Goal: Task Accomplishment & Management: Manage account settings

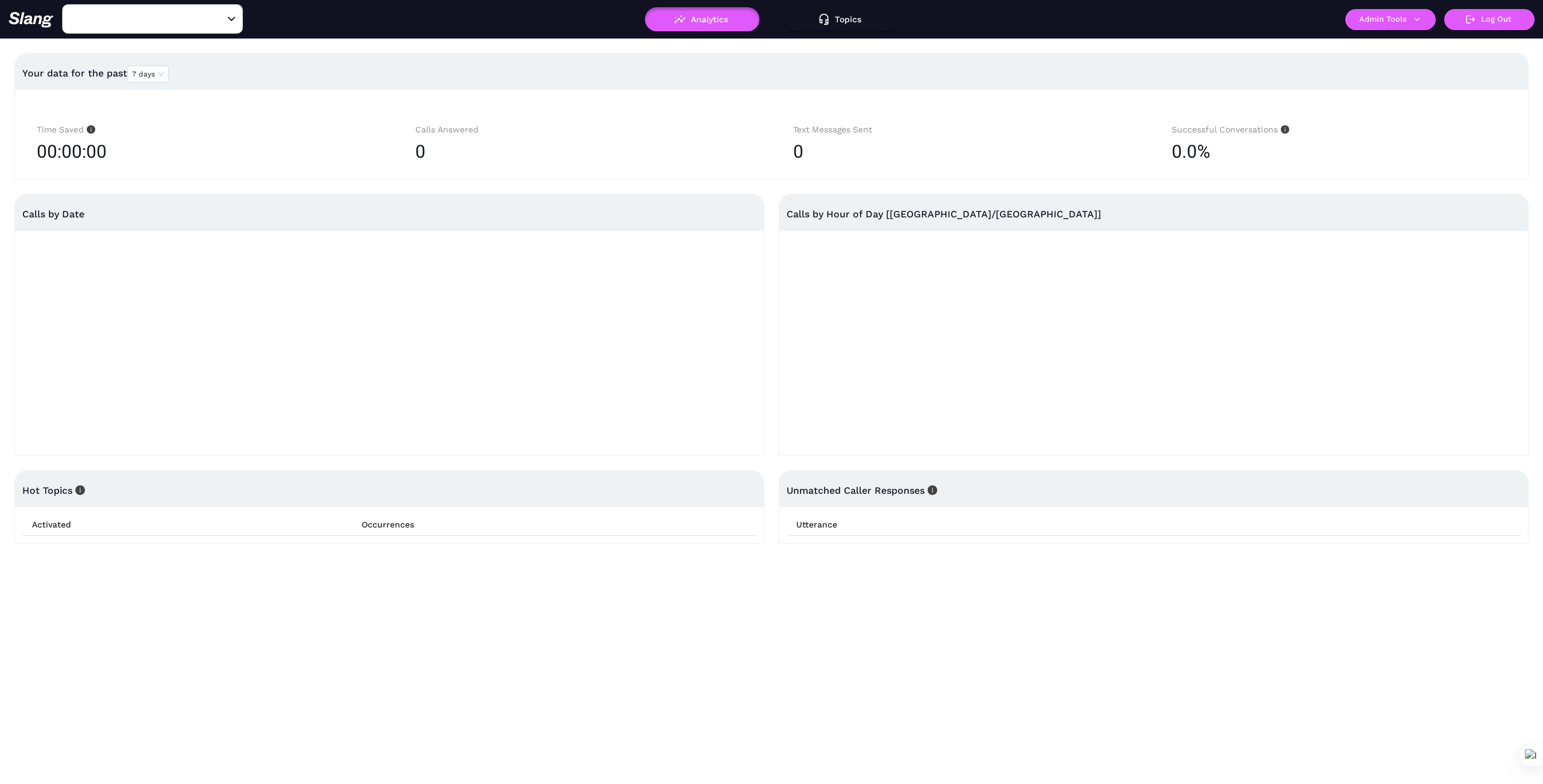
type input "Capo & the Spritz"
type input "1776"
click at [217, 18] on icon "Clear" at bounding box center [217, 19] width 7 height 7
click at [161, 26] on input "text" at bounding box center [134, 19] width 133 height 18
type input "Nafsi"
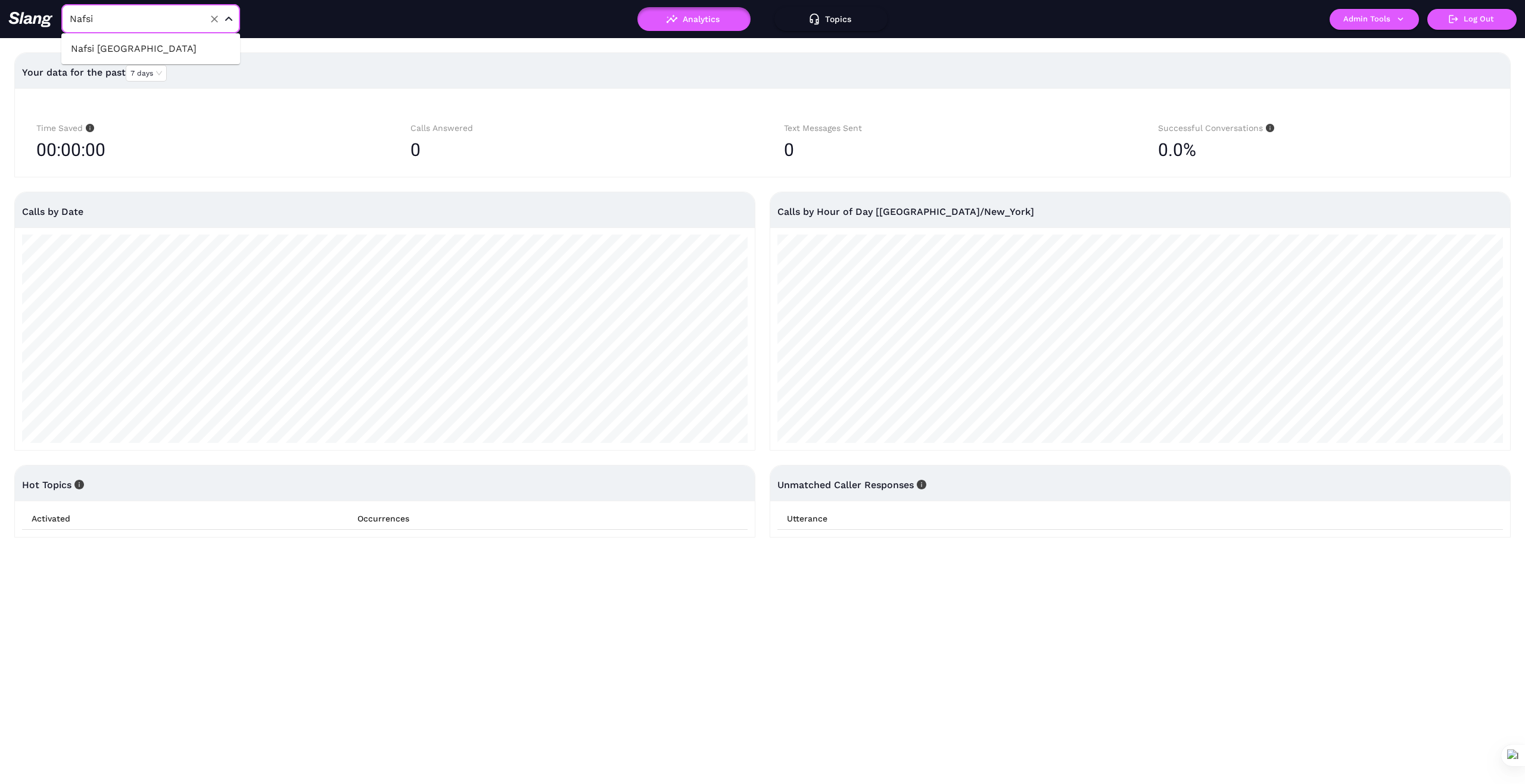
drag, startPoint x: 162, startPoint y: 48, endPoint x: 200, endPoint y: 101, distance: 65.2
click at [162, 49] on li "Nafsi [GEOGRAPHIC_DATA]" at bounding box center [150, 49] width 179 height 21
type input "Nafsi [GEOGRAPHIC_DATA]"
click at [1407, 18] on button "Admin Tools" at bounding box center [1374, 19] width 90 height 21
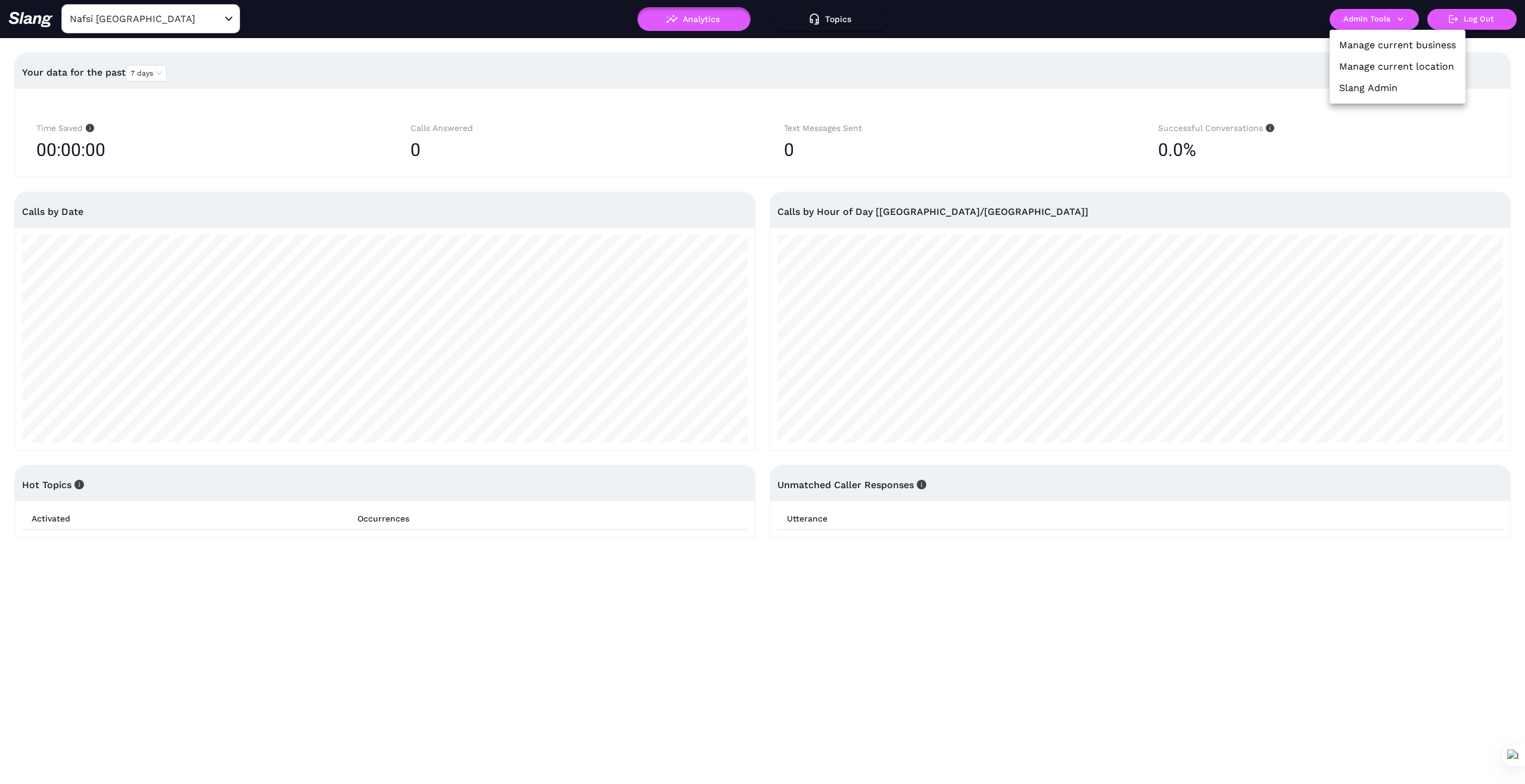
click at [1403, 43] on link "Manage current business" at bounding box center [1397, 45] width 117 height 14
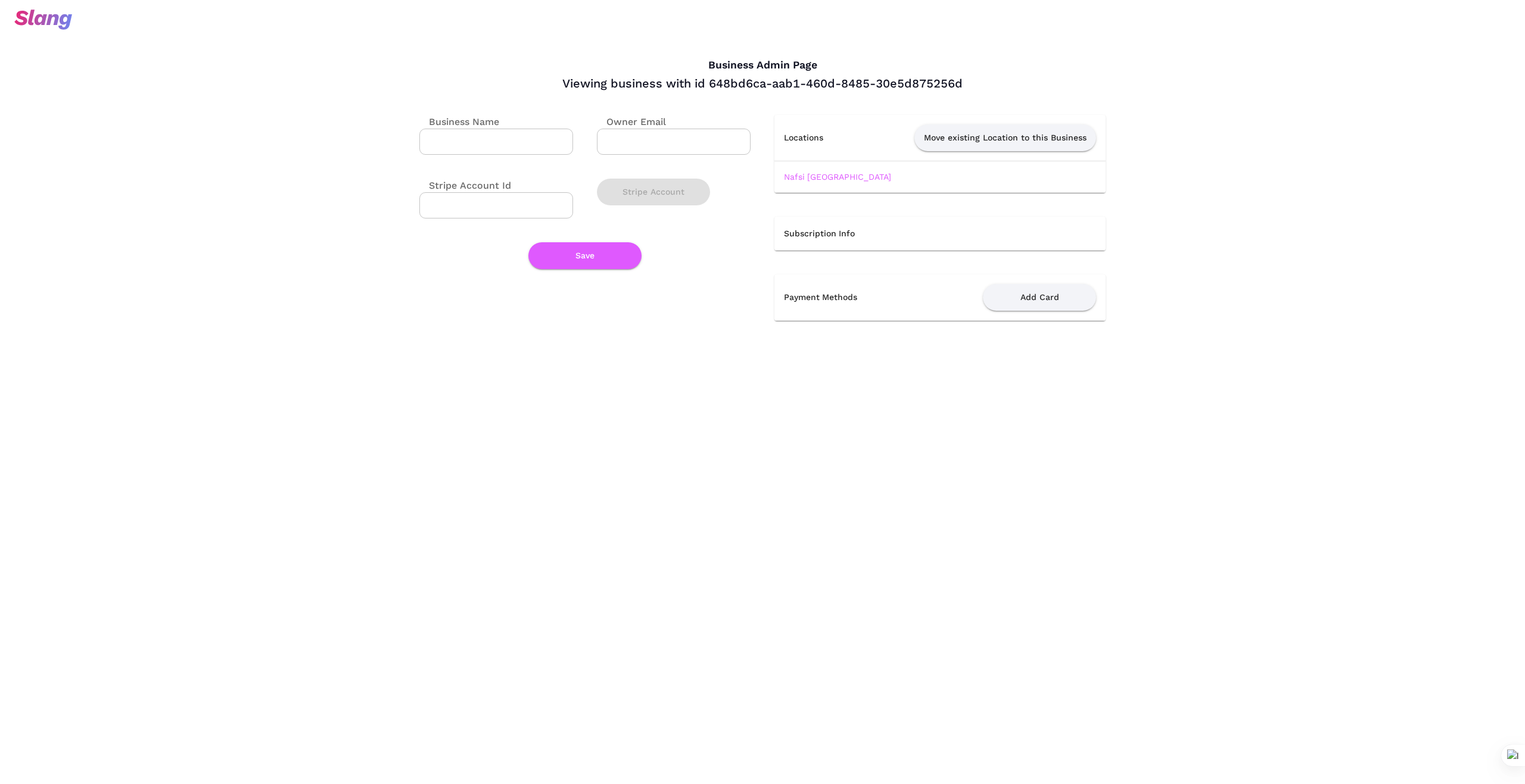
click at [841, 177] on link "Nafsi [GEOGRAPHIC_DATA]" at bounding box center [837, 177] width 107 height 10
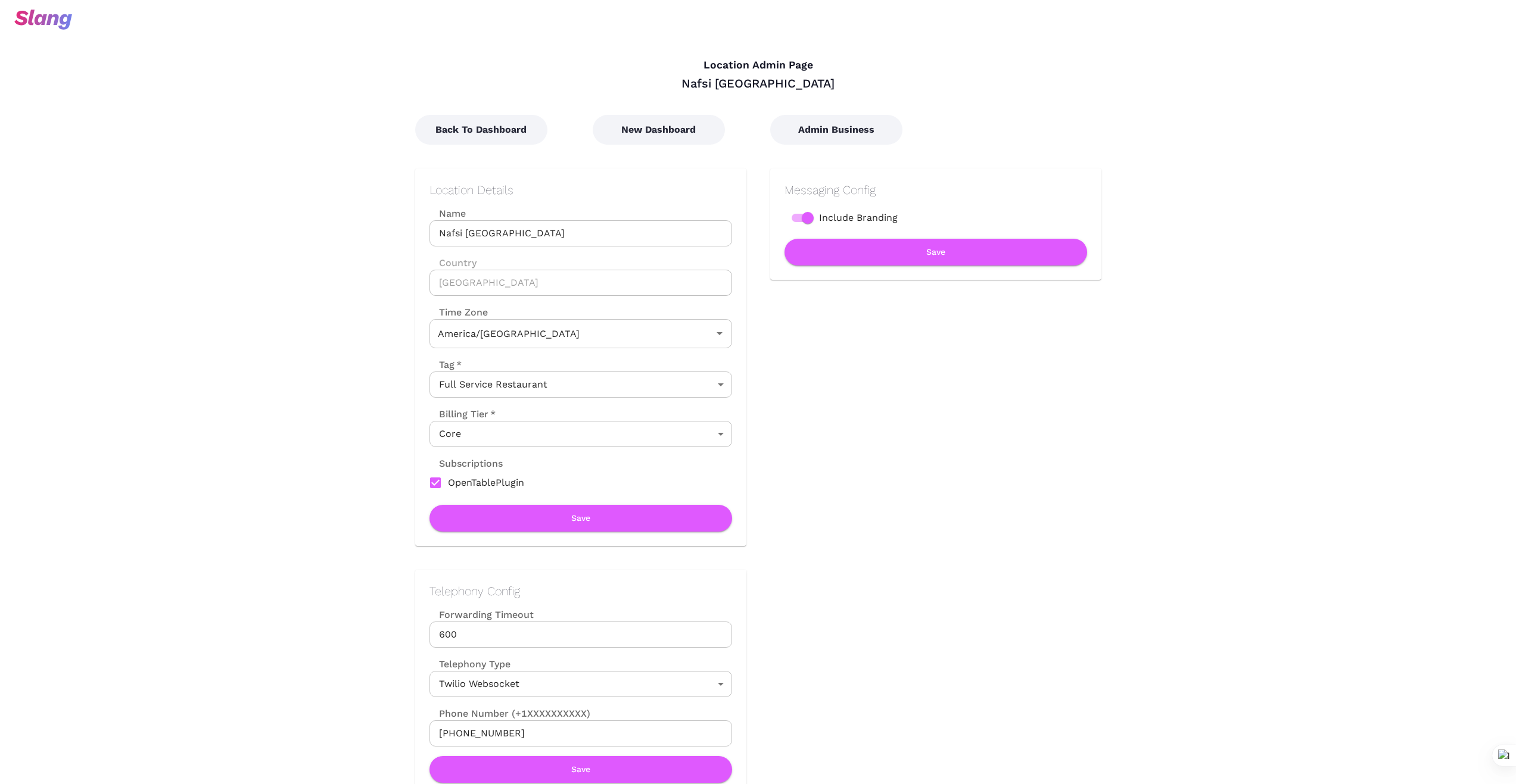
type input "Central Time"
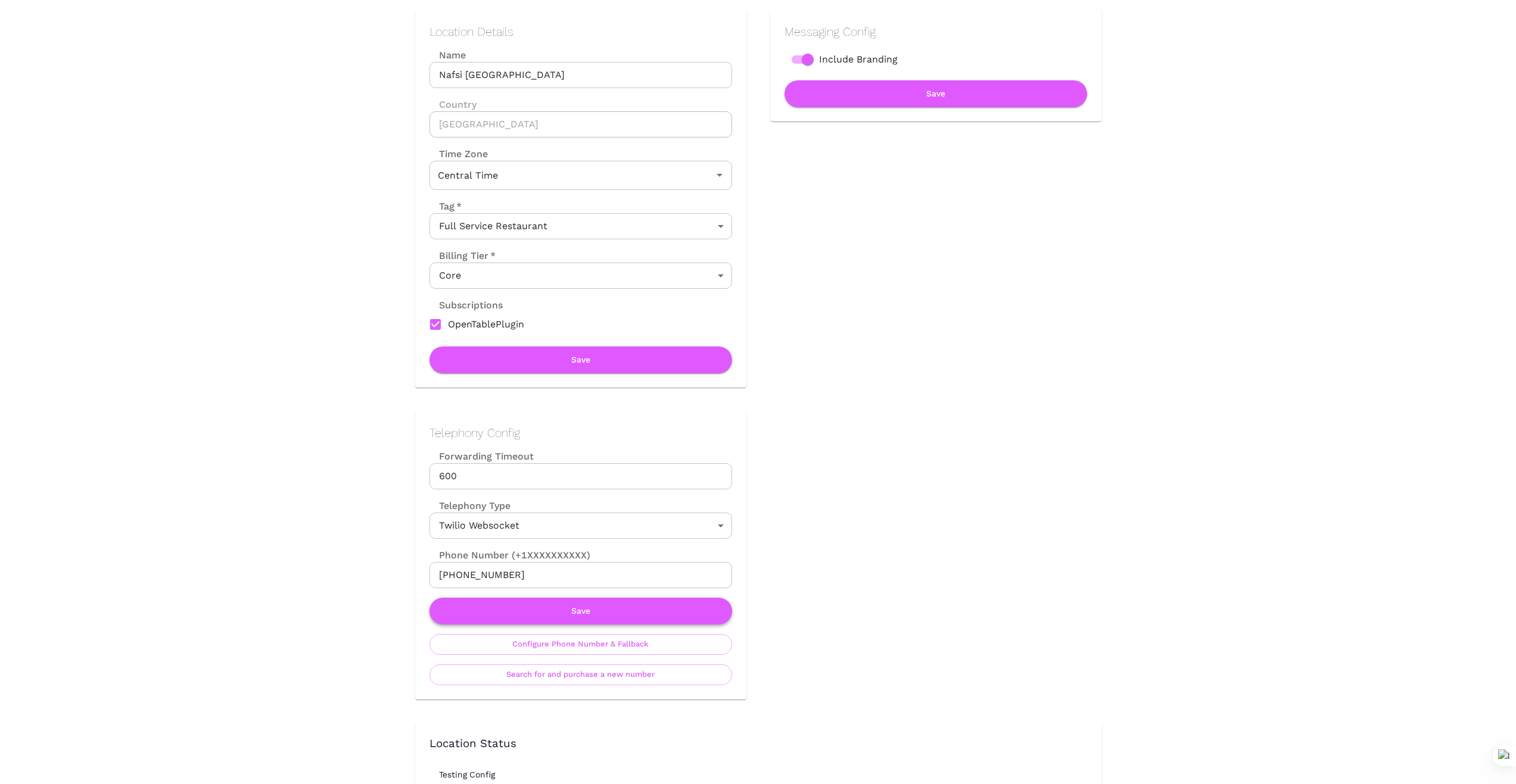
scroll to position [159, 0]
drag, startPoint x: 536, startPoint y: 569, endPoint x: 413, endPoint y: 585, distance: 124.0
click at [419, 580] on div "Telephony Config Forwarding Timeout 600 Forwarding Timeout Telephony Type Twili…" at bounding box center [580, 555] width 331 height 288
click at [532, 580] on input "+18723544441" at bounding box center [580, 574] width 303 height 26
drag, startPoint x: 301, startPoint y: 559, endPoint x: 388, endPoint y: 559, distance: 87.0
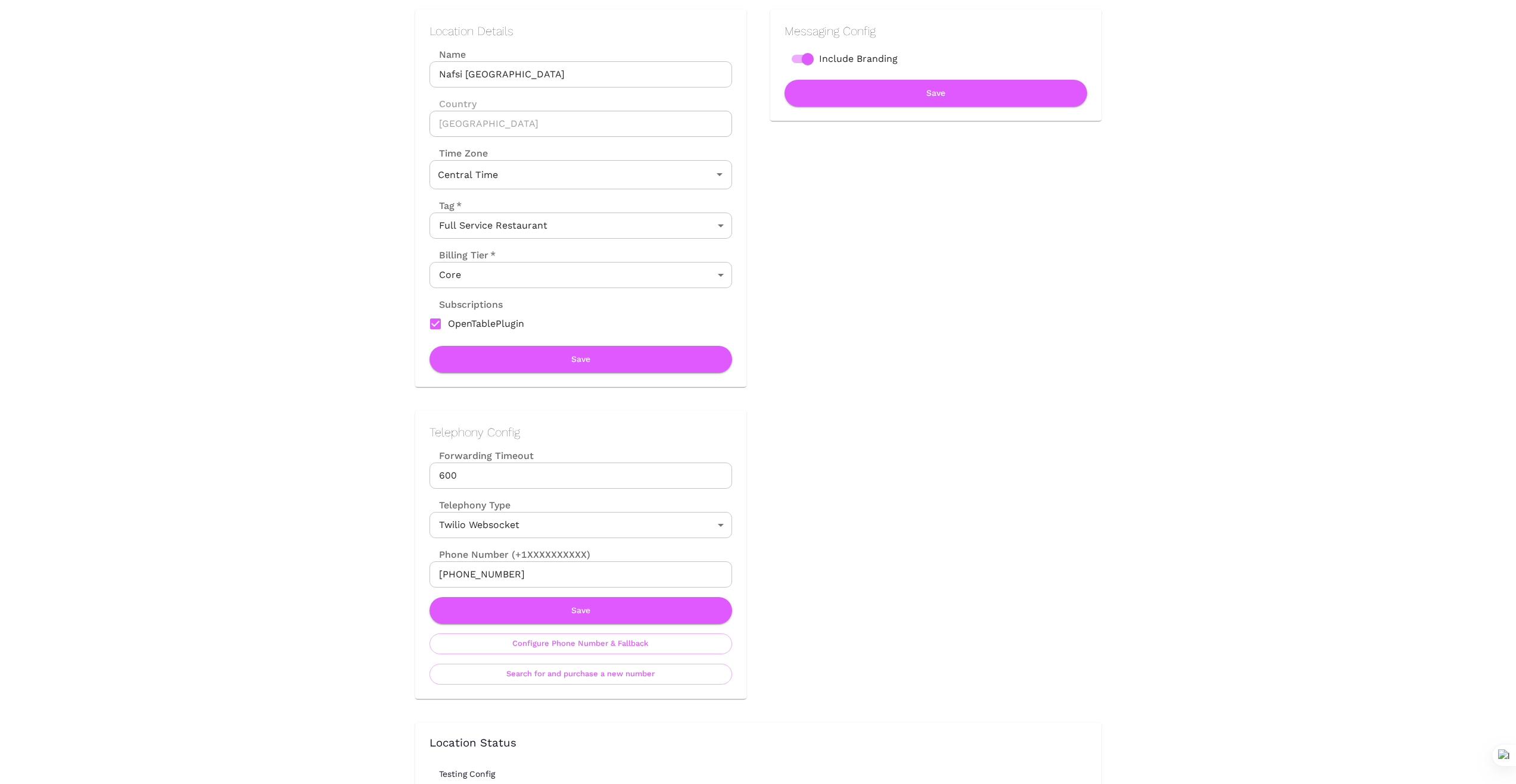
drag, startPoint x: 518, startPoint y: 570, endPoint x: 362, endPoint y: 565, distance: 156.1
click at [397, 574] on div "Telephony Config Forwarding Timeout 600 Forwarding Timeout Telephony Type Twili…" at bounding box center [569, 543] width 355 height 312
click at [573, 607] on button "Save" at bounding box center [580, 610] width 303 height 27
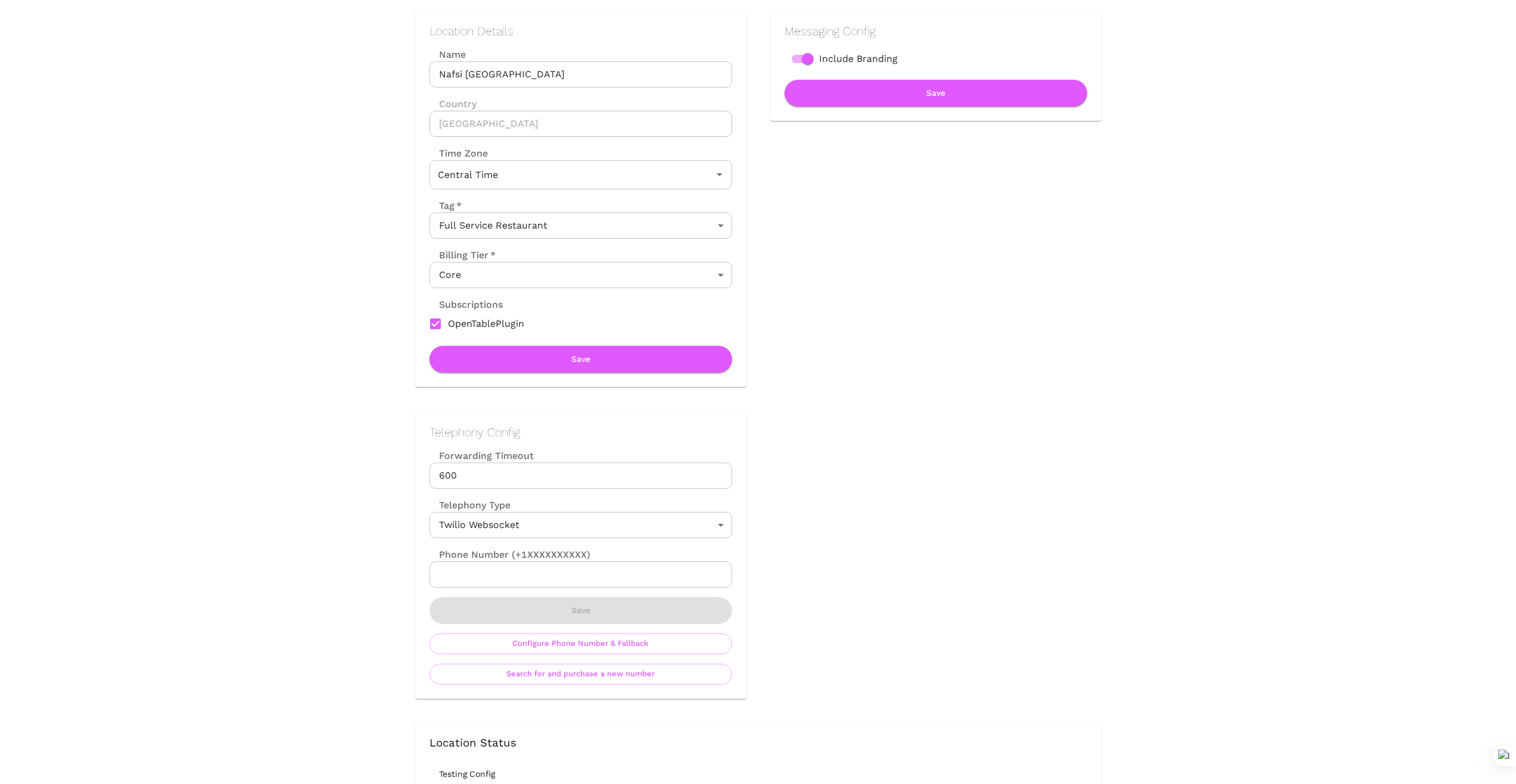
scroll to position [0, 0]
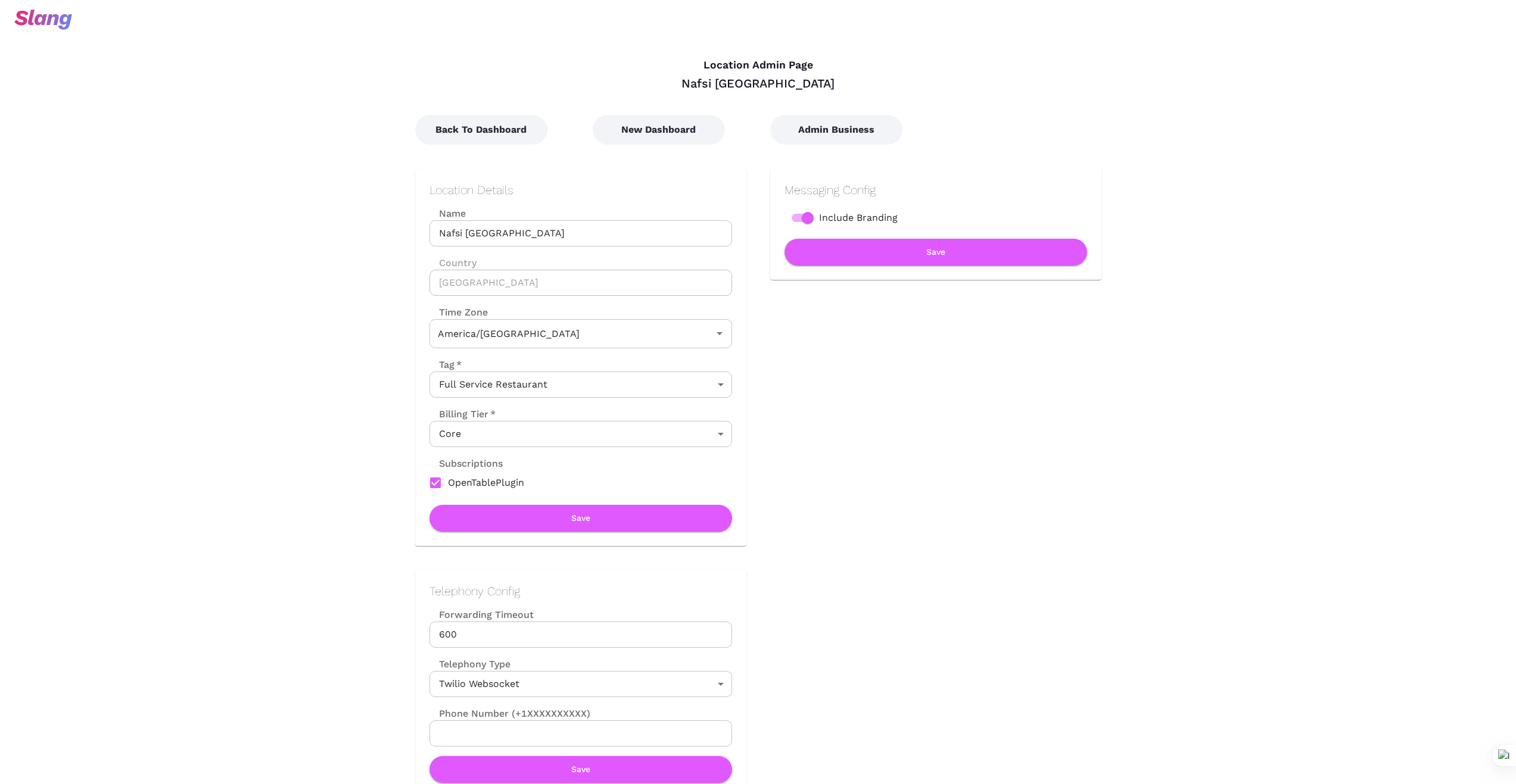
type input "Central Time"
click at [678, 123] on button "New Dashboard" at bounding box center [659, 130] width 132 height 30
type input "Central Time"
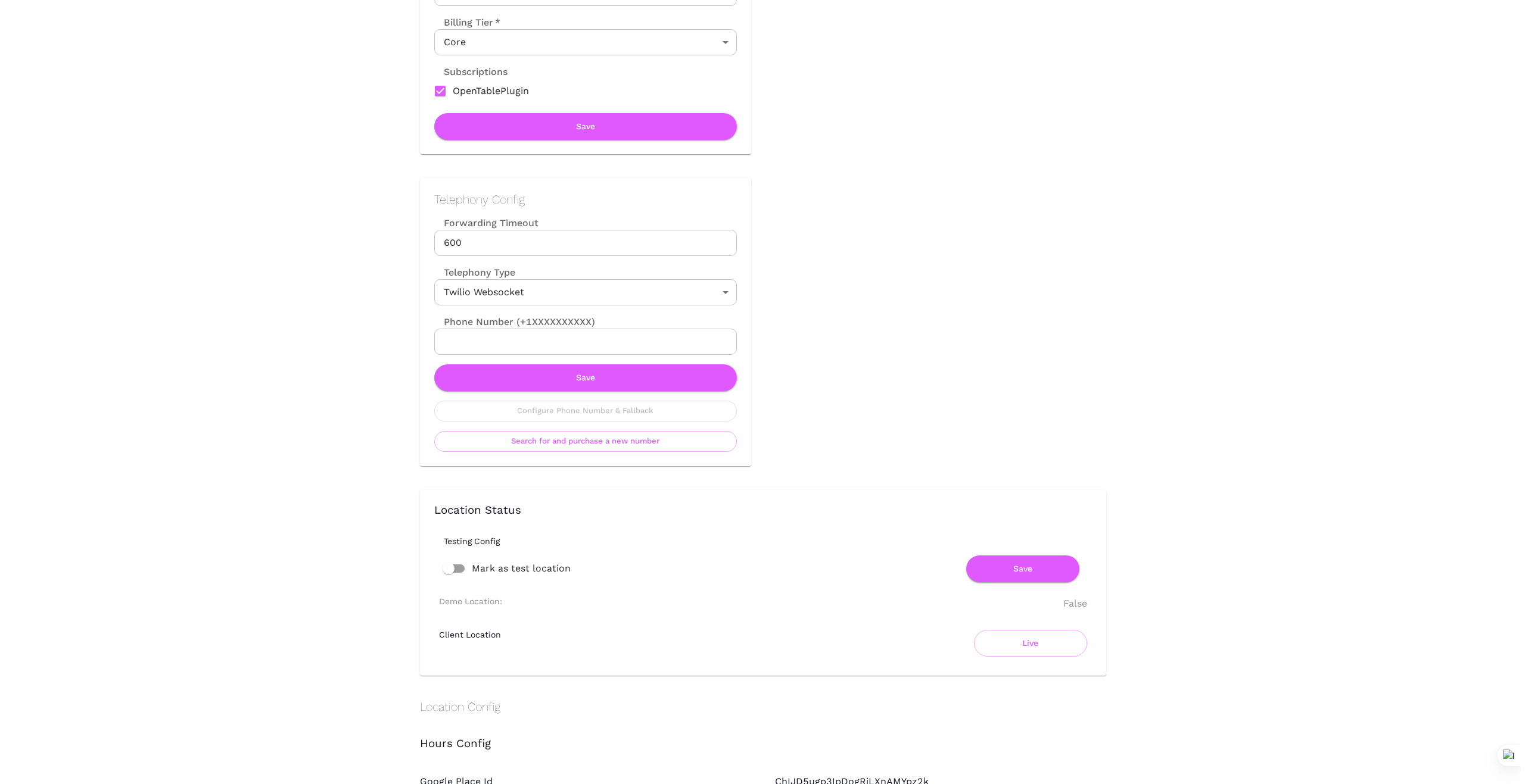
scroll to position [457, 0]
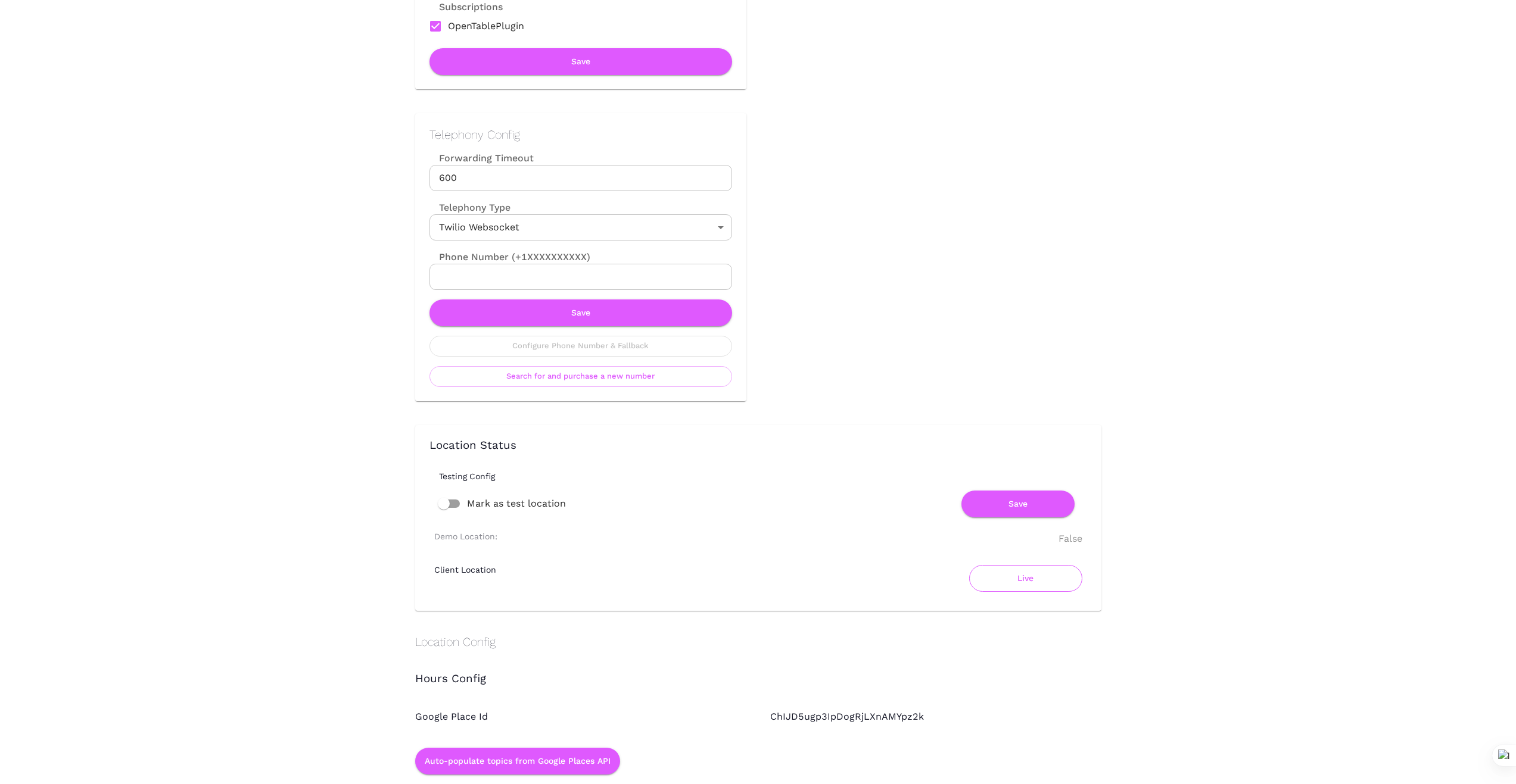
click at [1044, 579] on button "Live" at bounding box center [1026, 578] width 113 height 27
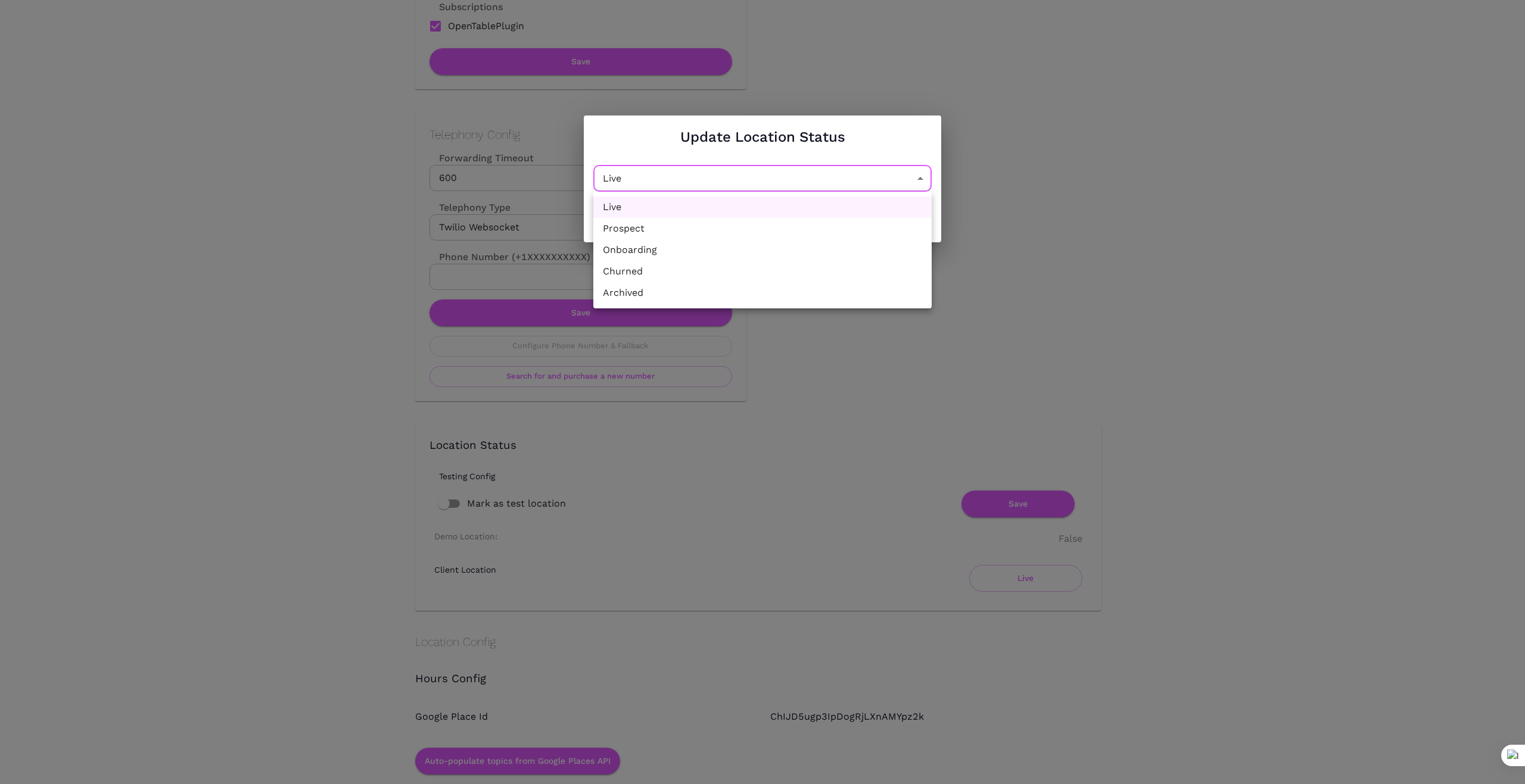
click at [782, 271] on li "Churned" at bounding box center [762, 271] width 338 height 21
type input "Churned"
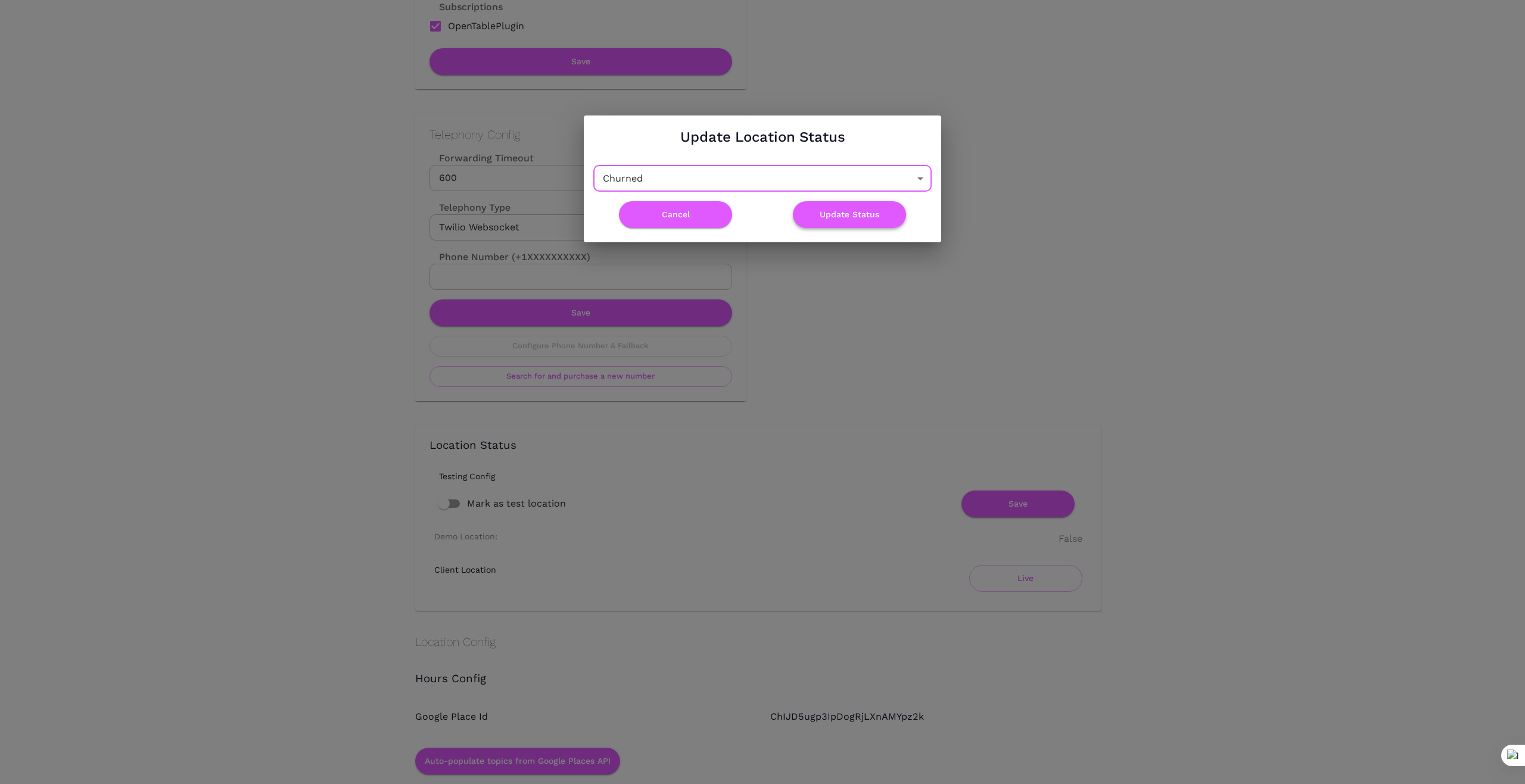
click at [869, 212] on button "Update Status" at bounding box center [849, 214] width 113 height 27
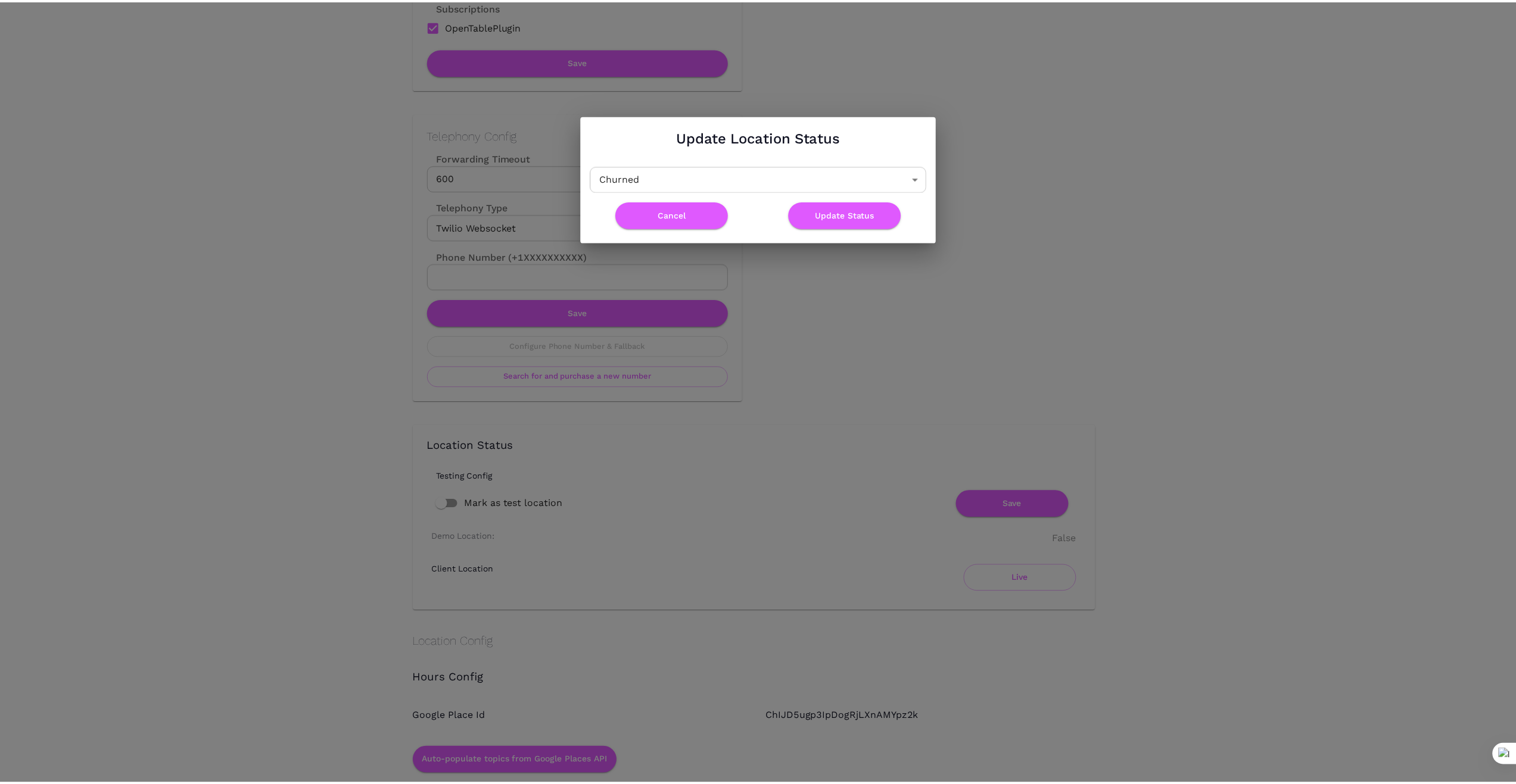
scroll to position [0, 0]
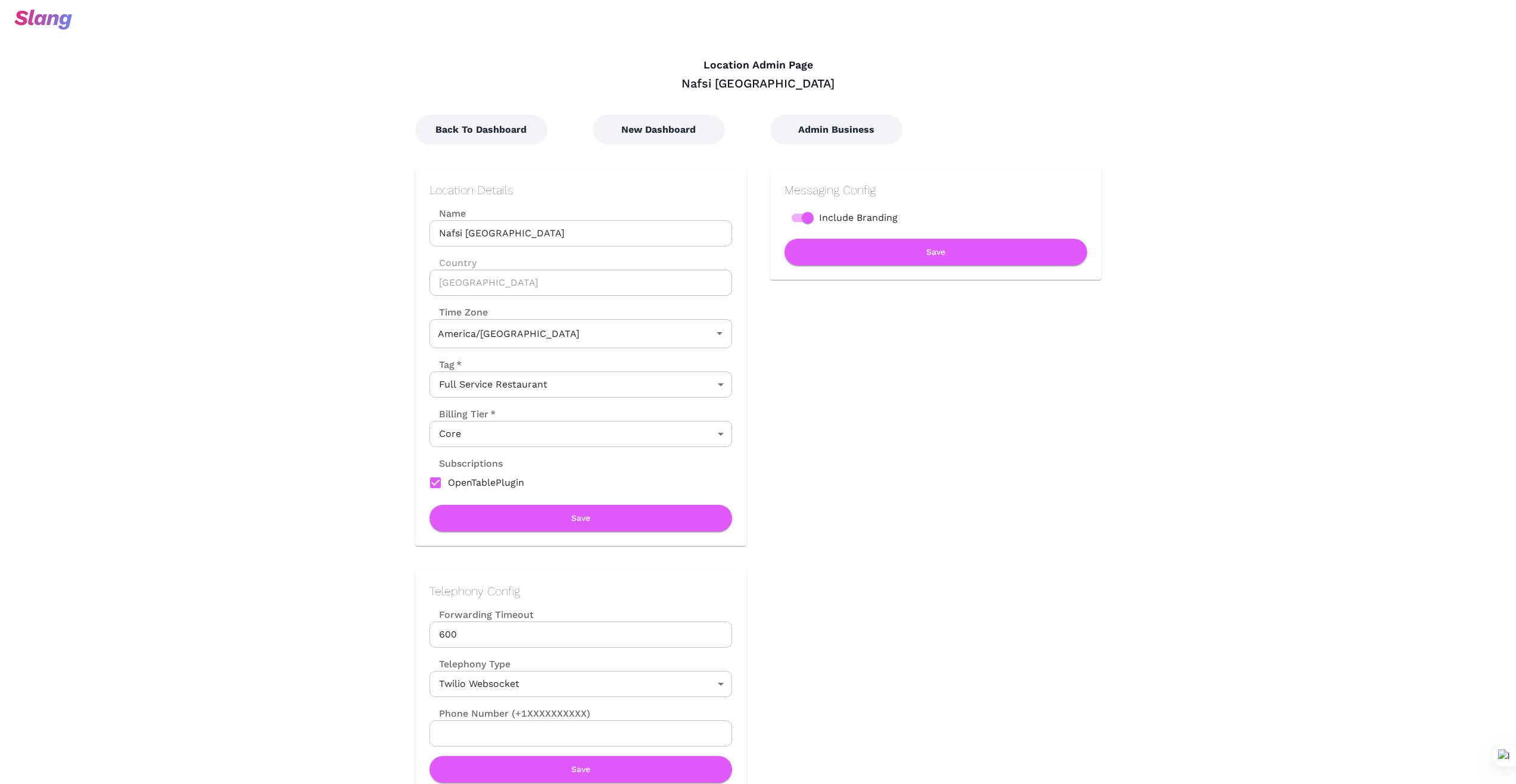
type input "Central Time"
click at [484, 117] on button "Back To Dashboard" at bounding box center [481, 130] width 132 height 30
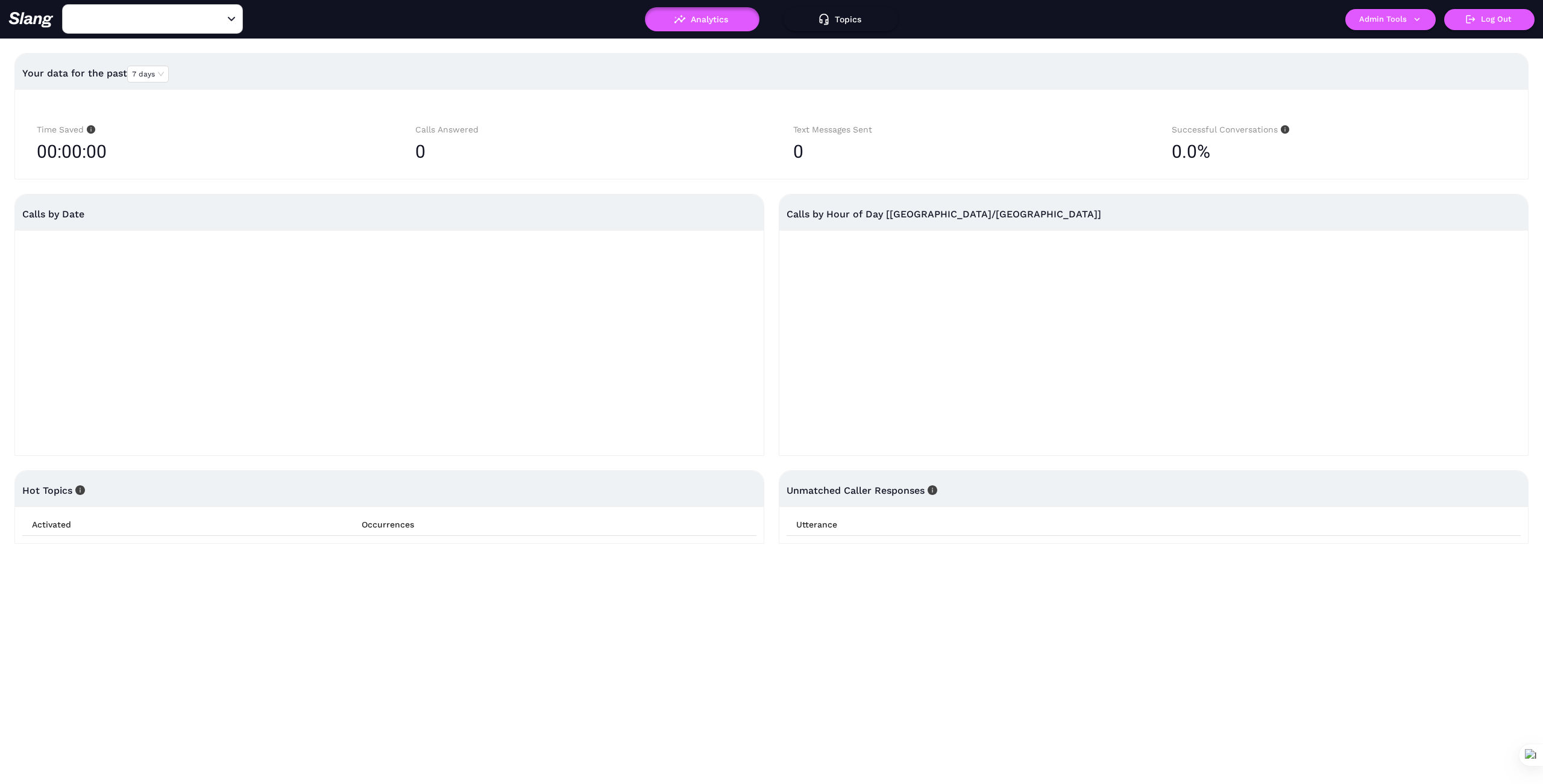
type input "Nafsi South Shore"
click at [217, 20] on icon "Clear" at bounding box center [217, 19] width 12 height 12
click at [175, 10] on input "text" at bounding box center [134, 19] width 133 height 18
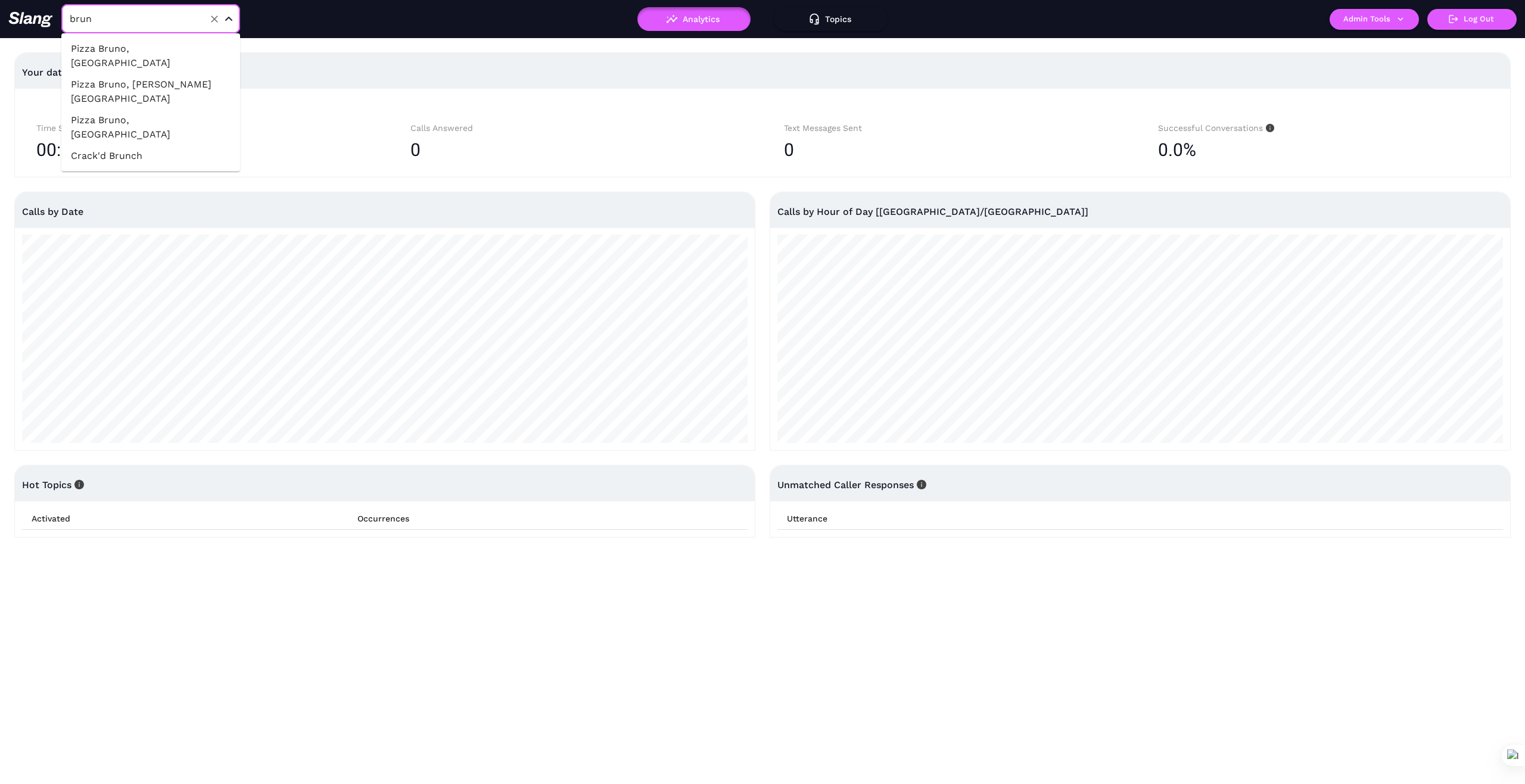
type input "bruno"
drag, startPoint x: 165, startPoint y: 40, endPoint x: 173, endPoint y: 60, distance: 21.5
click at [165, 40] on li "Pizza Bruno, College Park" at bounding box center [150, 56] width 179 height 36
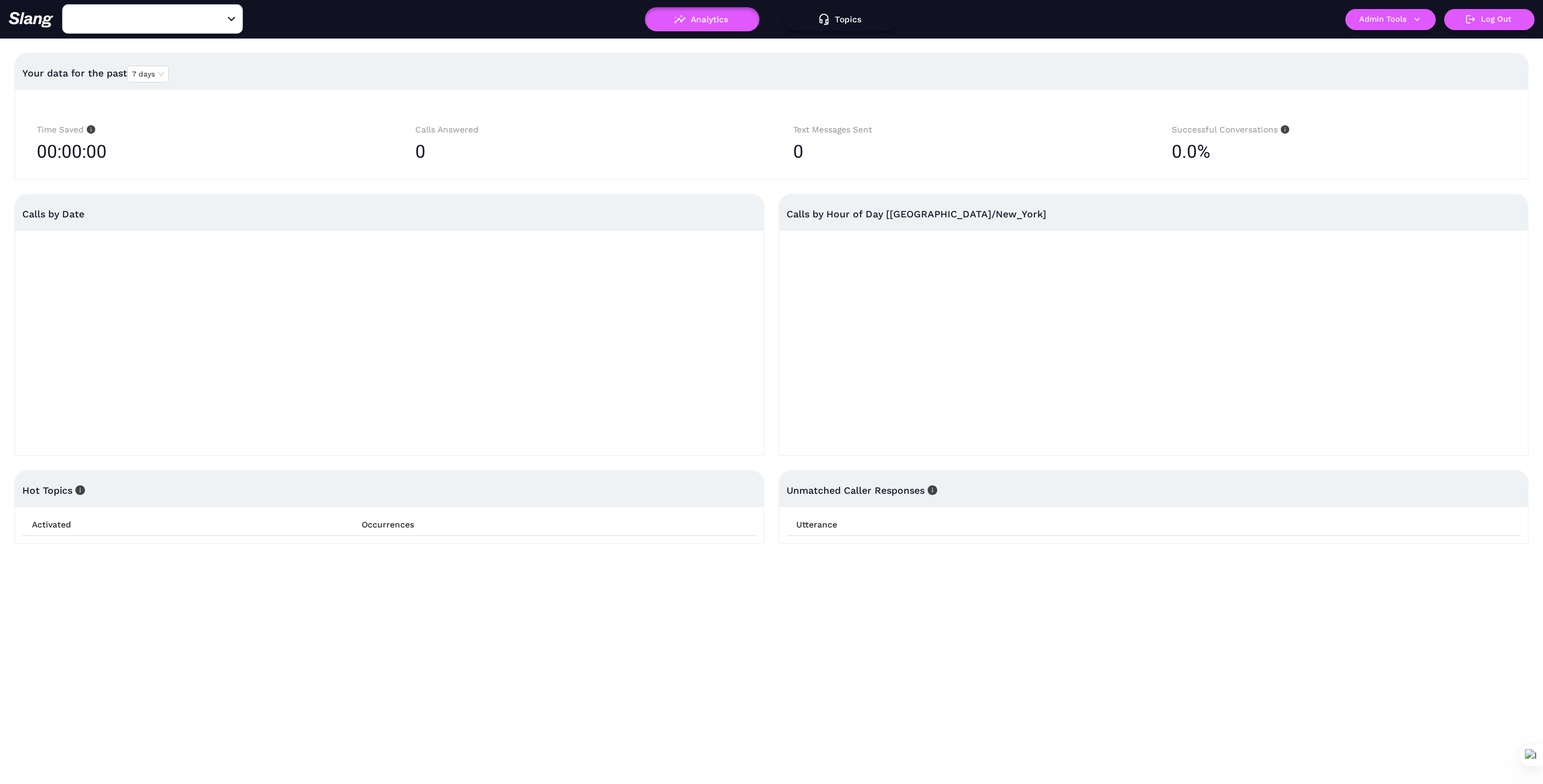
type input "Pizza Bruno, College Park"
click at [1418, 21] on icon "button" at bounding box center [1417, 19] width 11 height 11
click at [1427, 43] on link "Manage current business" at bounding box center [1414, 46] width 118 height 14
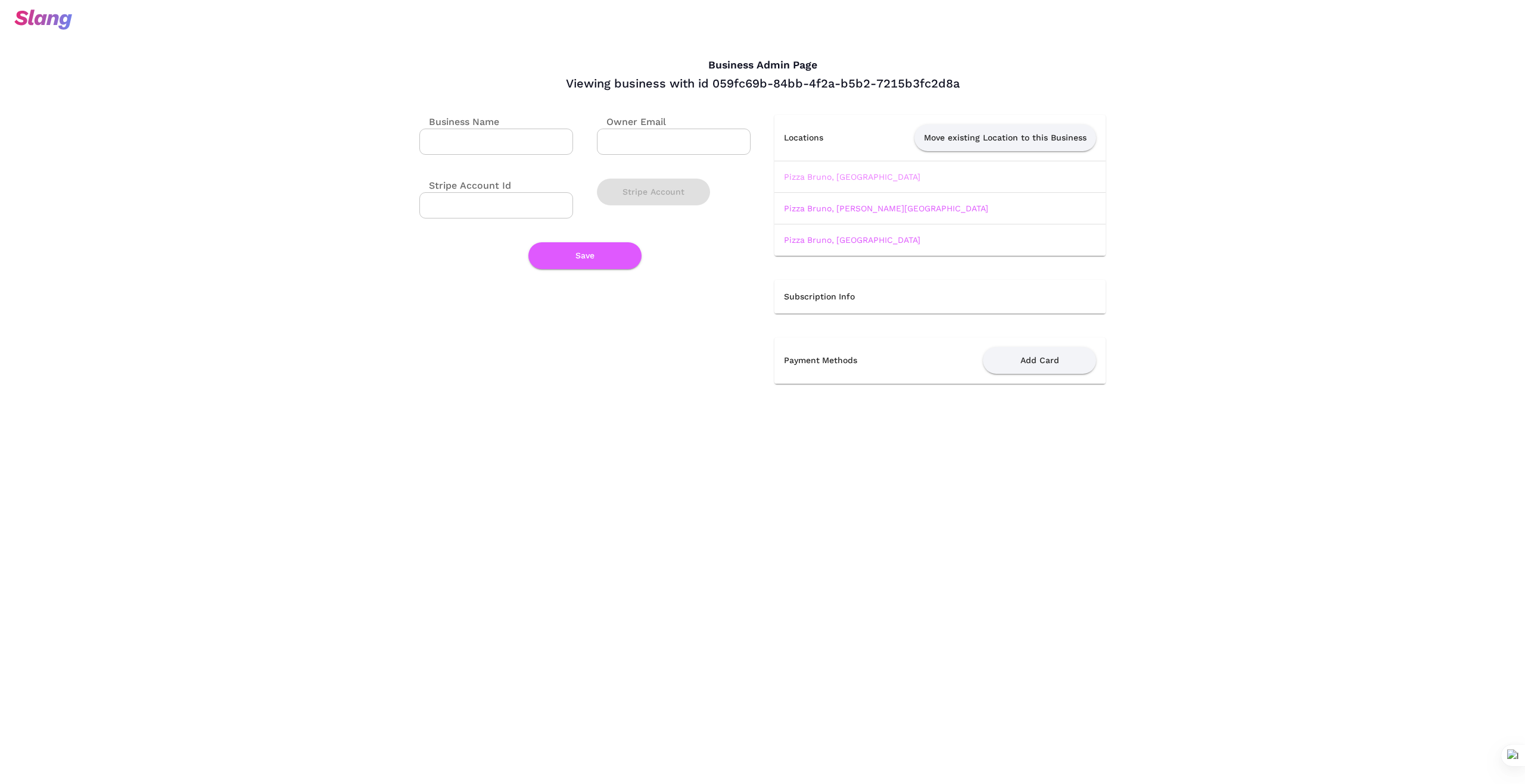
click at [847, 175] on link "Pizza Bruno, College Park" at bounding box center [852, 177] width 136 height 10
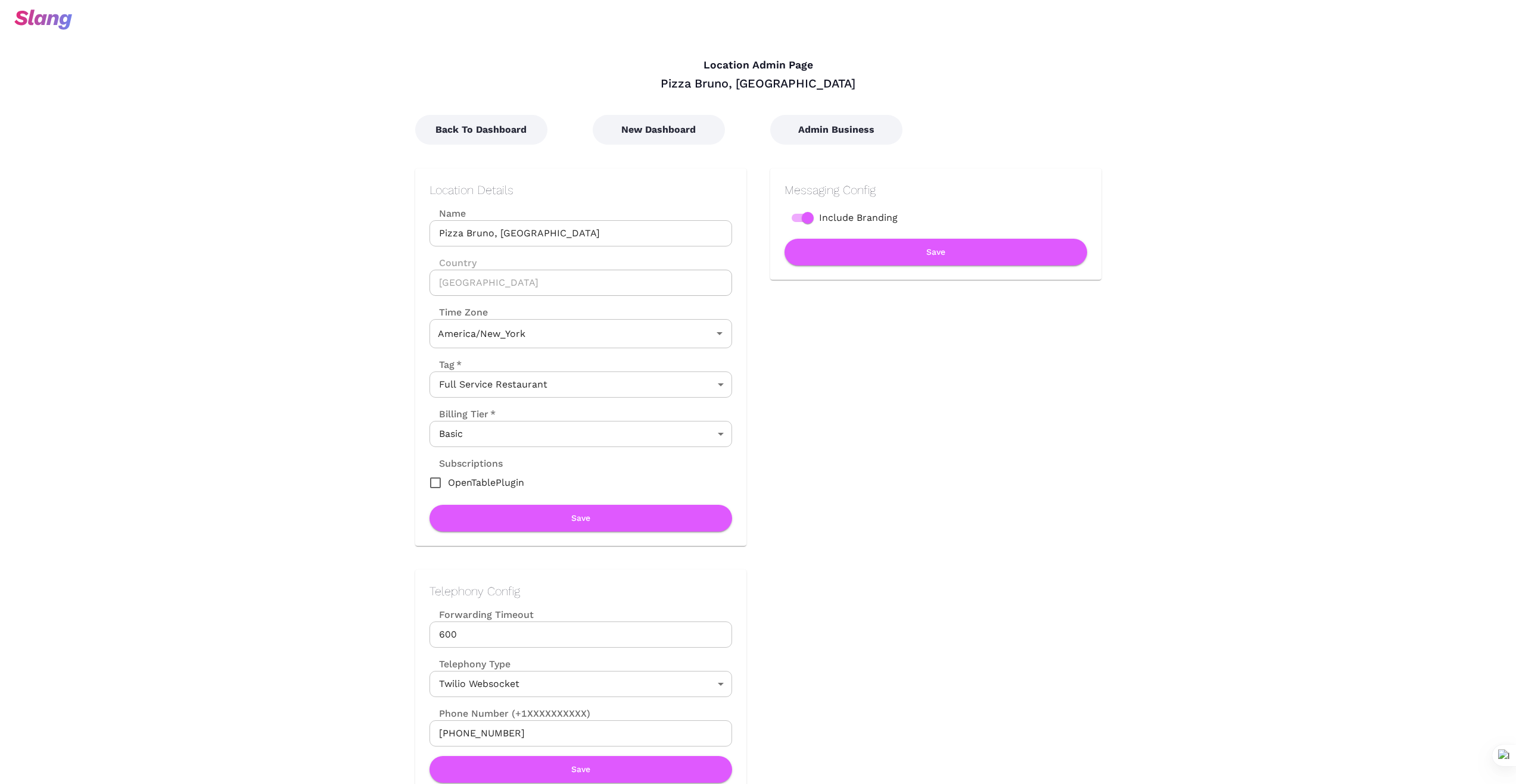
type input "Eastern Time"
click at [654, 132] on button "New Dashboard" at bounding box center [659, 130] width 132 height 30
type input "Eastern Time"
drag, startPoint x: 680, startPoint y: 85, endPoint x: 858, endPoint y: 92, distance: 178.1
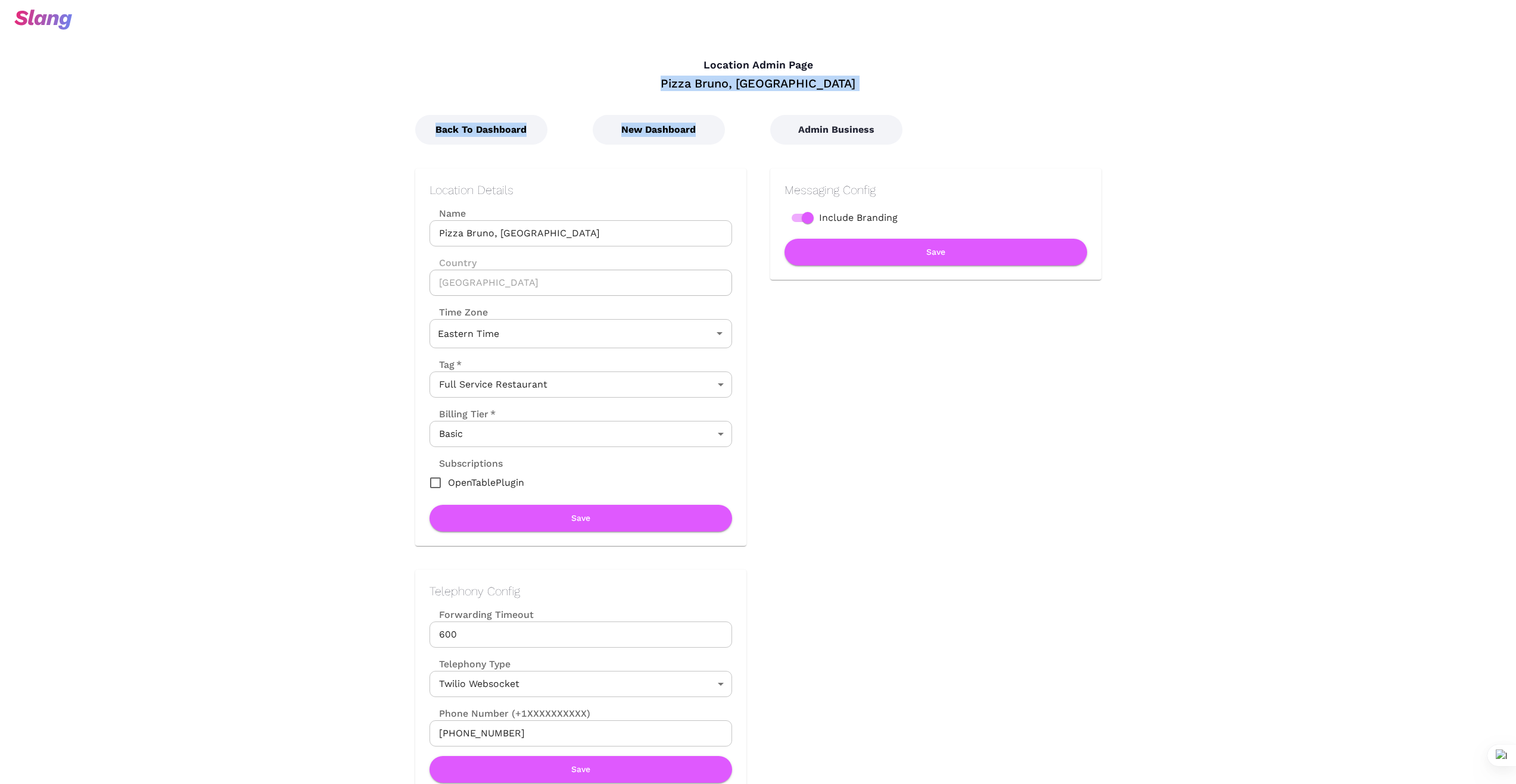
click at [669, 110] on div "New Dashboard" at bounding box center [657, 117] width 177 height 54
click at [641, 38] on div at bounding box center [758, 19] width 1516 height 38
drag, startPoint x: 691, startPoint y: 84, endPoint x: 745, endPoint y: 87, distance: 54.1
click at [764, 86] on div "Pizza Bruno, [GEOGRAPHIC_DATA]" at bounding box center [758, 84] width 686 height 16
drag, startPoint x: 686, startPoint y: 90, endPoint x: 670, endPoint y: 99, distance: 18.4
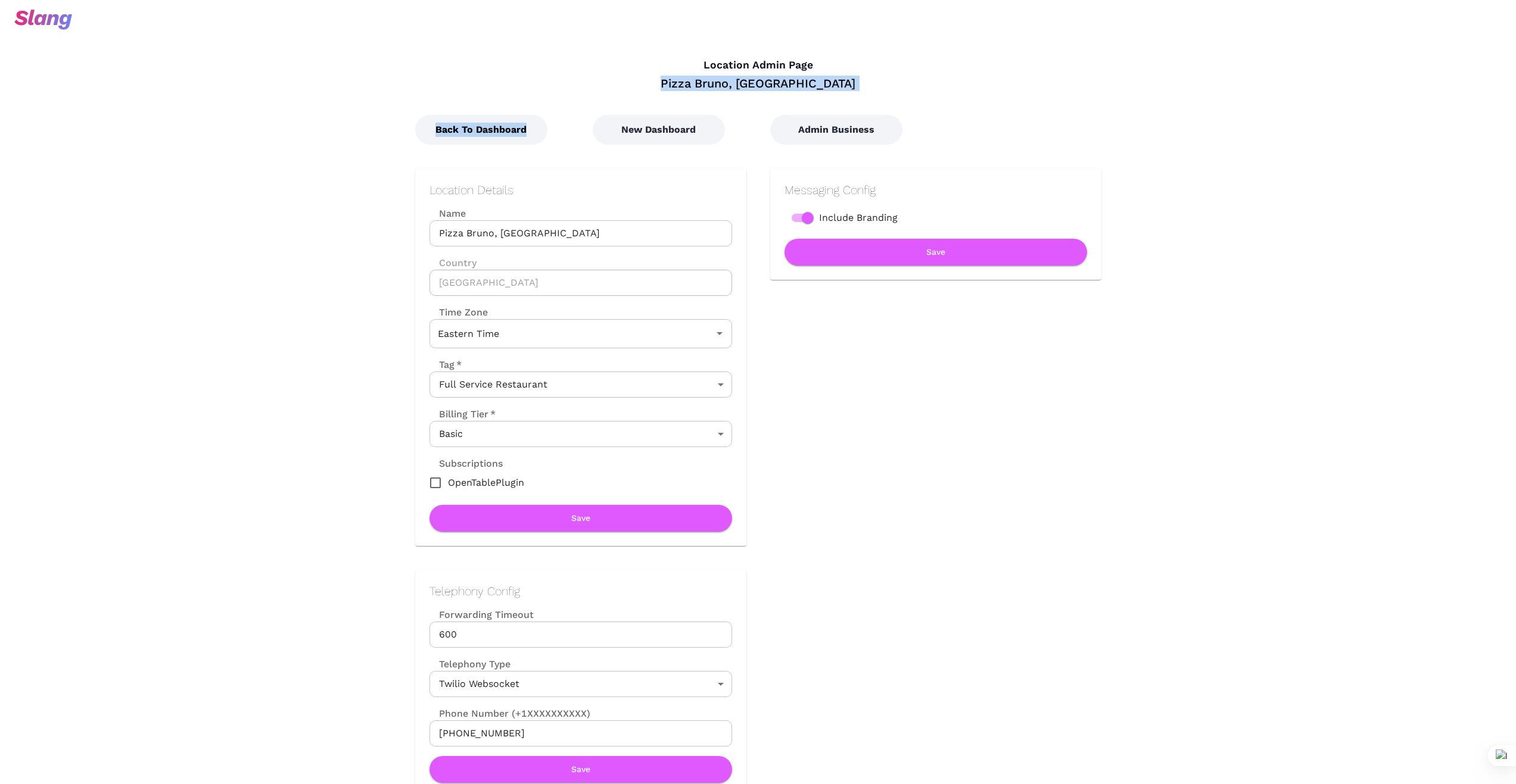
click at [683, 181] on div "Location Details Name Pizza Bruno, College Park Name Country United States Coun…" at bounding box center [580, 358] width 331 height 378
drag, startPoint x: 682, startPoint y: 83, endPoint x: 838, endPoint y: 87, distance: 156.1
click at [838, 86] on div "Pizza Bruno, College Park" at bounding box center [758, 84] width 686 height 16
copy div "Pizza Bruno, College Park"
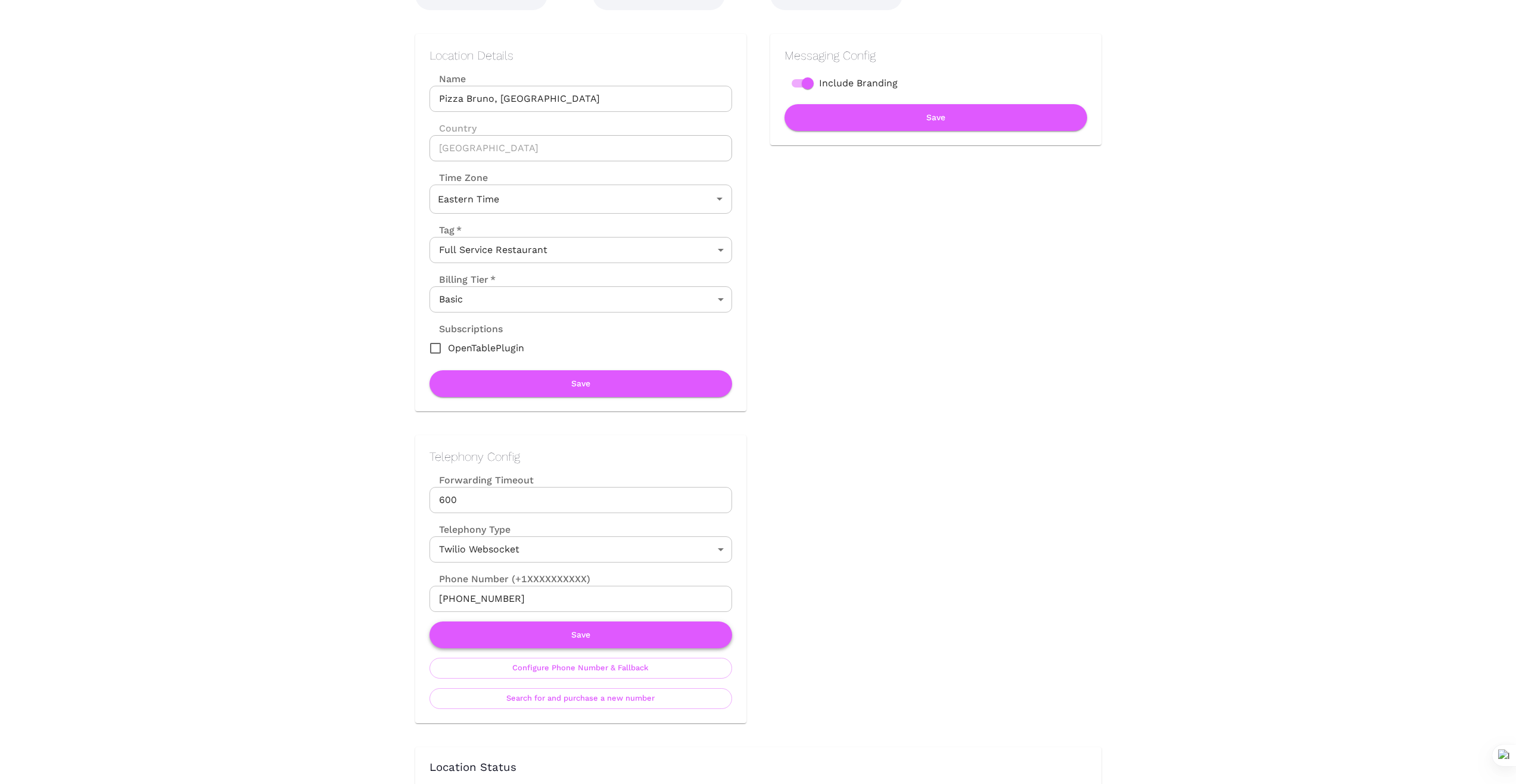
scroll to position [139, 0]
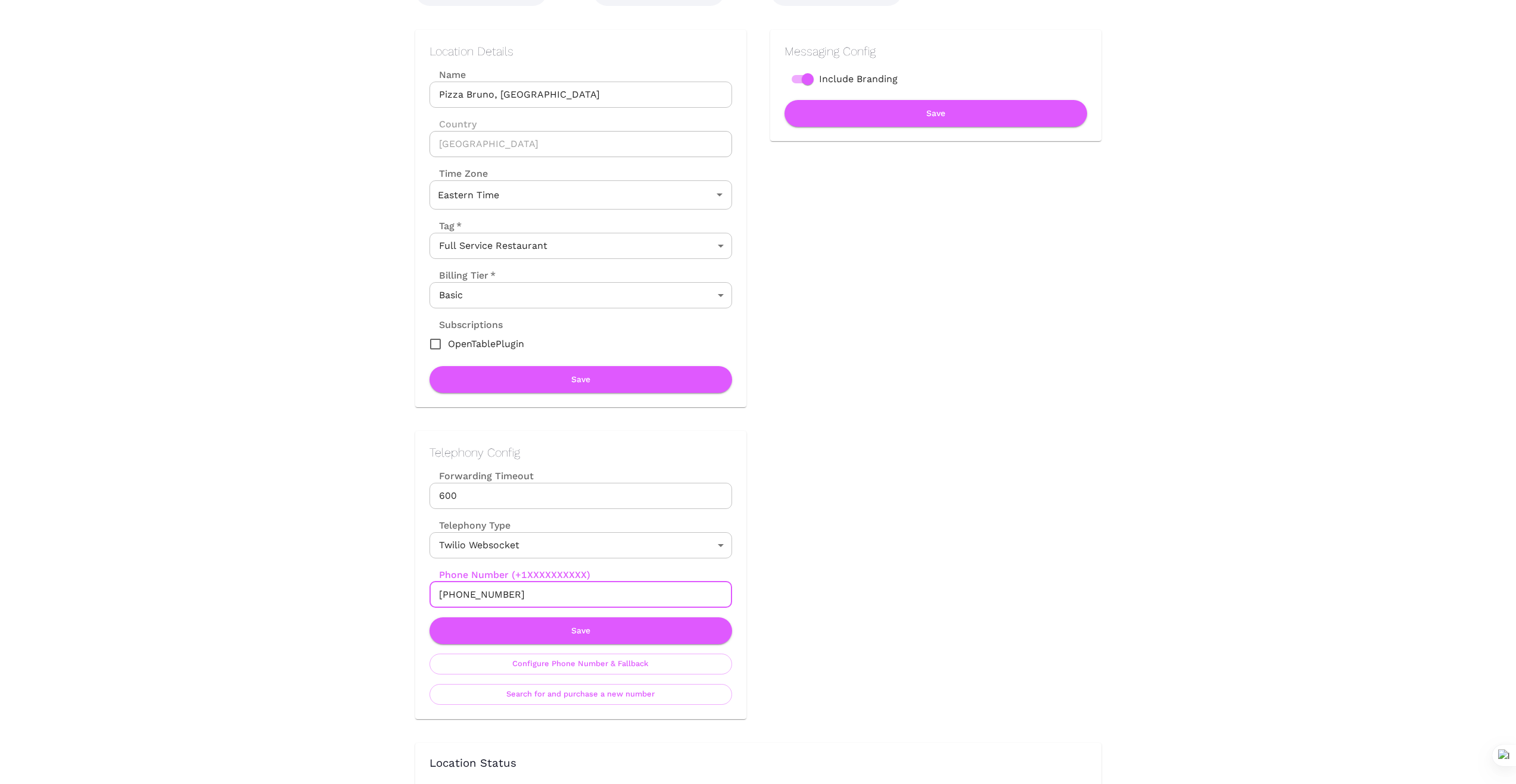
drag, startPoint x: 514, startPoint y: 593, endPoint x: 407, endPoint y: 578, distance: 108.0
click at [407, 578] on div "Telephony Config Forwarding Timeout 600 Forwarding Timeout Telephony Type Twili…" at bounding box center [569, 563] width 355 height 312
drag, startPoint x: 814, startPoint y: 504, endPoint x: 567, endPoint y: 578, distance: 257.8
drag, startPoint x: 519, startPoint y: 591, endPoint x: 306, endPoint y: 598, distance: 213.1
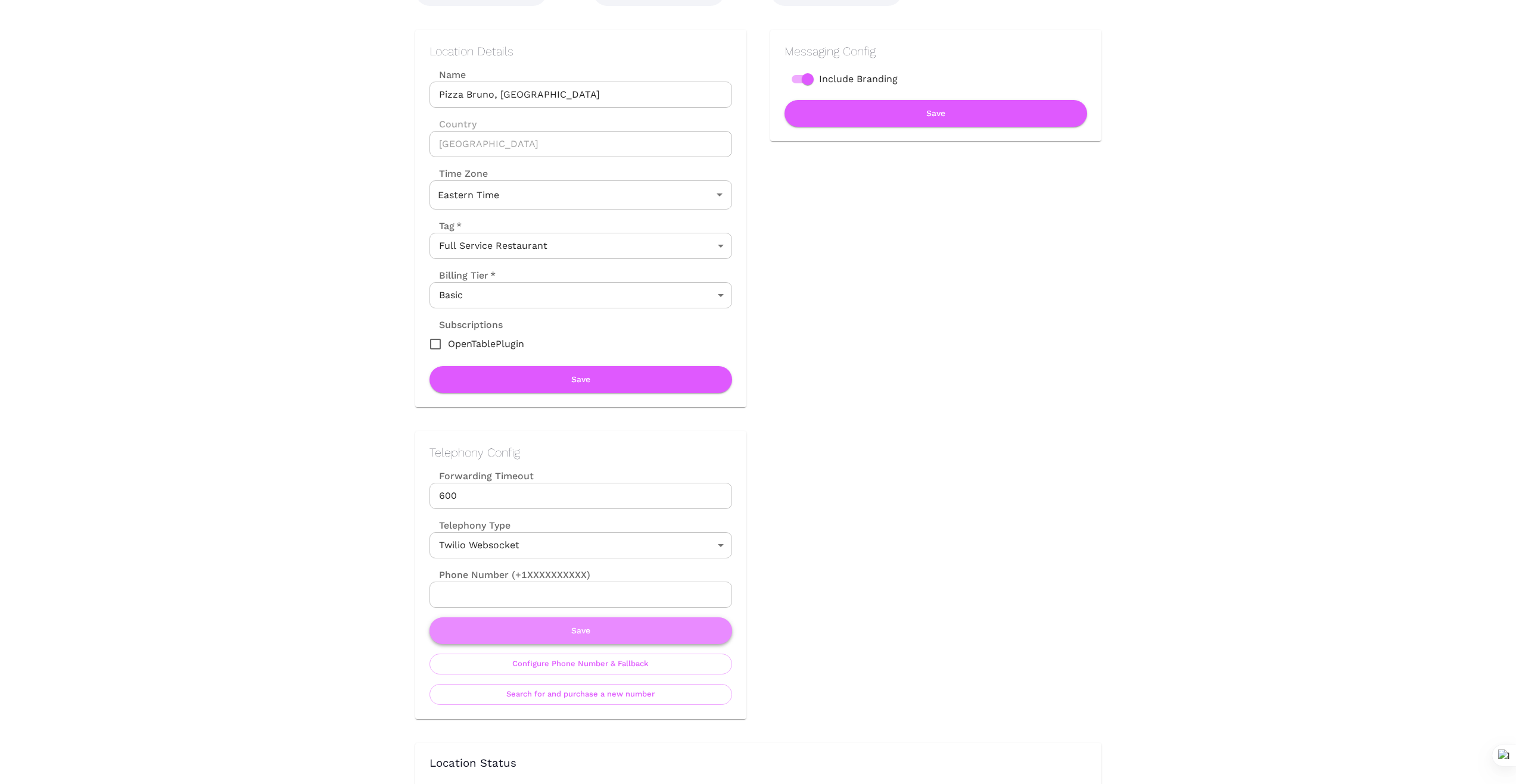
click at [590, 633] on button "Save" at bounding box center [580, 630] width 303 height 27
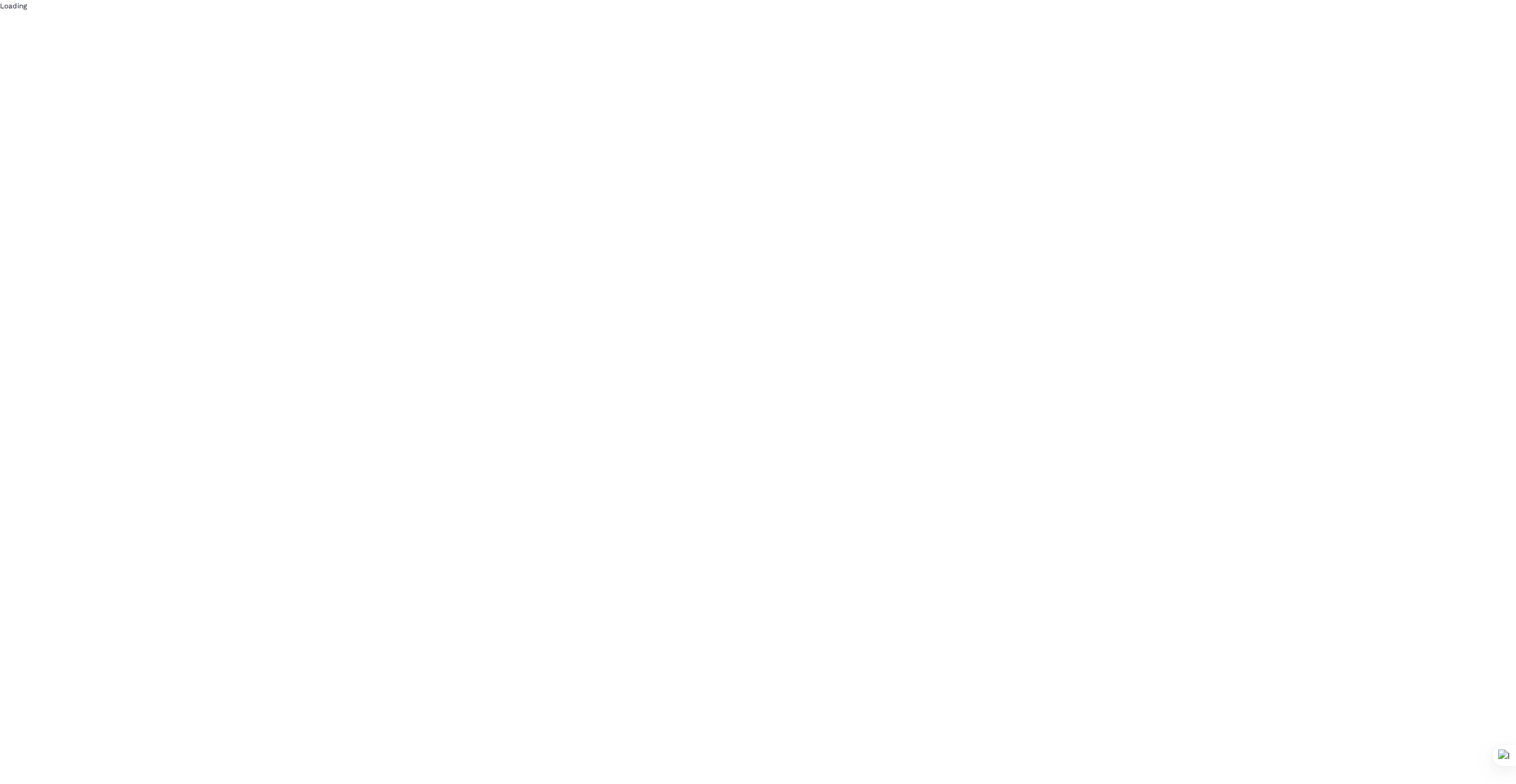
scroll to position [0, 0]
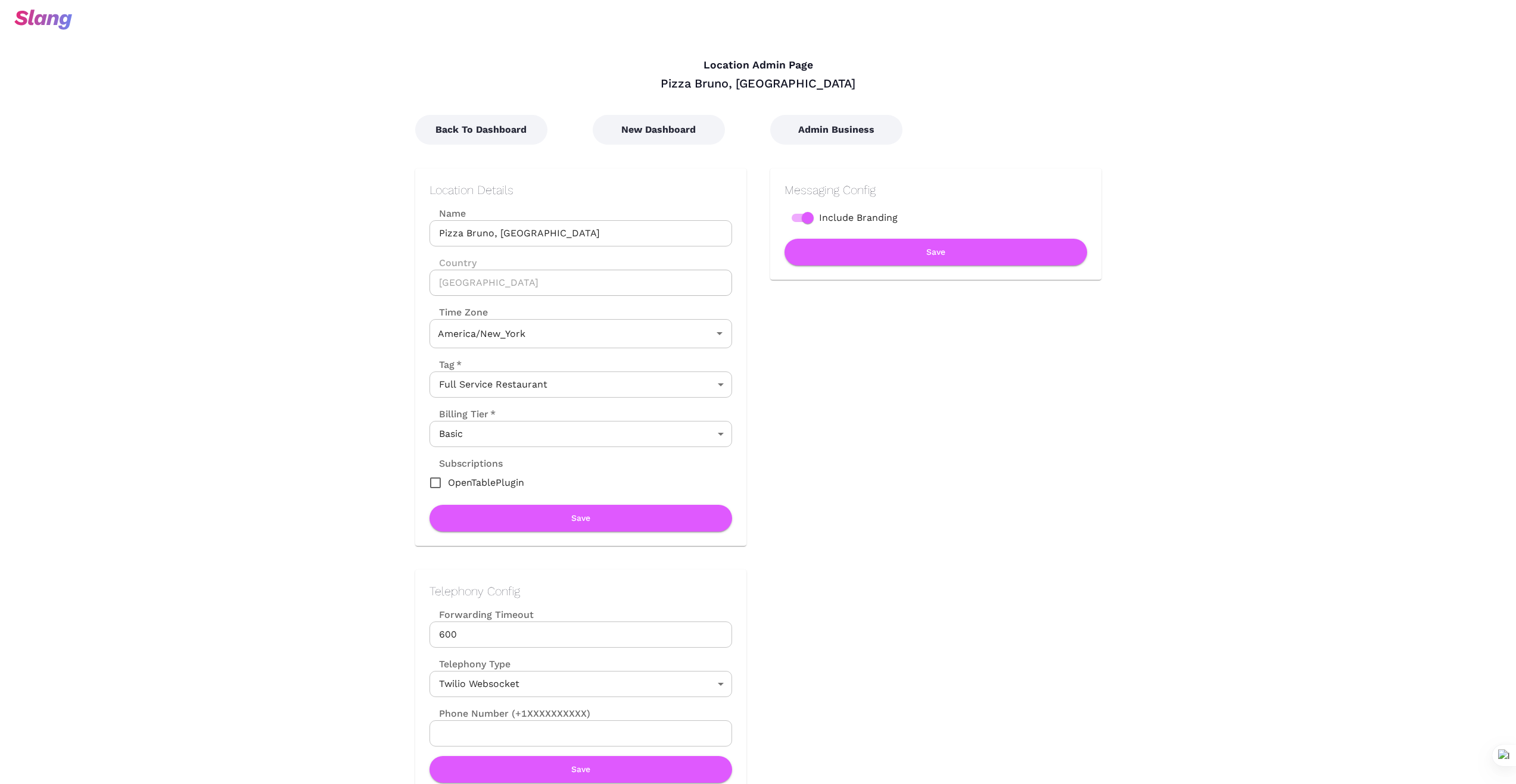
type input "Eastern Time"
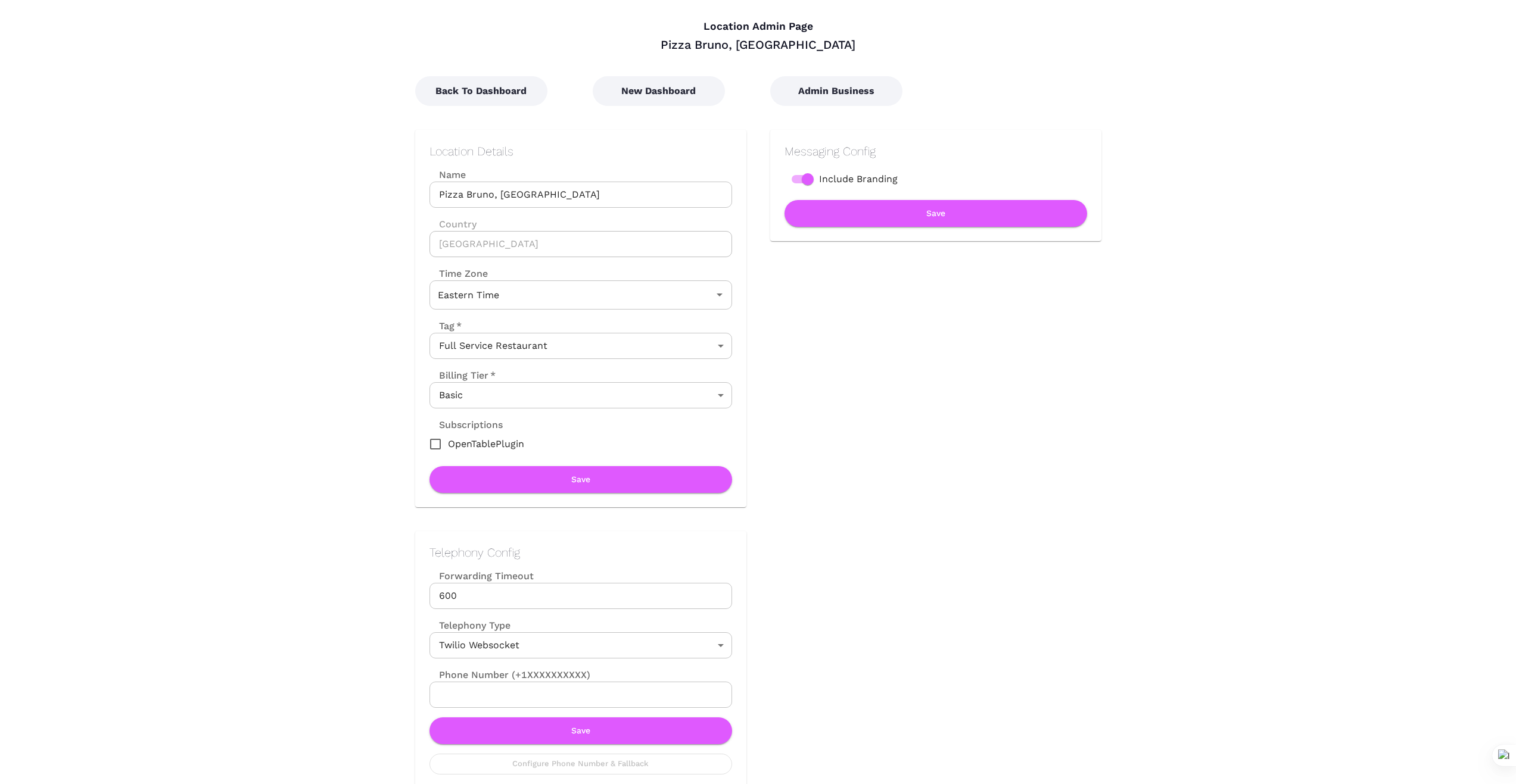
scroll to position [40, 0]
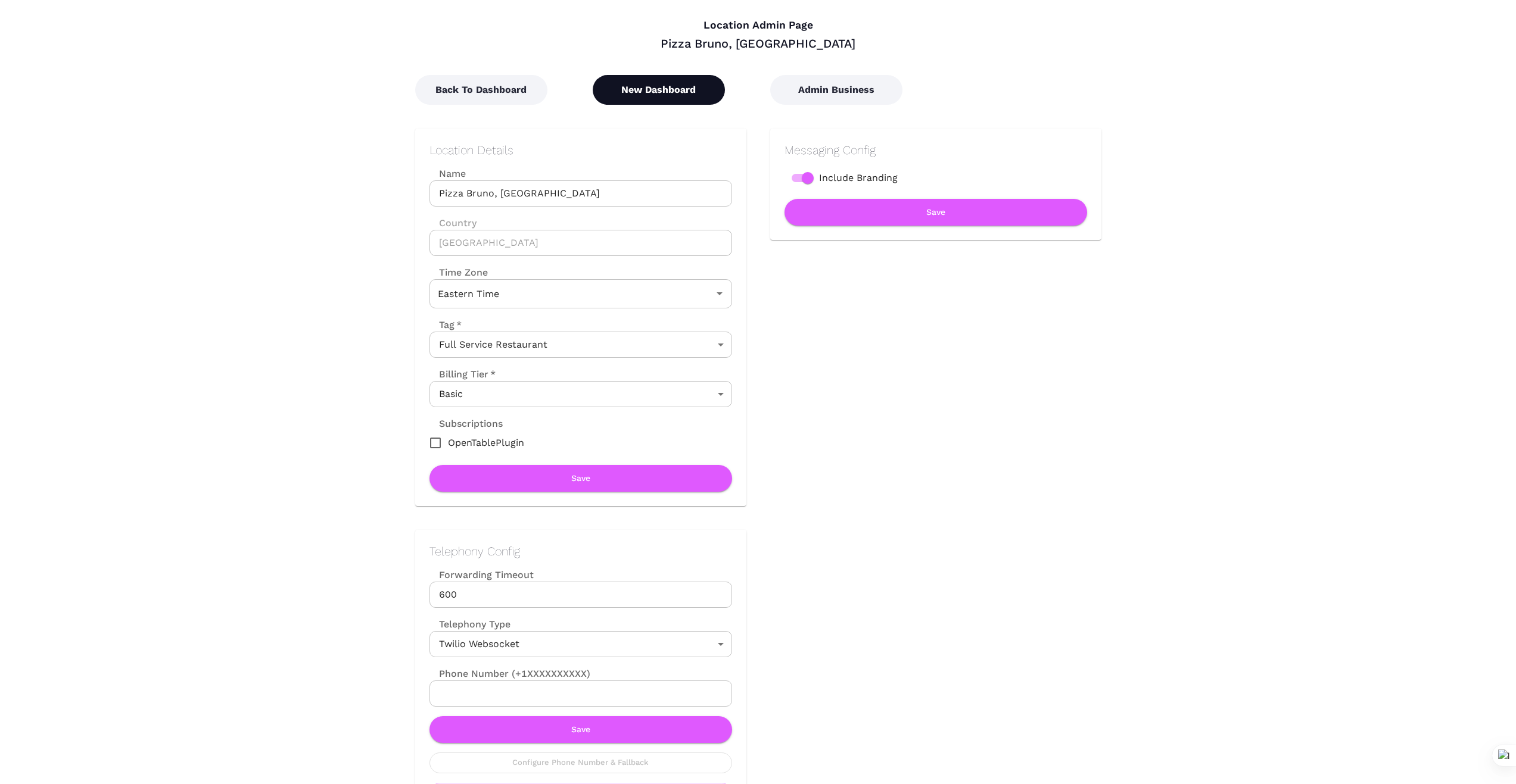
click at [675, 90] on button "New Dashboard" at bounding box center [659, 90] width 132 height 30
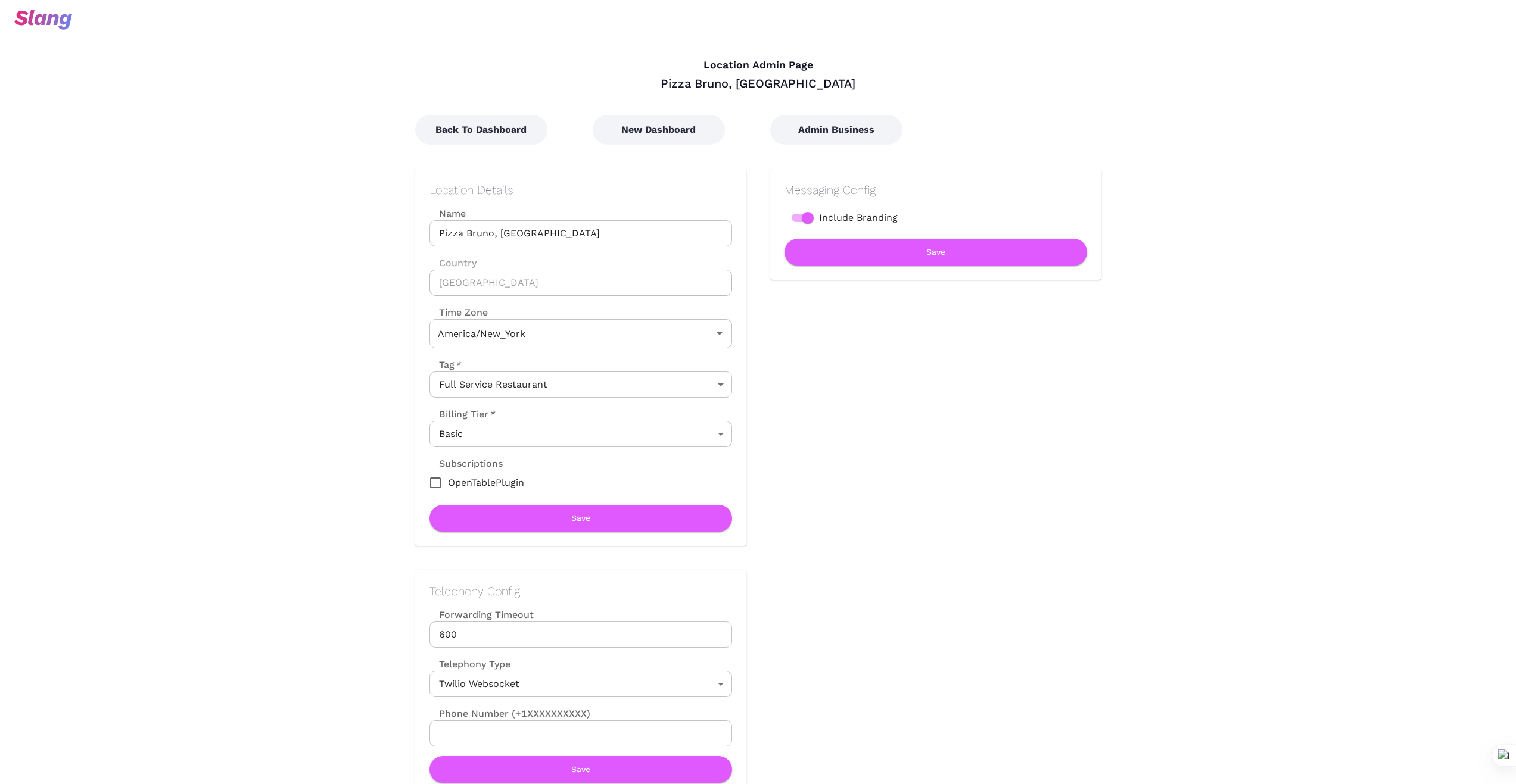
type input "Eastern Time"
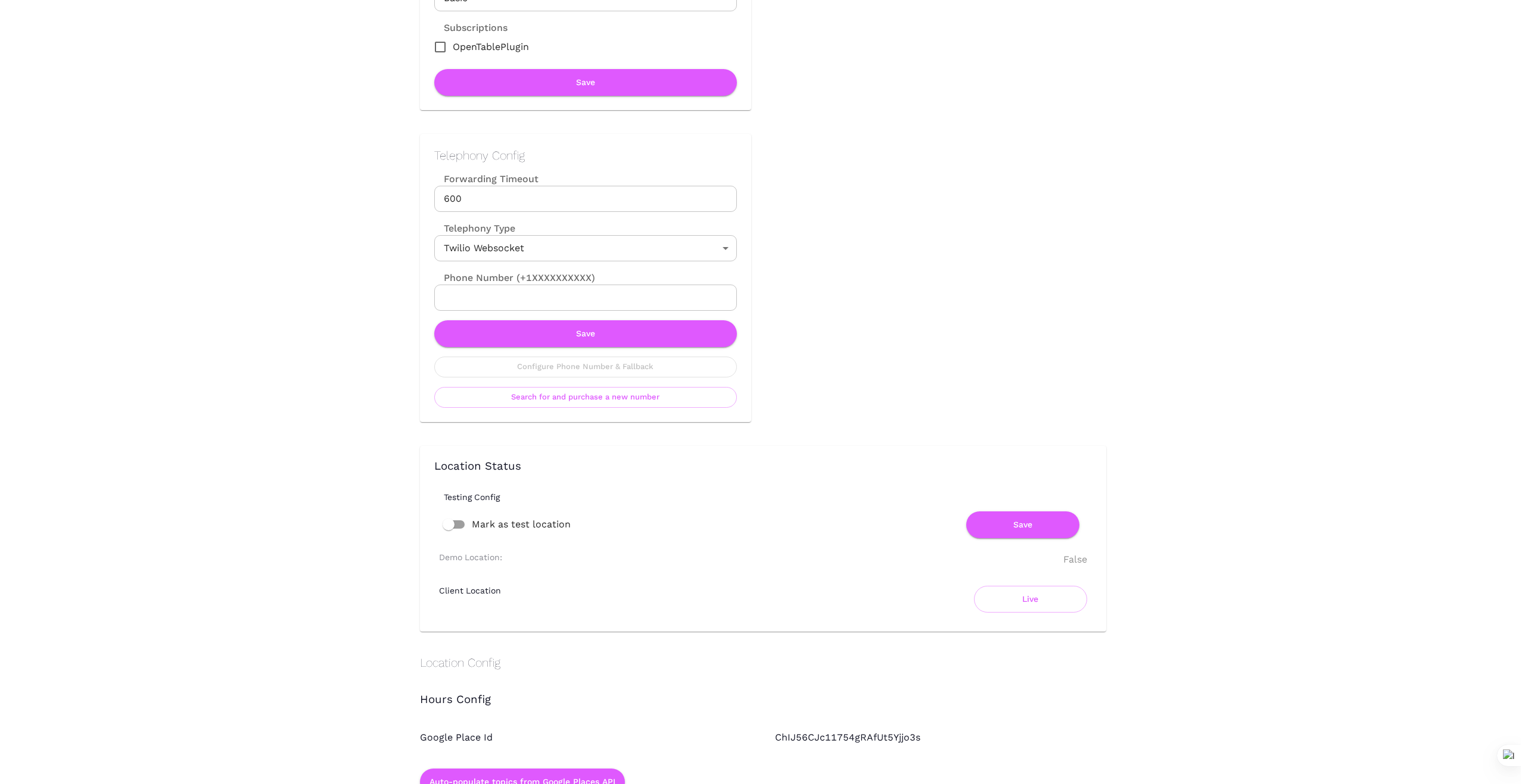
scroll to position [436, 0]
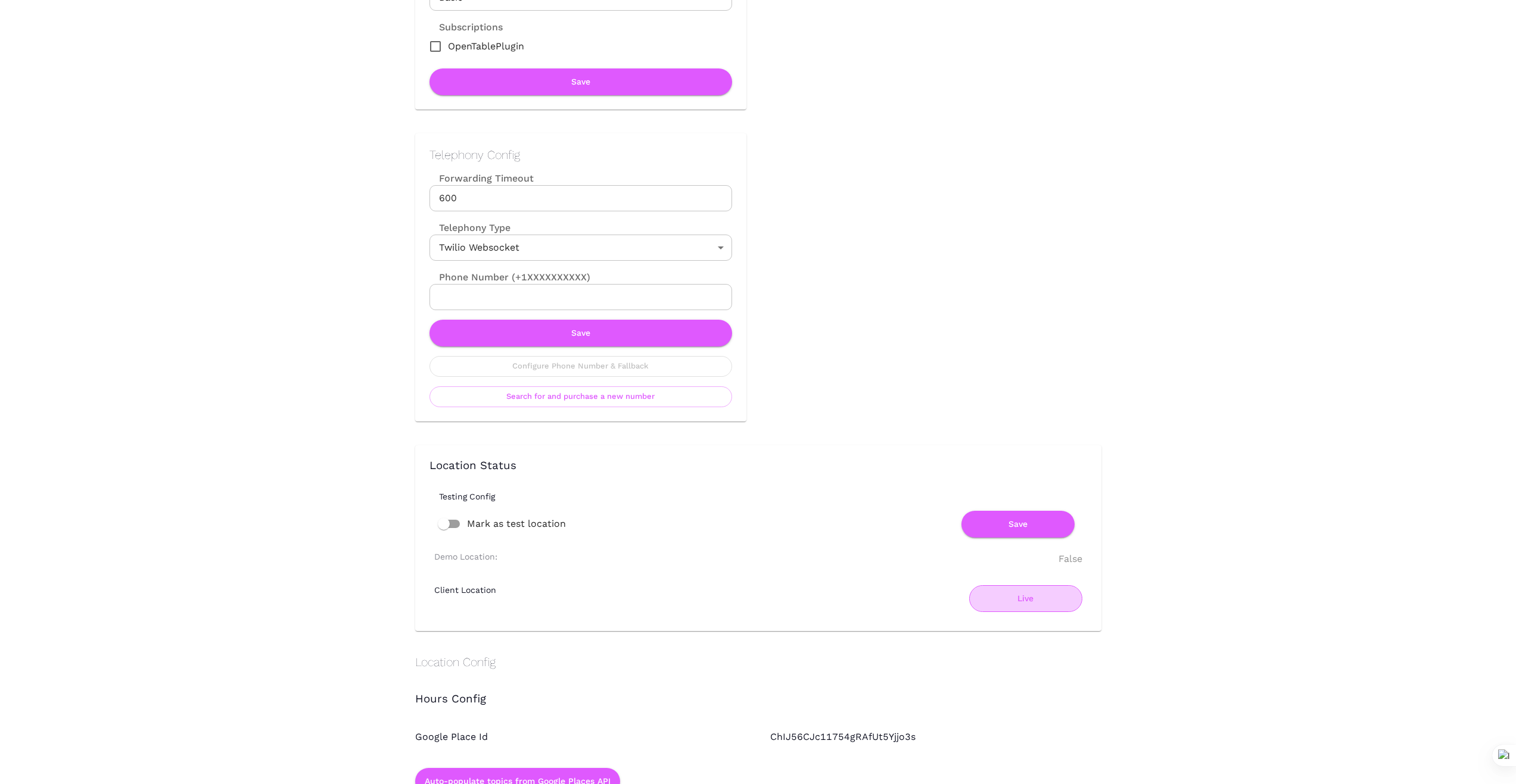
click at [1021, 604] on button "Live" at bounding box center [1026, 598] width 113 height 27
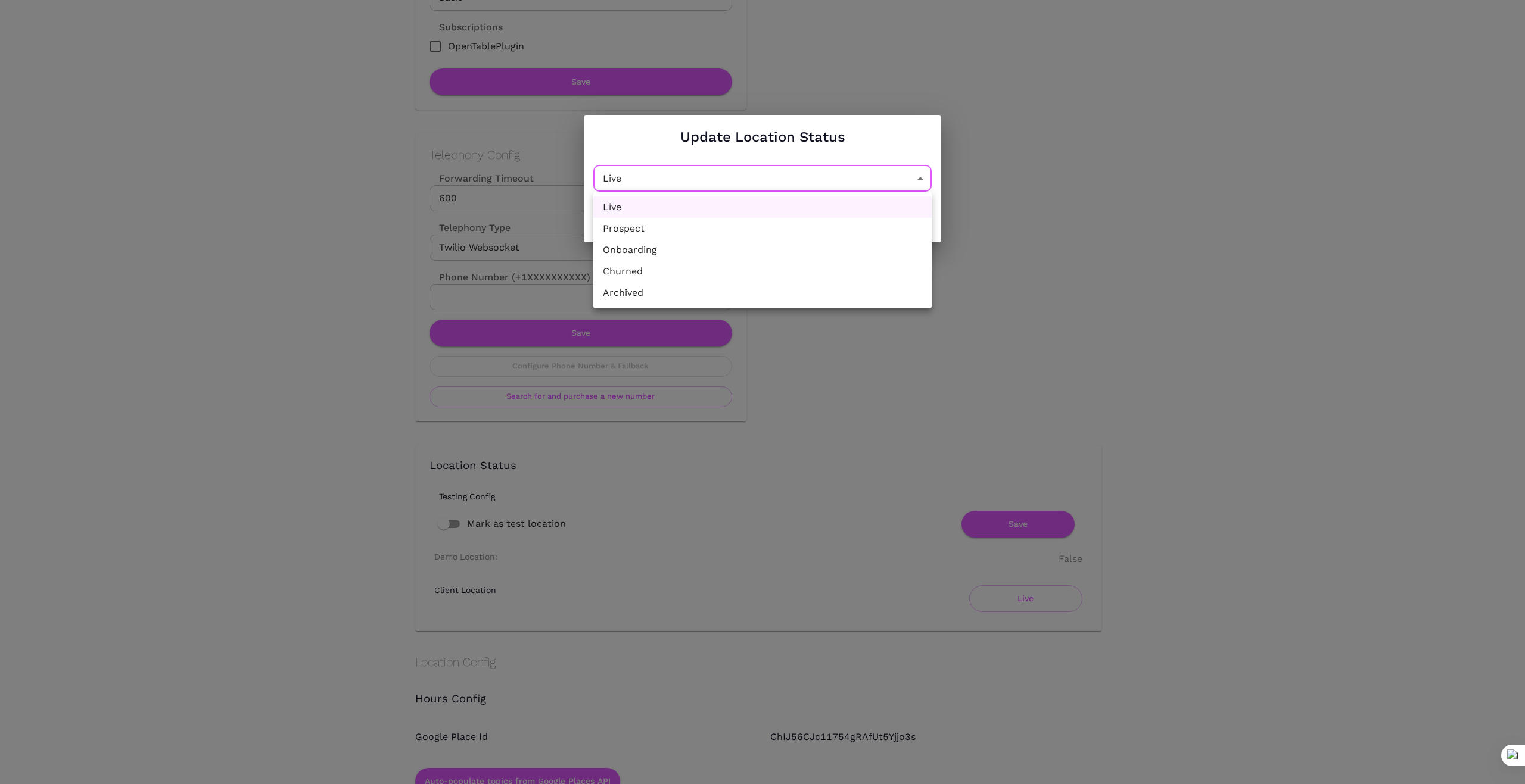
drag, startPoint x: 927, startPoint y: 174, endPoint x: 887, endPoint y: 178, distance: 40.2
click at [796, 266] on li "Churned" at bounding box center [762, 271] width 338 height 21
type input "Churned"
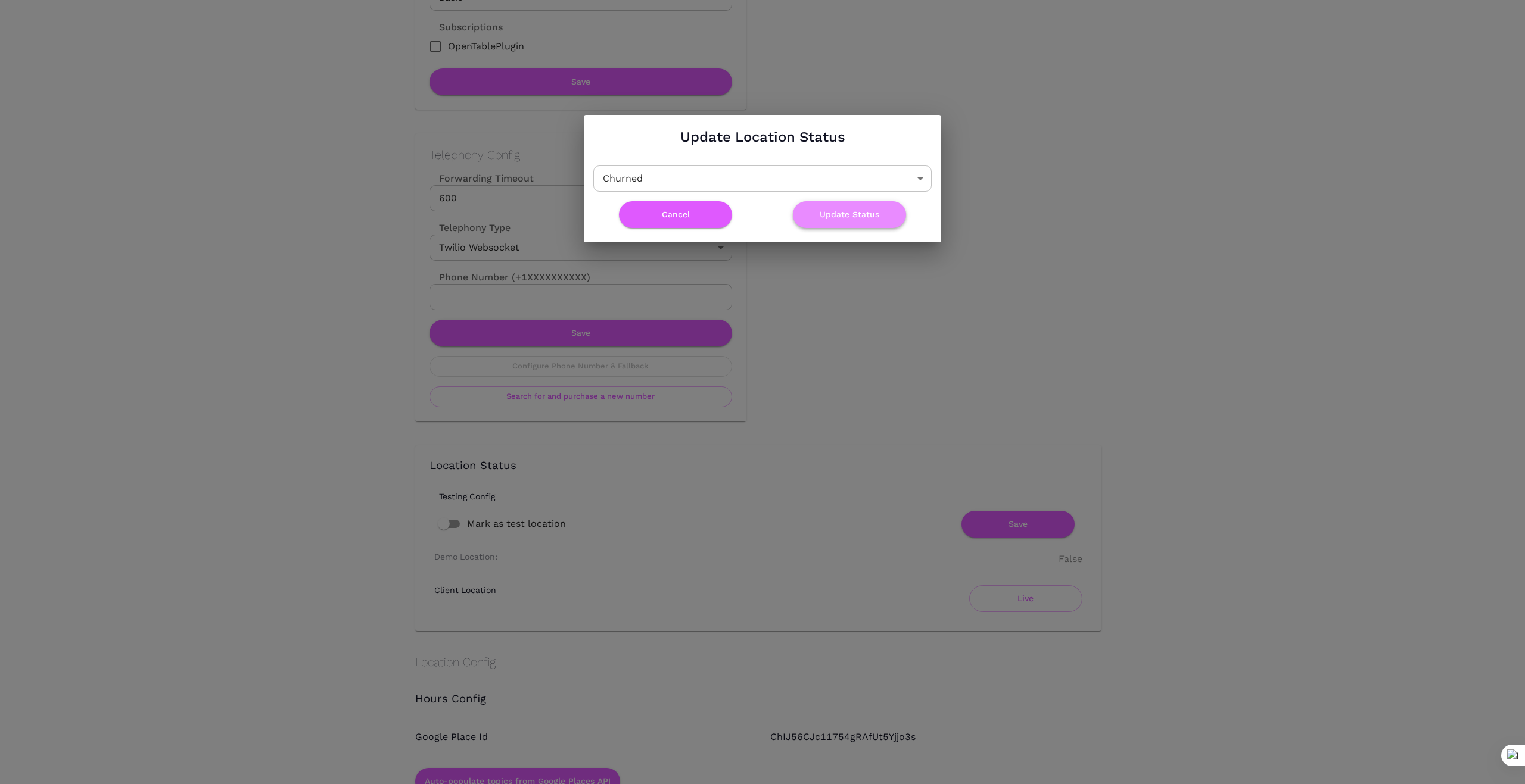
click at [855, 212] on button "Update Status" at bounding box center [849, 214] width 113 height 27
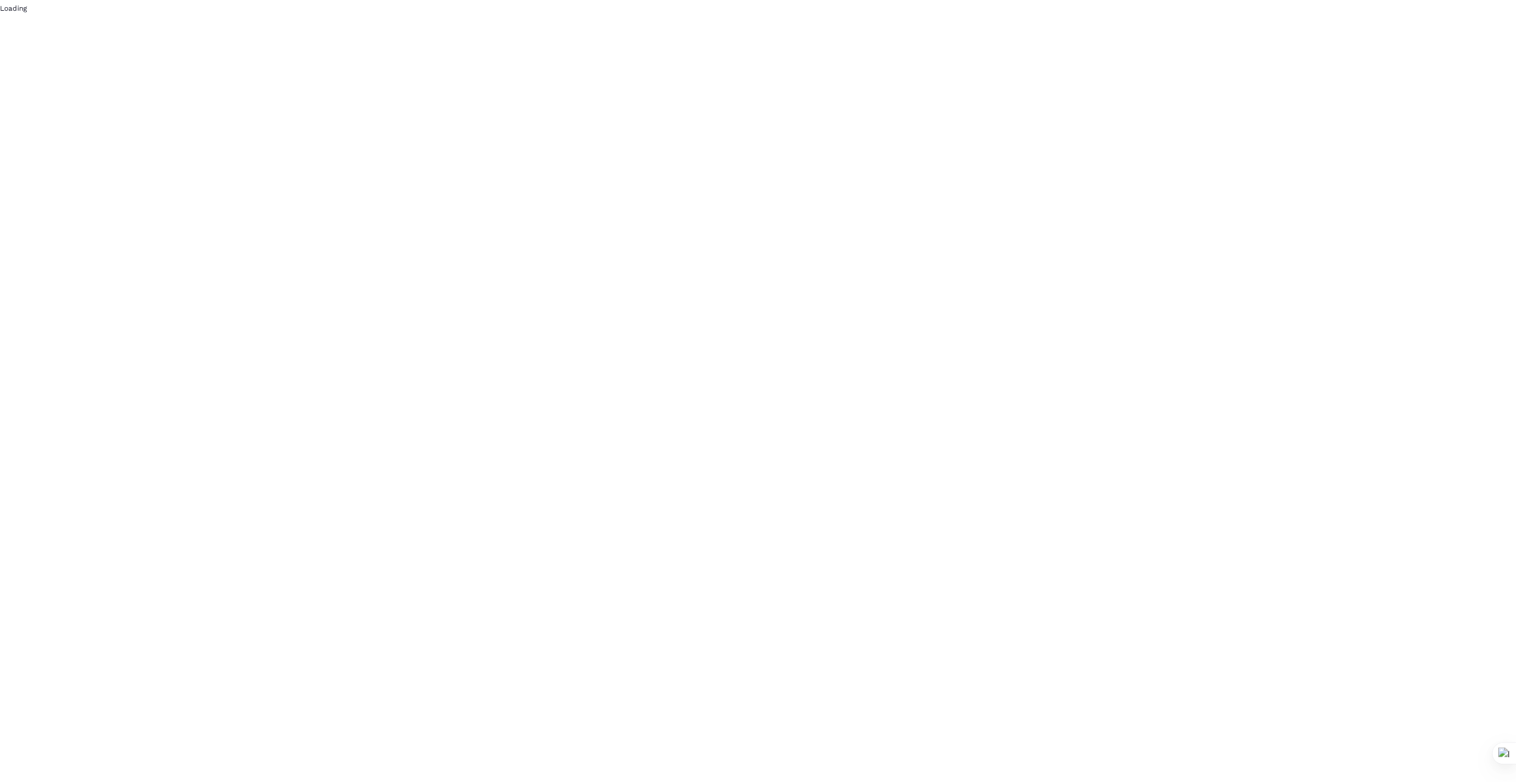
scroll to position [0, 0]
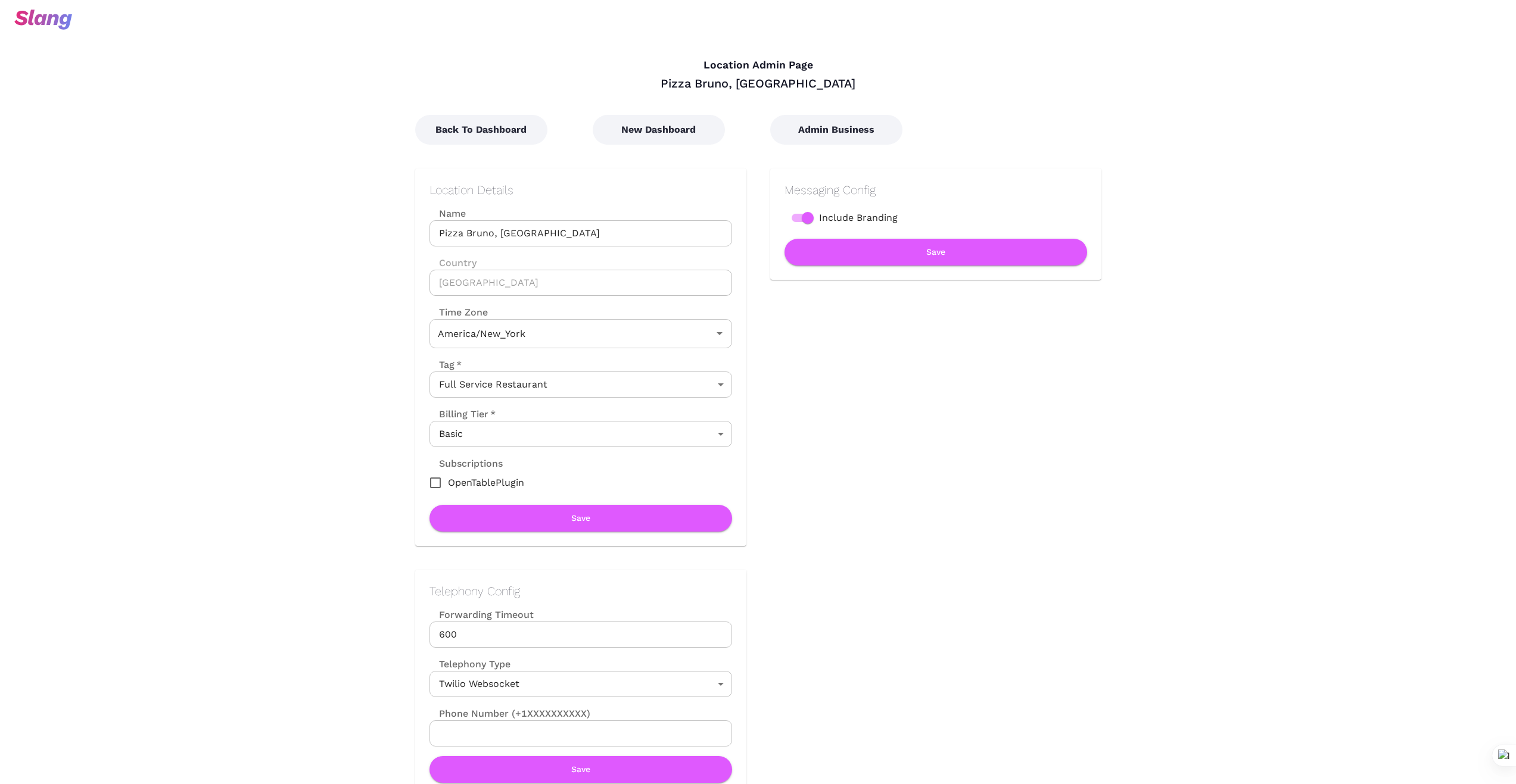
type input "Eastern Time"
click at [480, 132] on button "Back To Dashboard" at bounding box center [481, 130] width 132 height 30
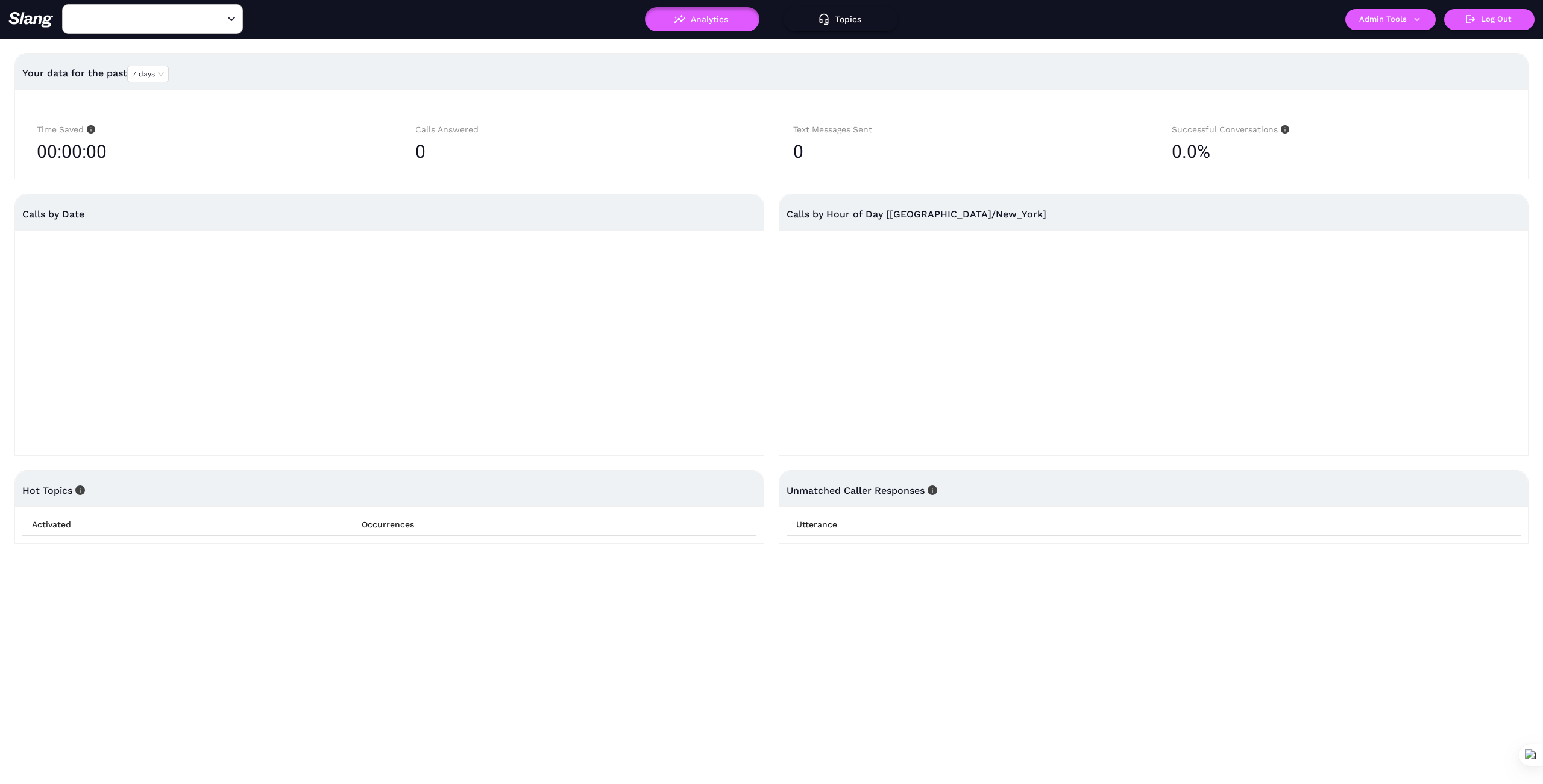
type input "Pizza Bruno, [GEOGRAPHIC_DATA]"
click at [1410, 11] on button "Admin Tools" at bounding box center [1391, 20] width 91 height 21
click at [1419, 45] on link "Manage current business" at bounding box center [1414, 46] width 118 height 14
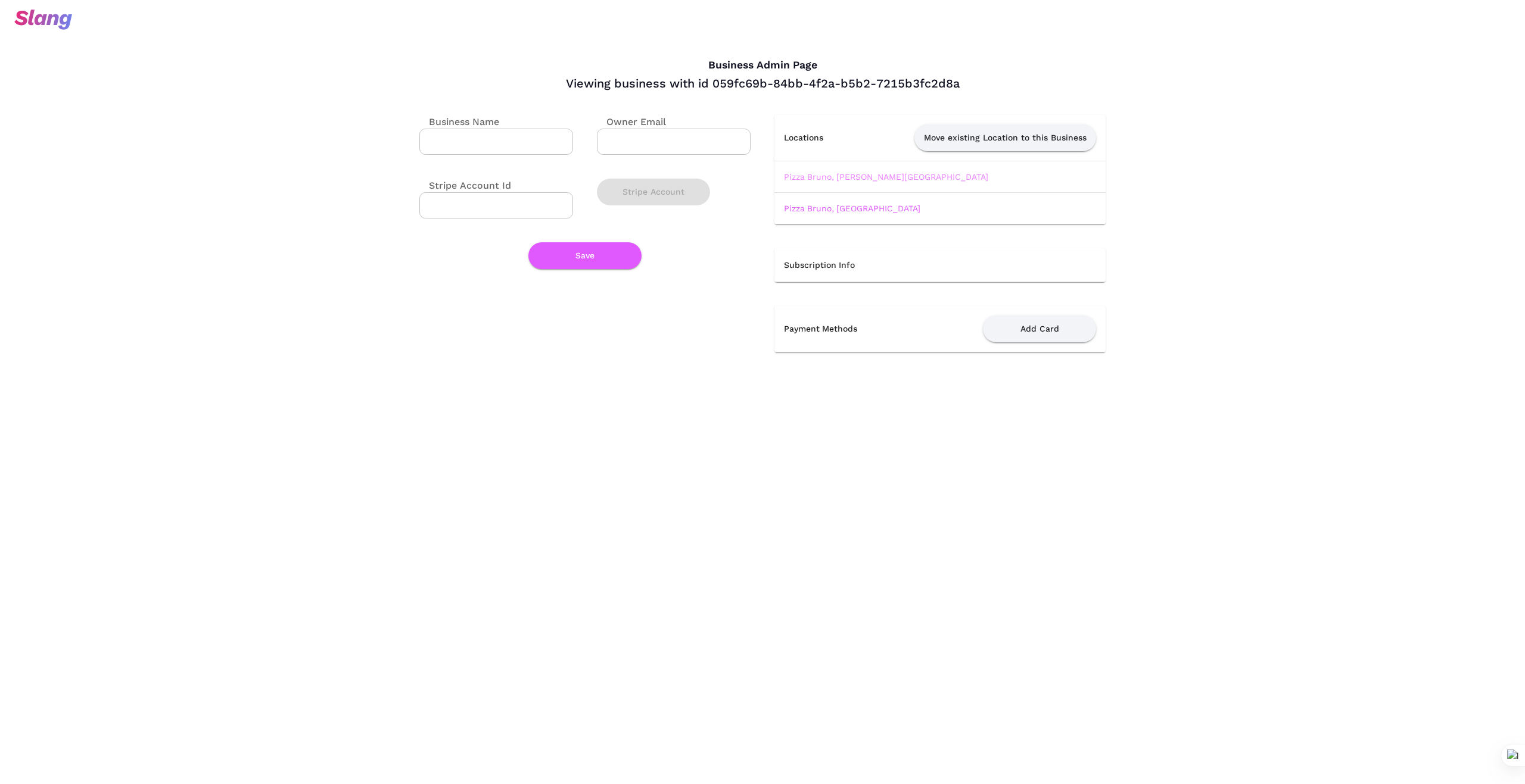
click at [873, 176] on link "Pizza Bruno, Curry Ford Road" at bounding box center [886, 177] width 205 height 10
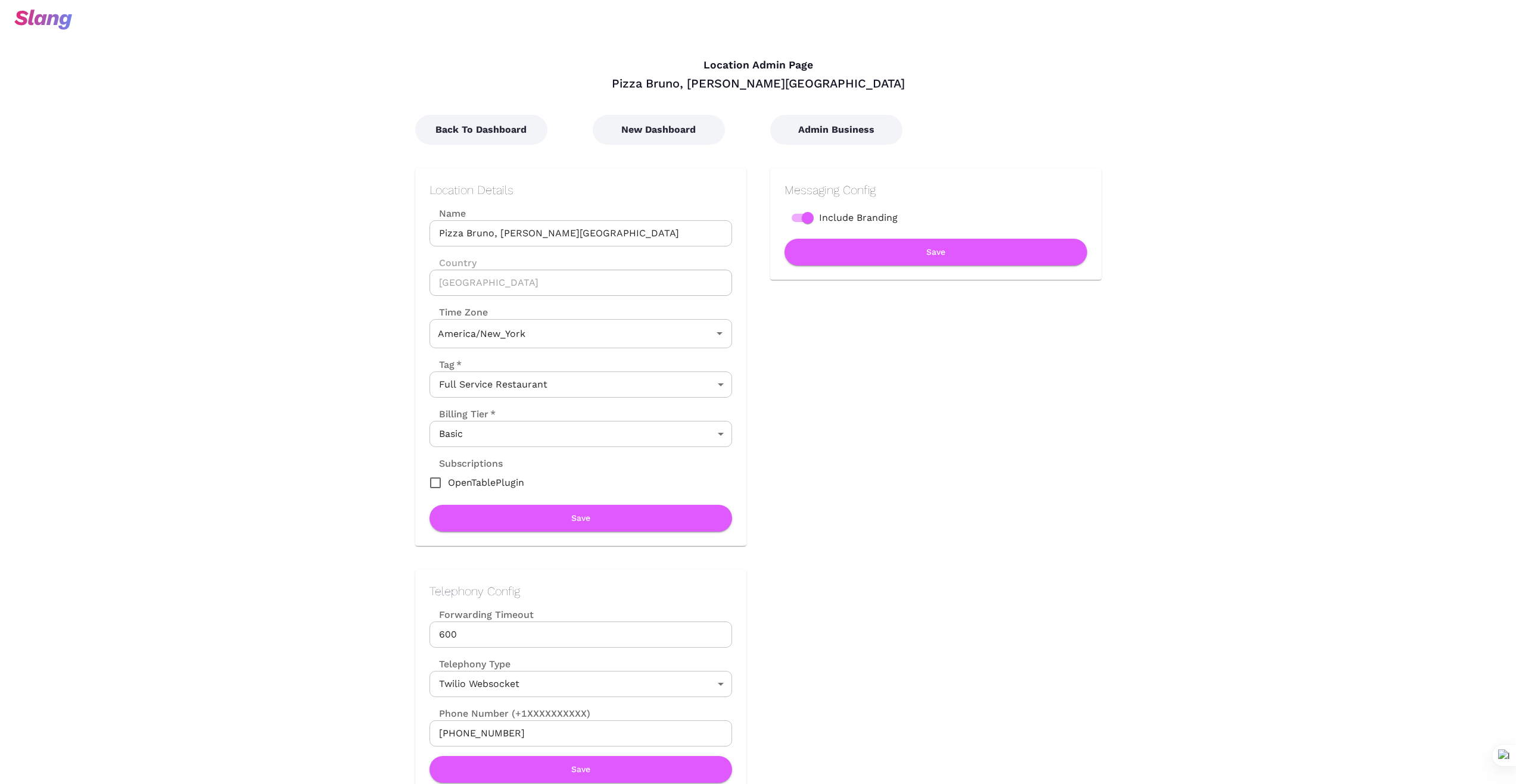
type input "Eastern Time"
drag, startPoint x: 597, startPoint y: 236, endPoint x: 408, endPoint y: 222, distance: 189.5
click at [408, 222] on div "Location Details Name Pizza Bruno, Curry Ford Road Name Country United States C…" at bounding box center [569, 345] width 355 height 401
drag, startPoint x: 215, startPoint y: 408, endPoint x: 216, endPoint y: 415, distance: 7.1
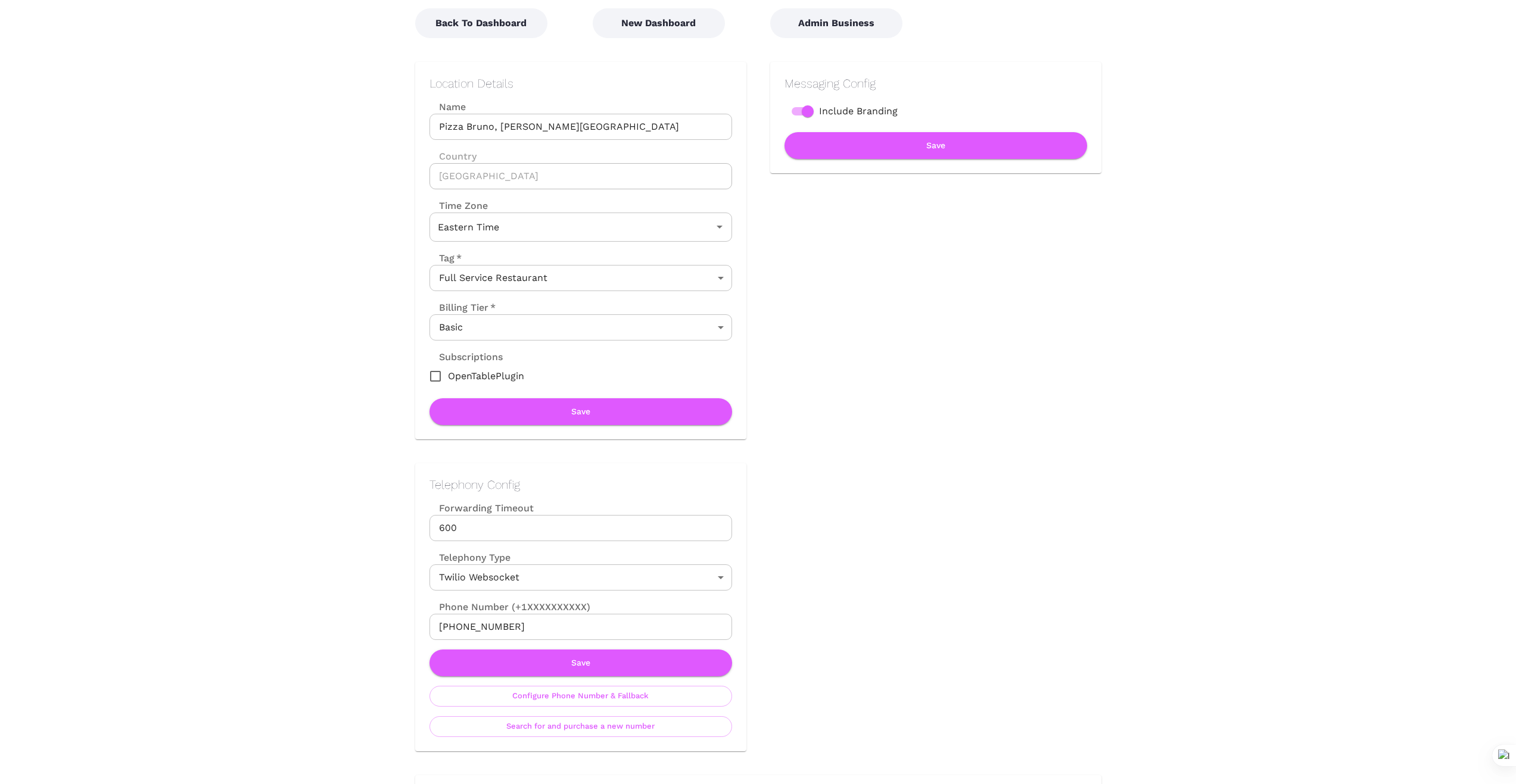
scroll to position [139, 0]
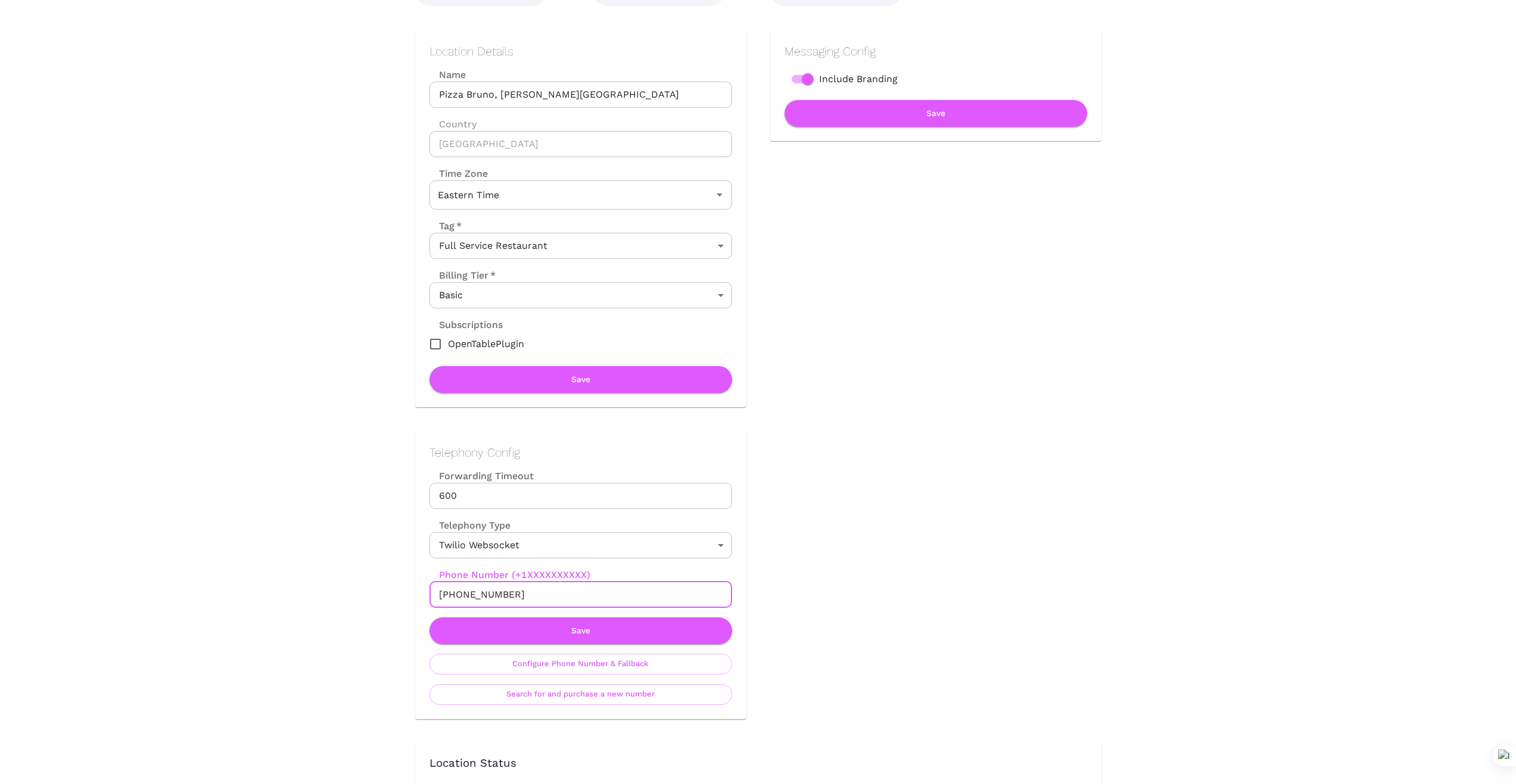
drag, startPoint x: 541, startPoint y: 595, endPoint x: 421, endPoint y: 594, distance: 120.0
click at [421, 593] on div "Telephony Config Forwarding Timeout 600 Forwarding Timeout Telephony Type Twili…" at bounding box center [580, 575] width 331 height 288
drag, startPoint x: 519, startPoint y: 588, endPoint x: 367, endPoint y: 597, distance: 152.3
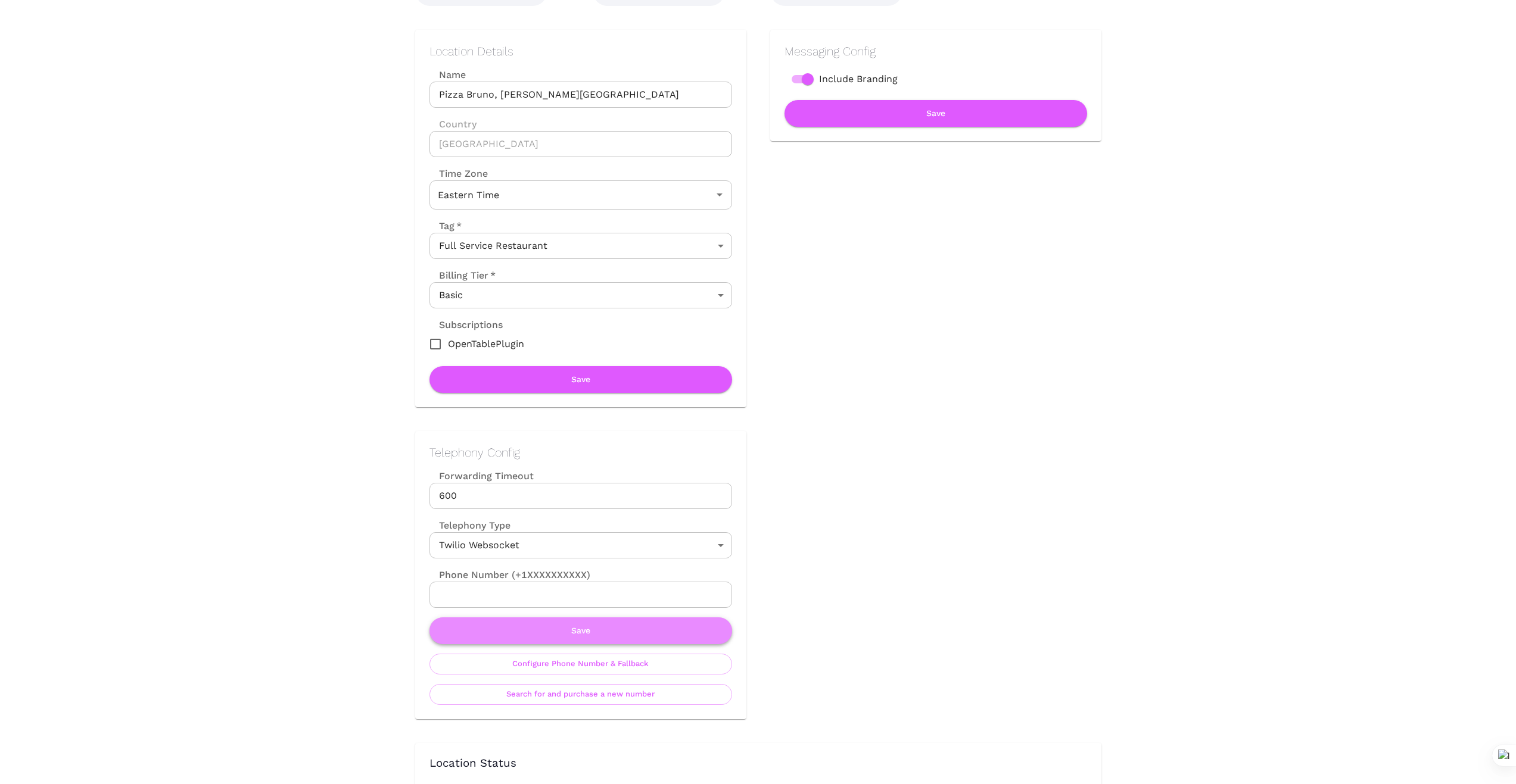
click at [588, 632] on button "Save" at bounding box center [580, 630] width 303 height 27
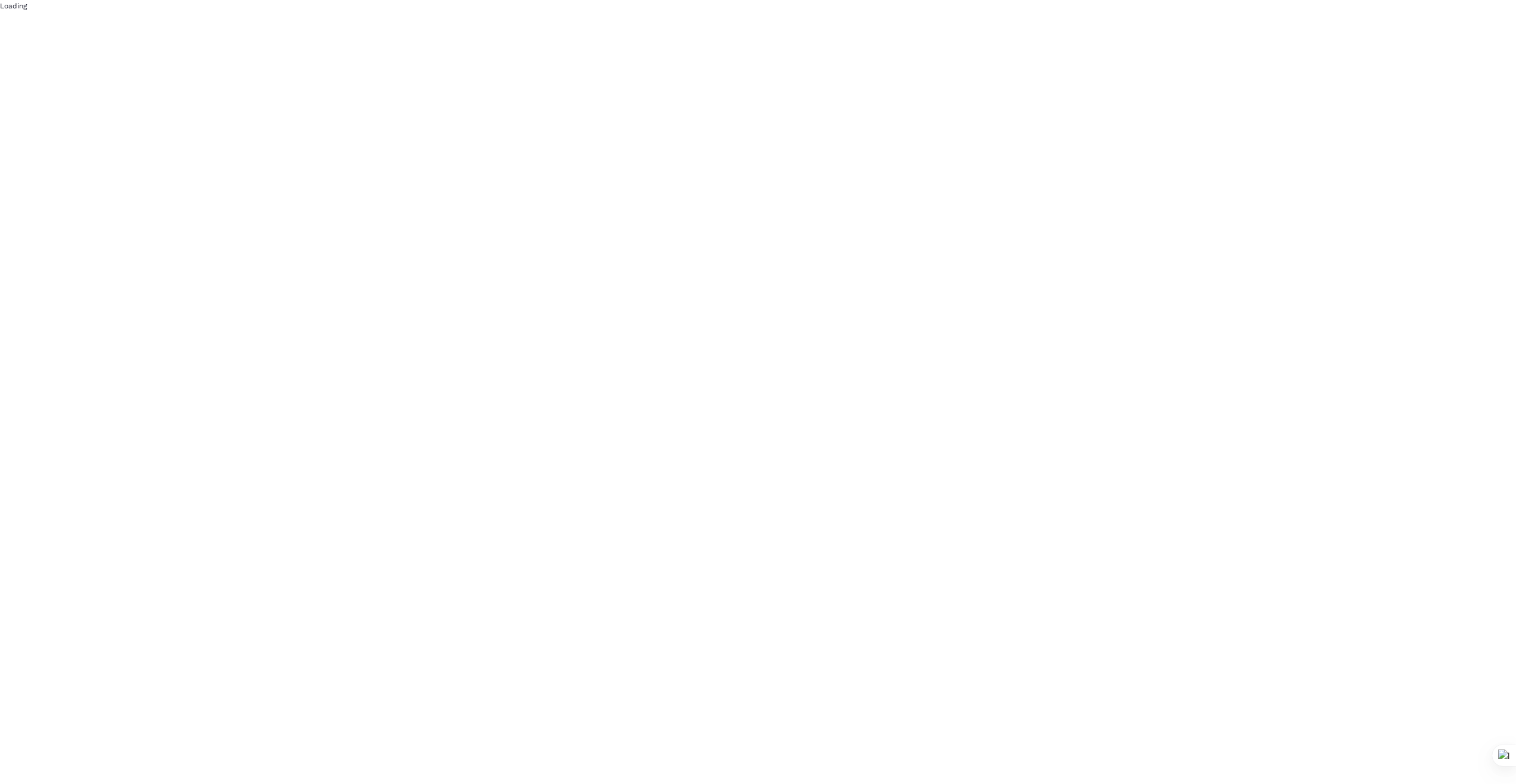
scroll to position [0, 0]
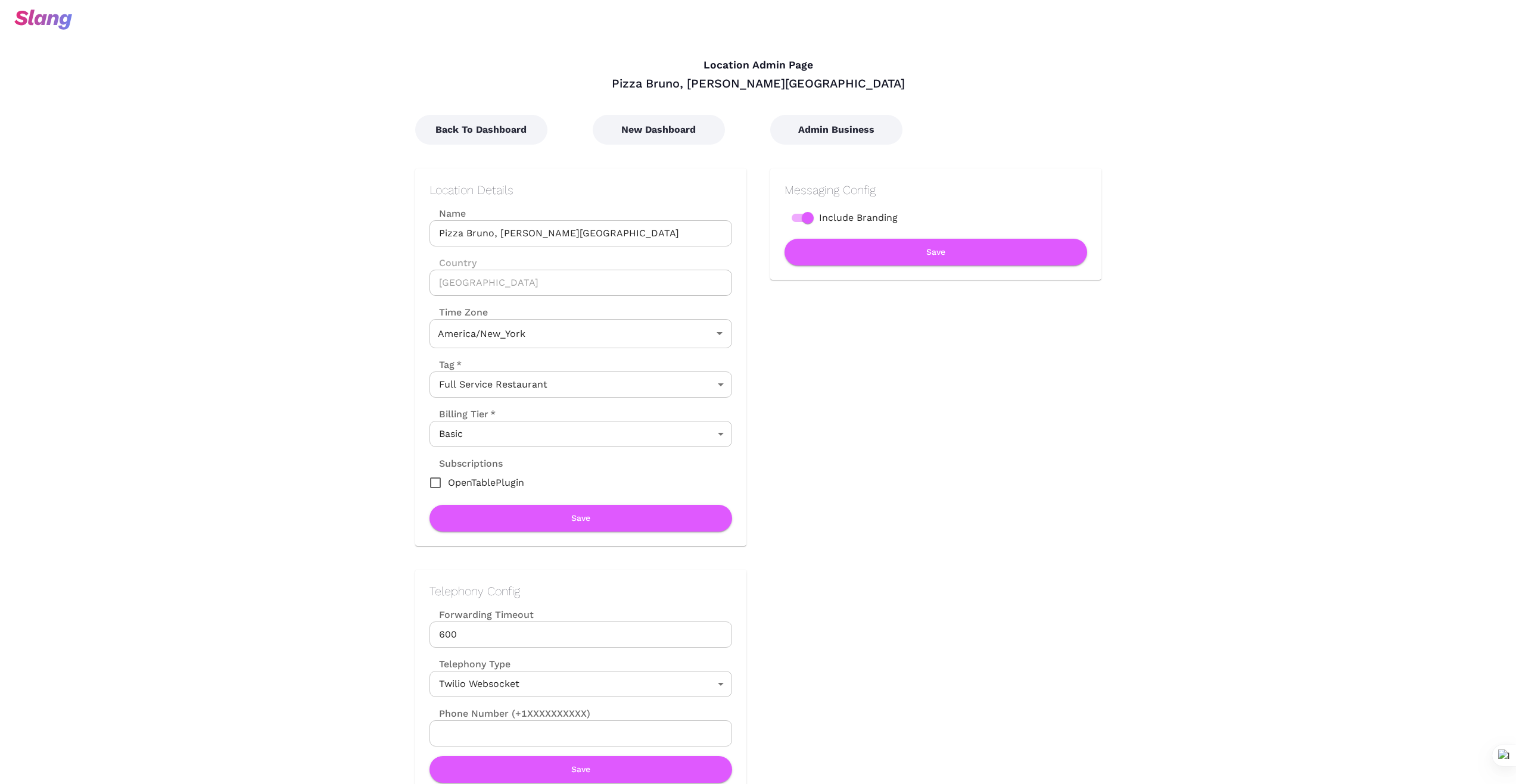
type input "Eastern Time"
click at [664, 131] on button "New Dashboard" at bounding box center [659, 130] width 132 height 30
type input "Eastern Time"
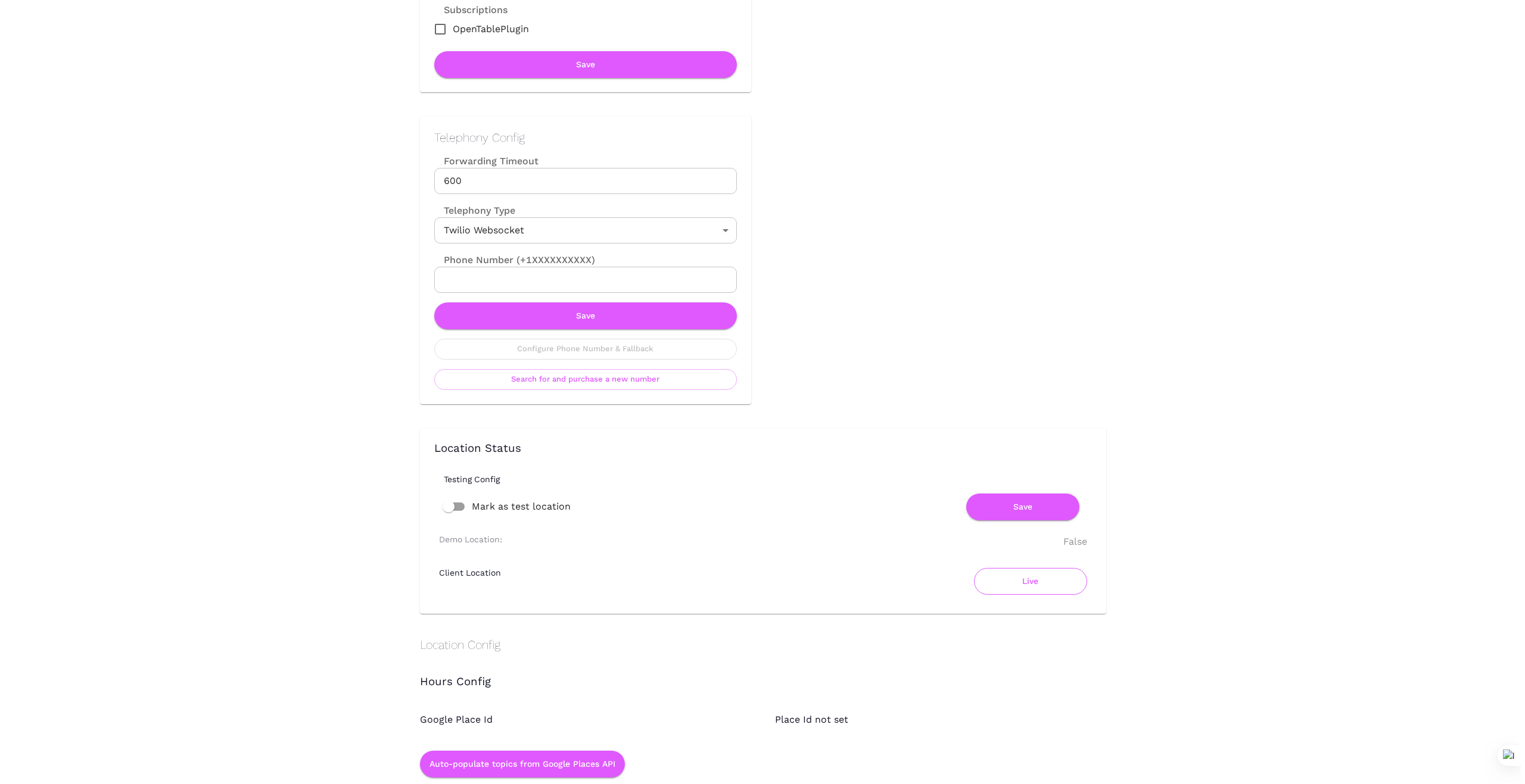
scroll to position [457, 0]
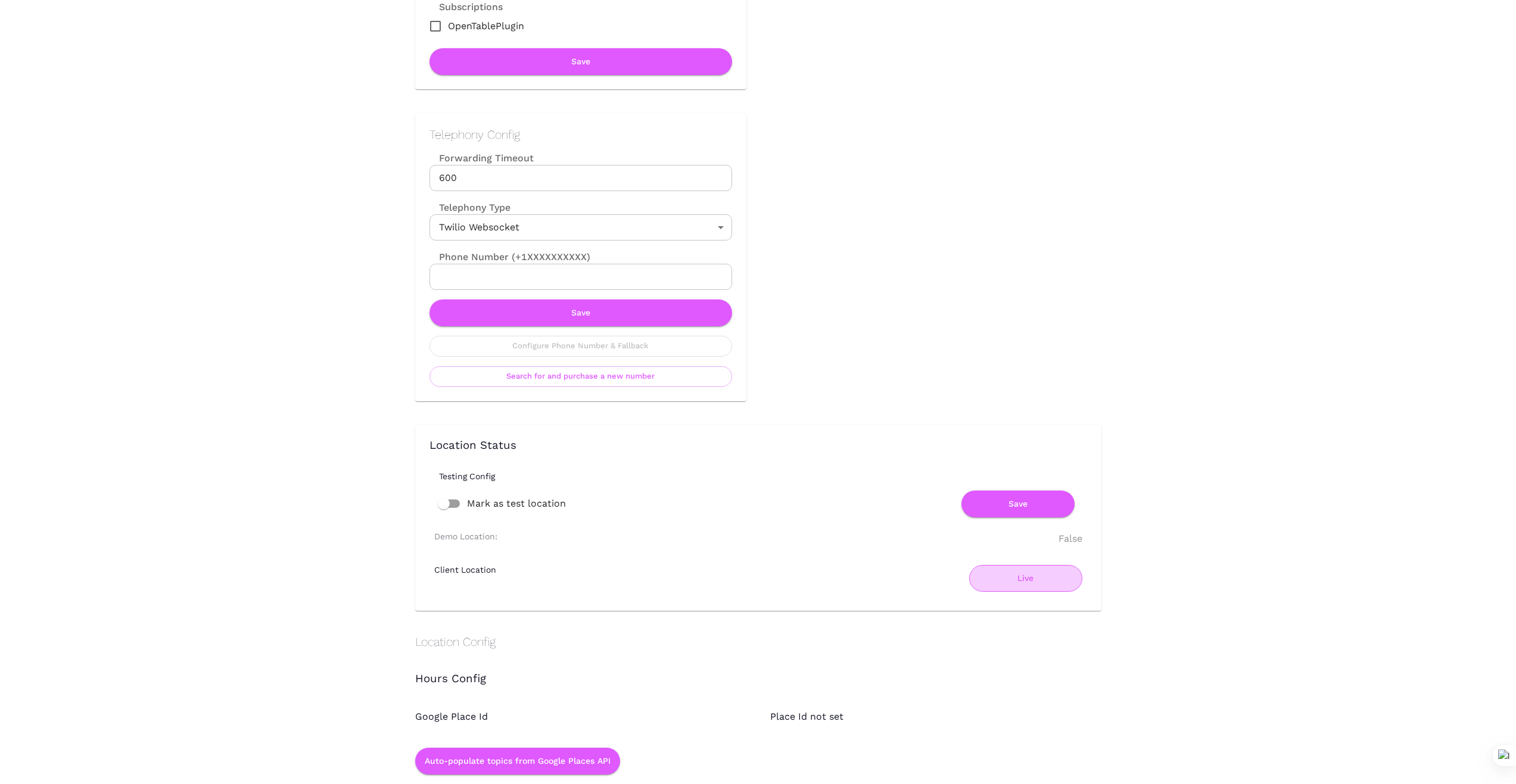
click at [1035, 582] on button "Live" at bounding box center [1026, 578] width 113 height 27
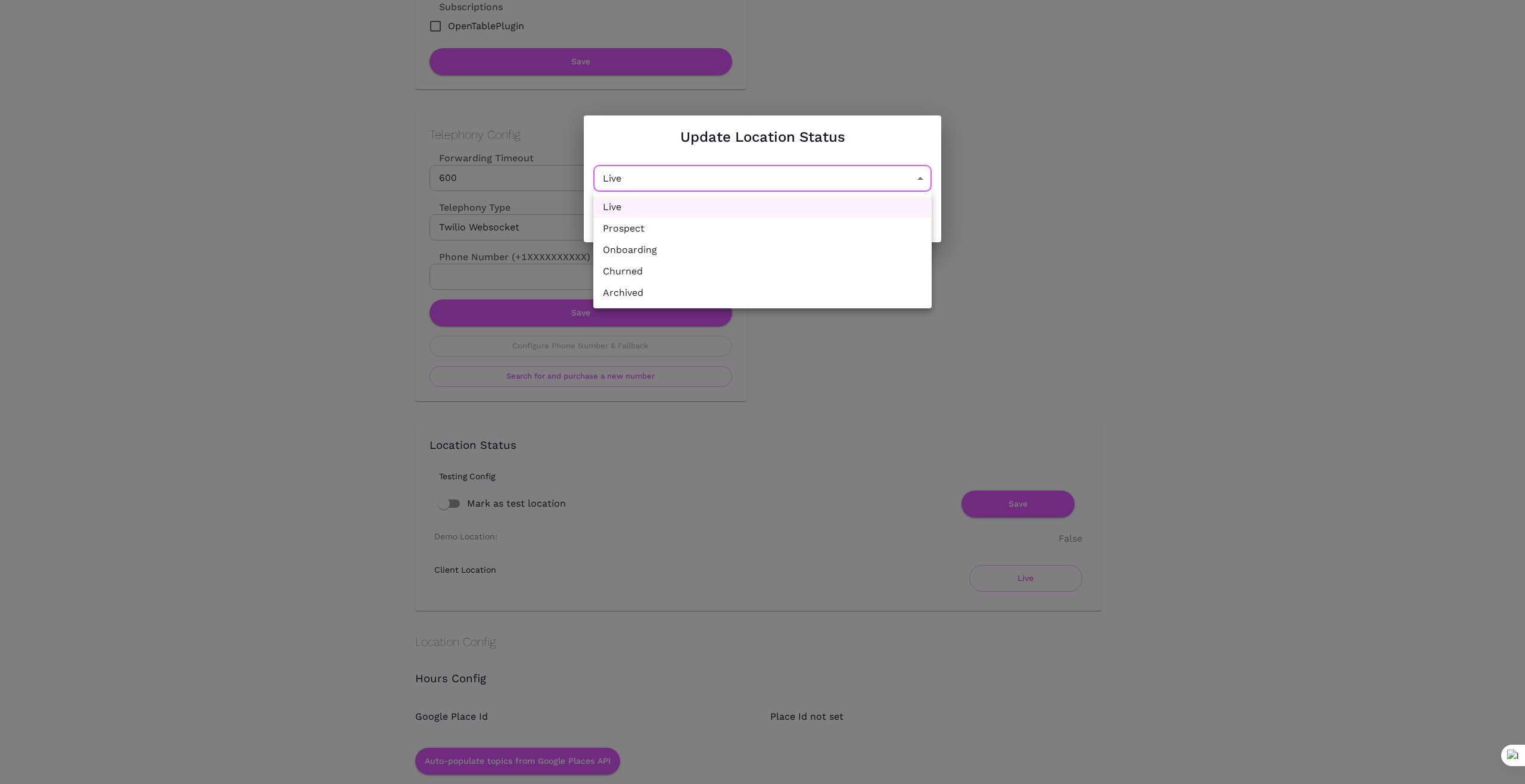
drag, startPoint x: 923, startPoint y: 180, endPoint x: 884, endPoint y: 188, distance: 39.8
click at [810, 273] on li "Churned" at bounding box center [762, 271] width 338 height 21
type input "Churned"
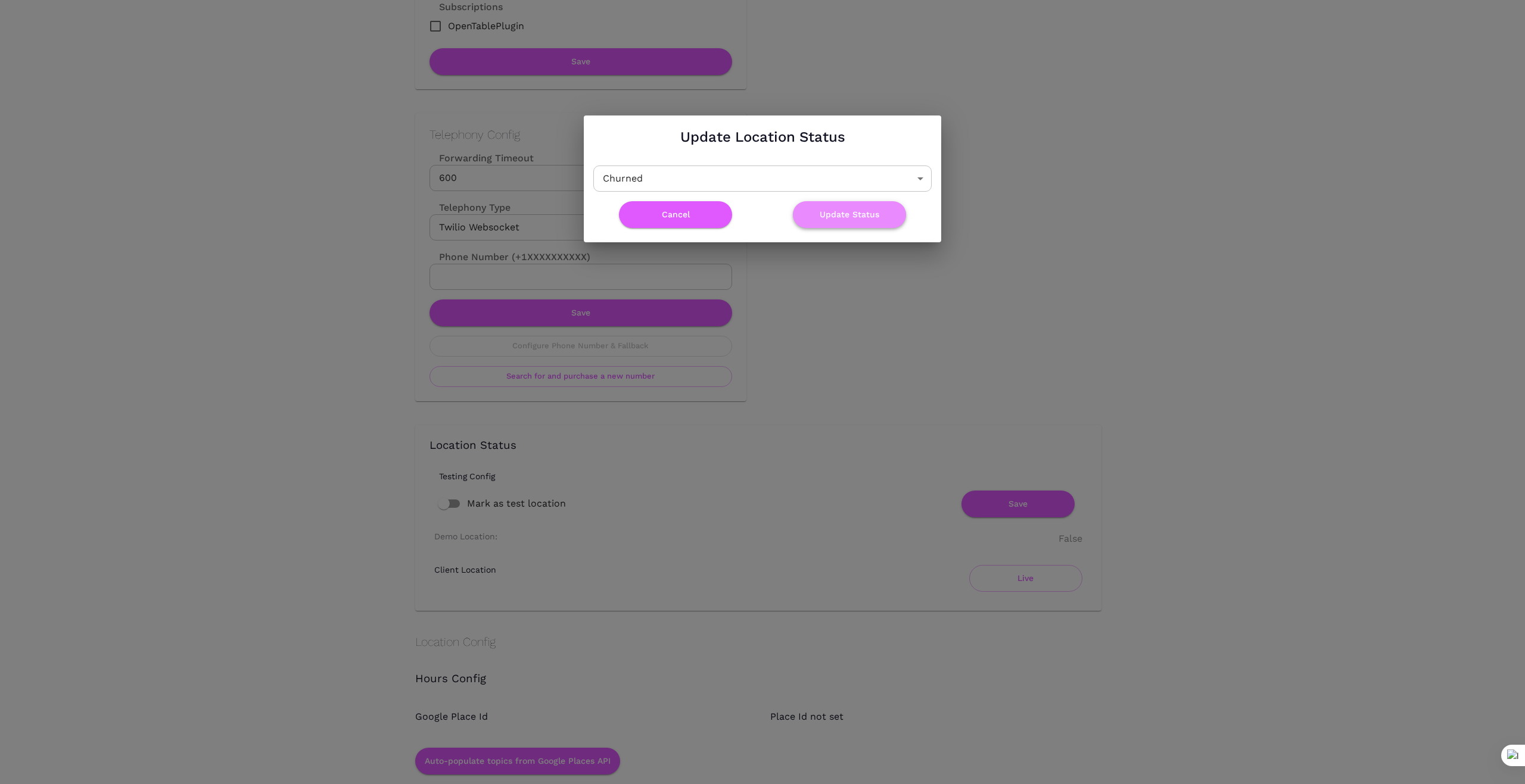
click at [860, 218] on button "Update Status" at bounding box center [849, 214] width 113 height 27
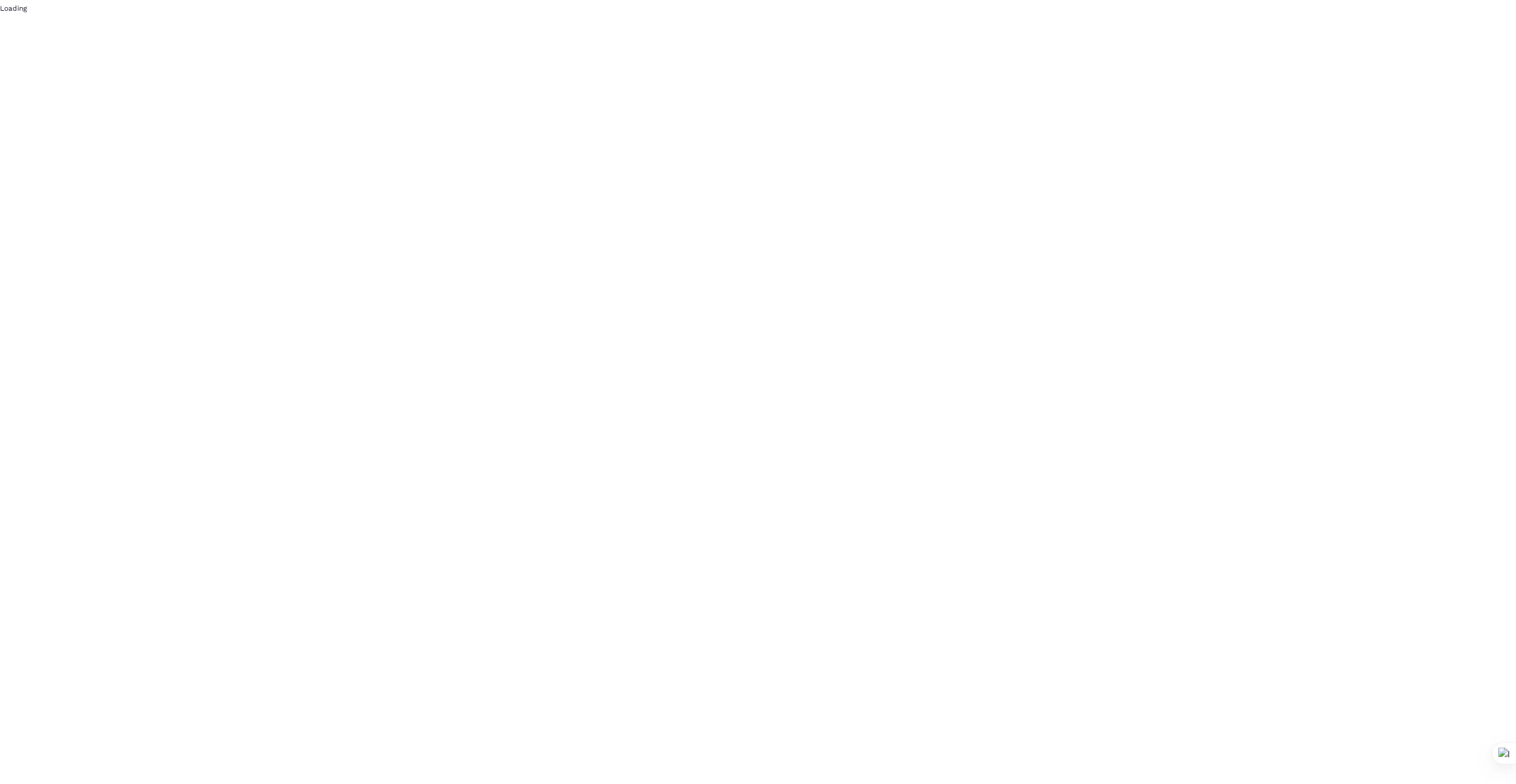
scroll to position [0, 0]
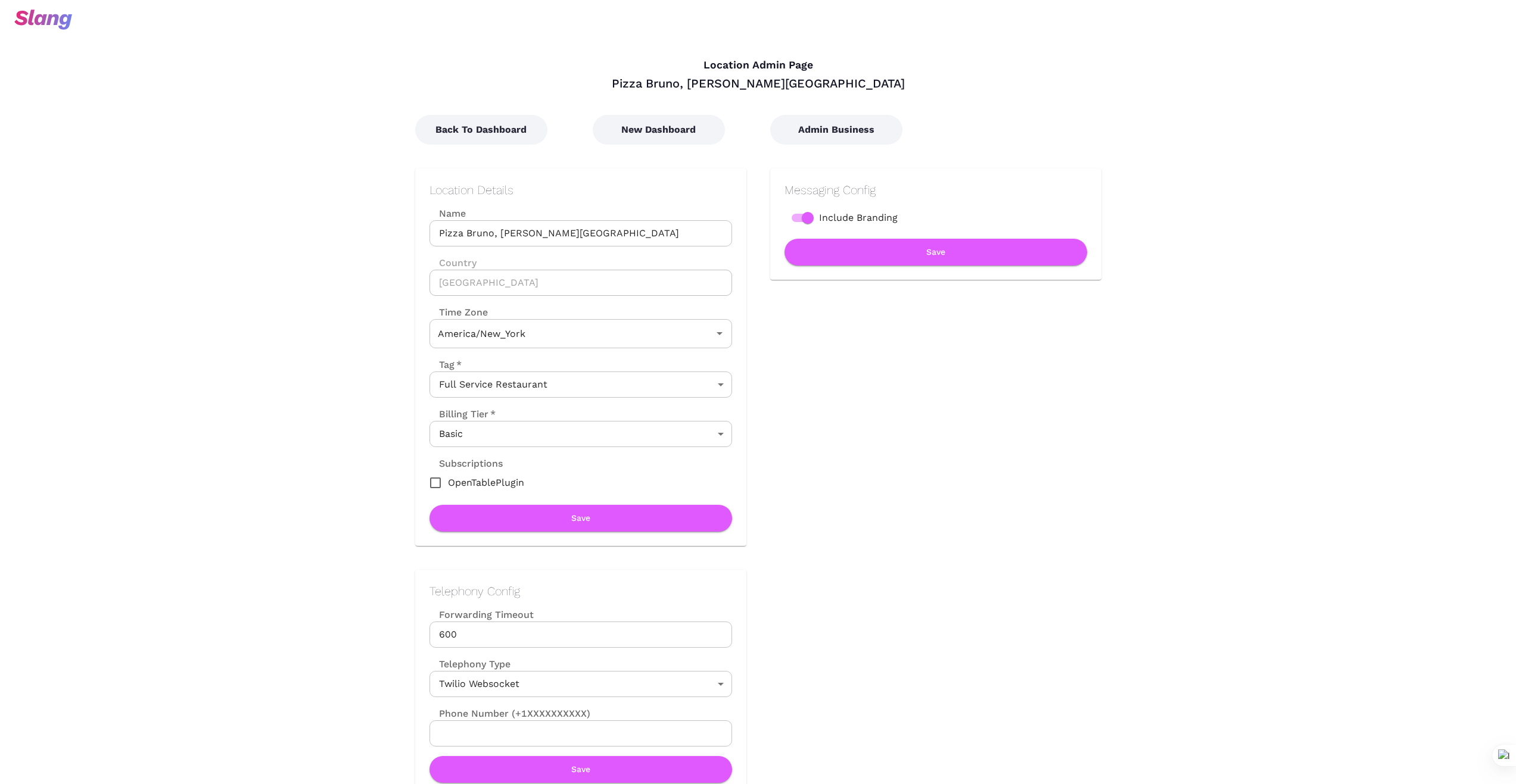
type input "Eastern Time"
click at [479, 130] on button "Back To Dashboard" at bounding box center [481, 130] width 132 height 30
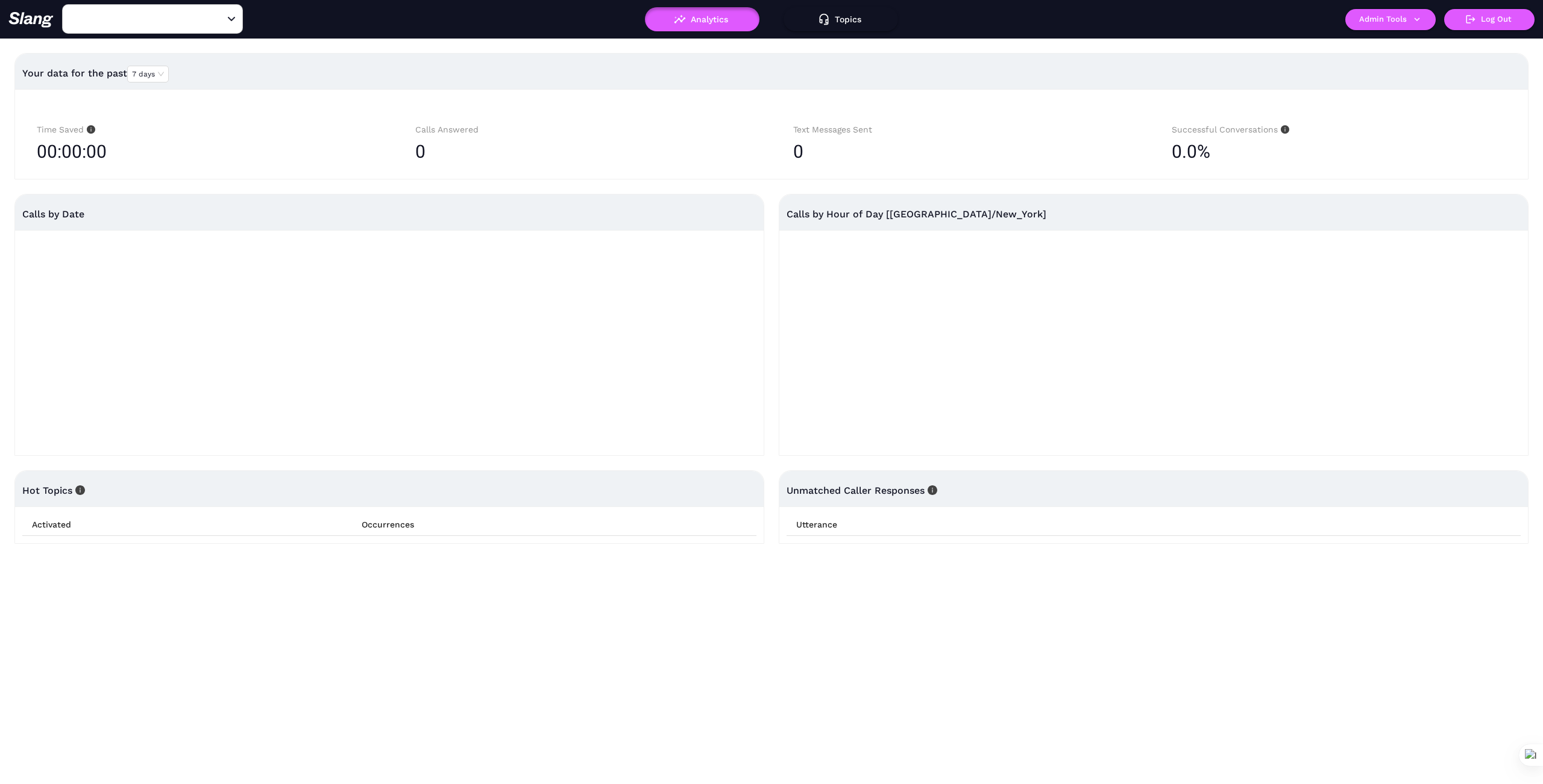
type input "Pizza Bruno, Curry Ford Road"
click at [1418, 26] on button "Admin Tools" at bounding box center [1391, 20] width 91 height 21
click at [1411, 47] on link "Manage current business" at bounding box center [1414, 46] width 118 height 14
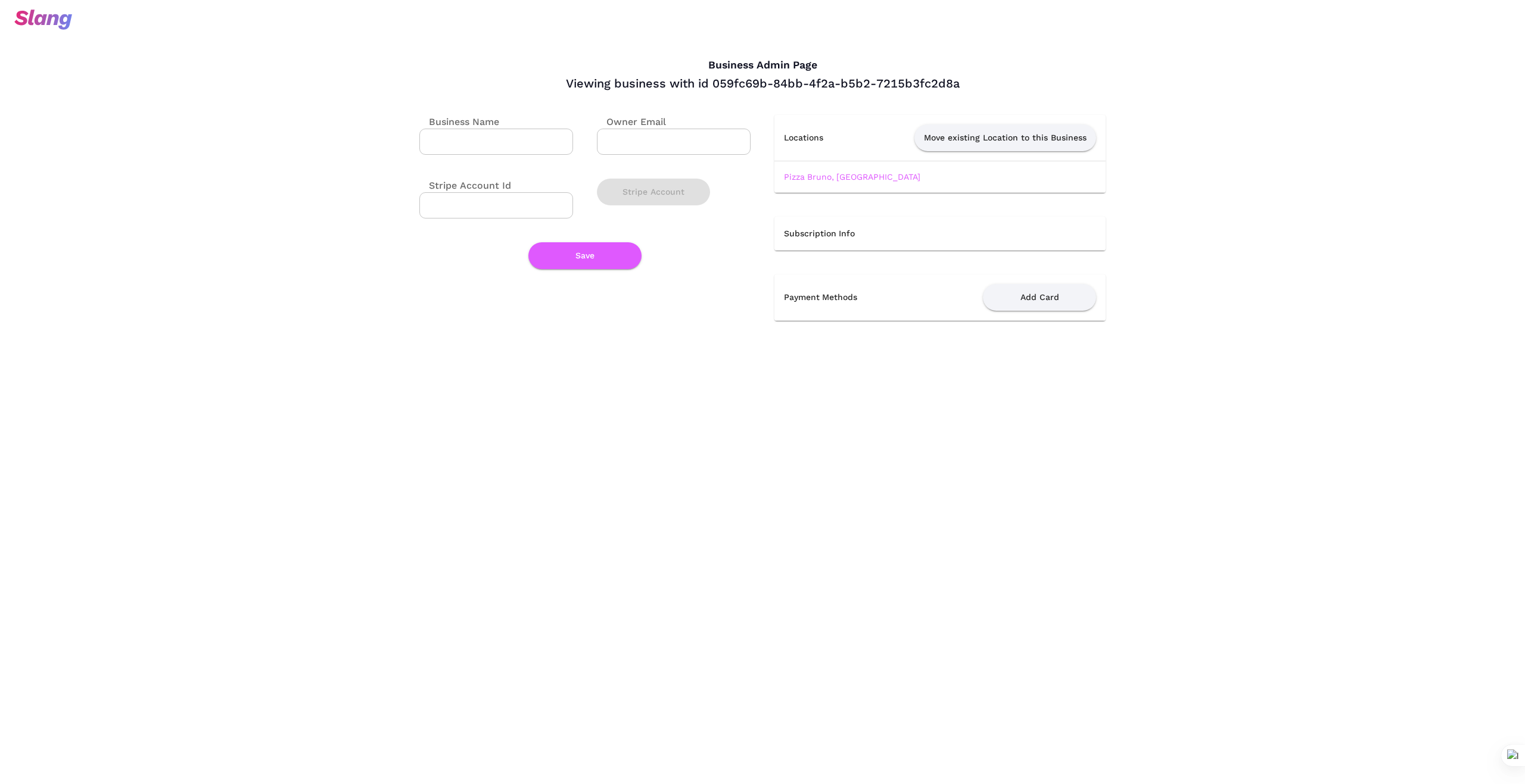
click at [853, 171] on td "Pizza Bruno, [GEOGRAPHIC_DATA]" at bounding box center [940, 177] width 331 height 32
click at [850, 174] on link "Pizza Bruno, [GEOGRAPHIC_DATA]" at bounding box center [852, 177] width 136 height 10
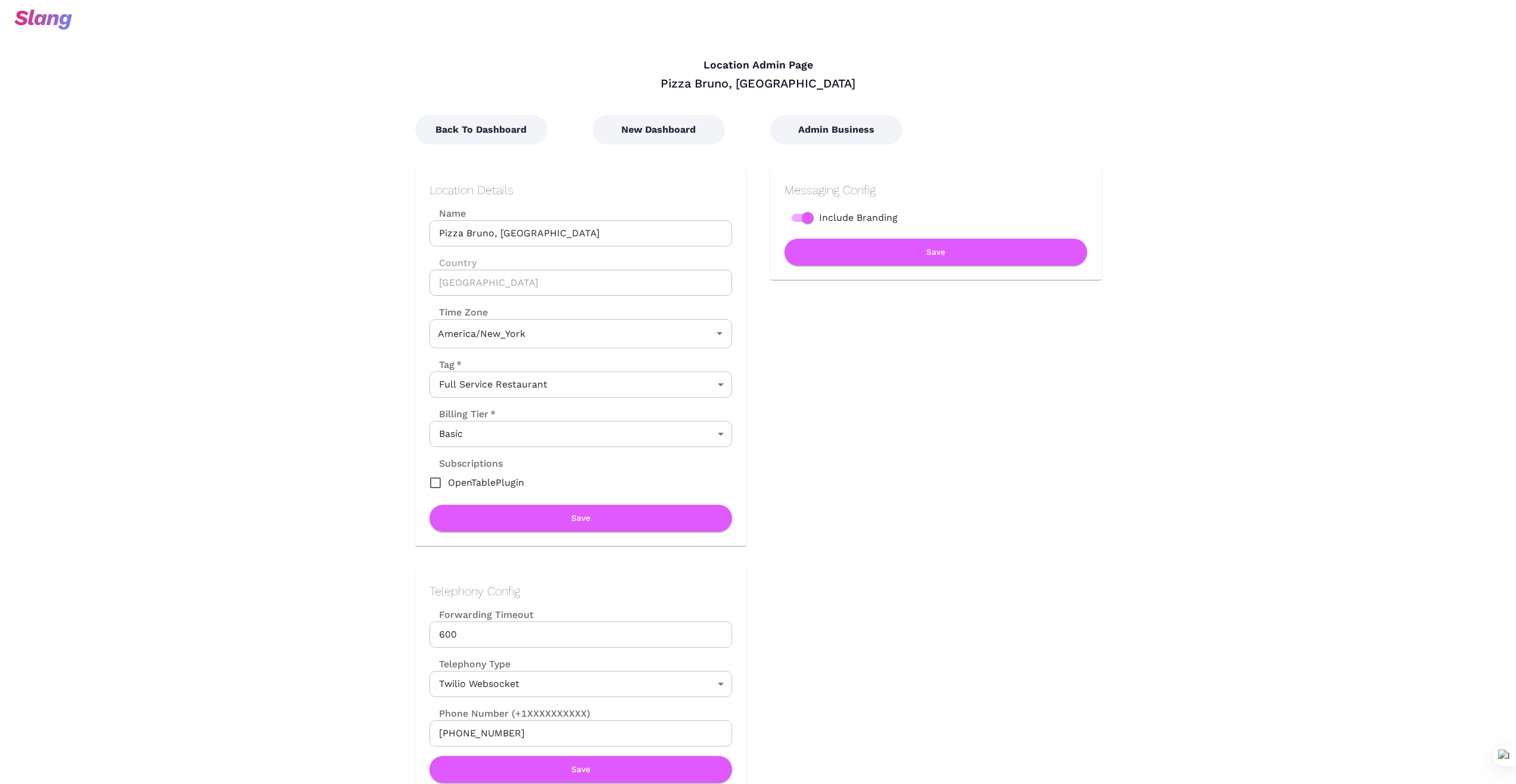
type input "Eastern Time"
drag, startPoint x: 569, startPoint y: 225, endPoint x: 346, endPoint y: 231, distance: 223.1
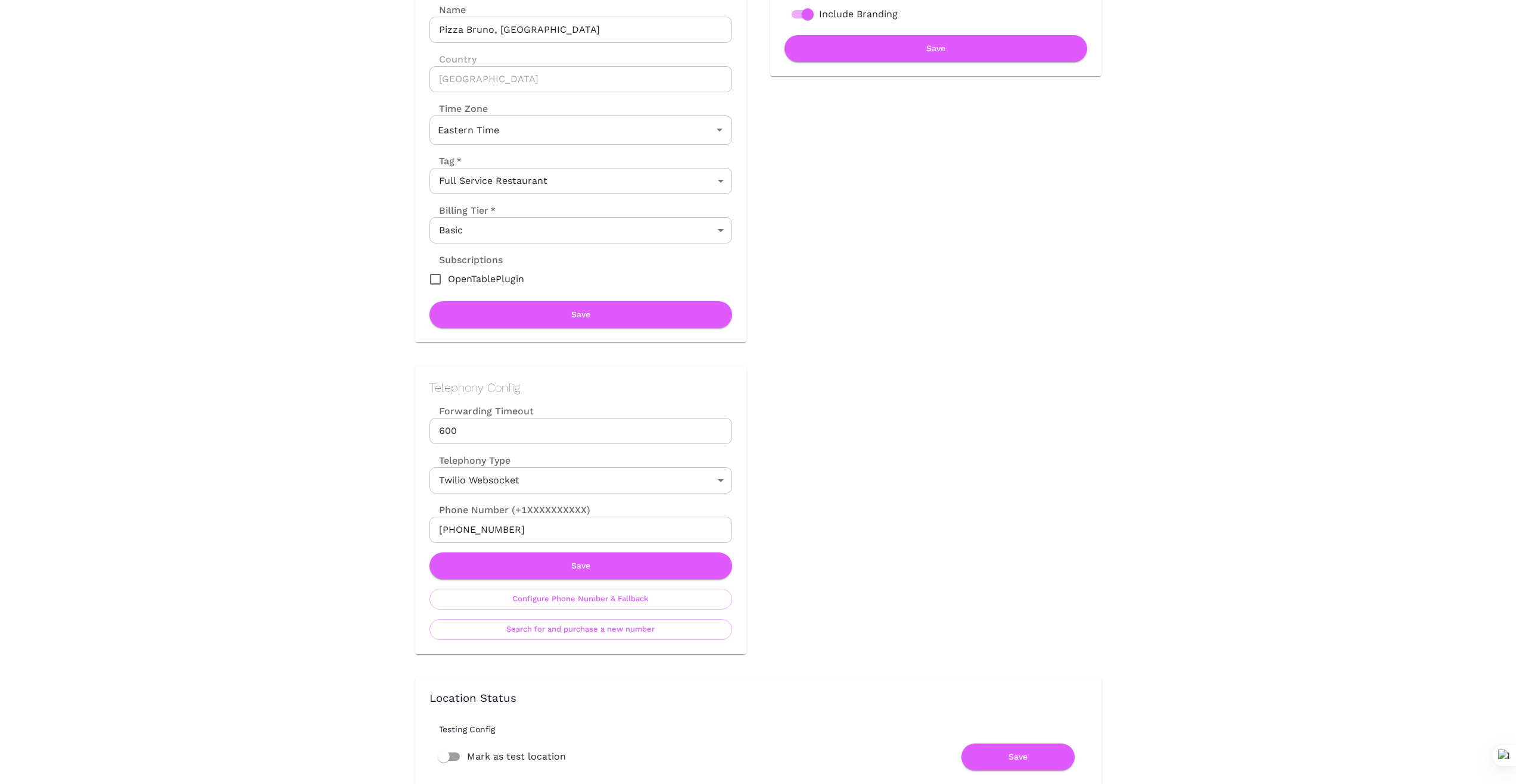
scroll to position [219, 0]
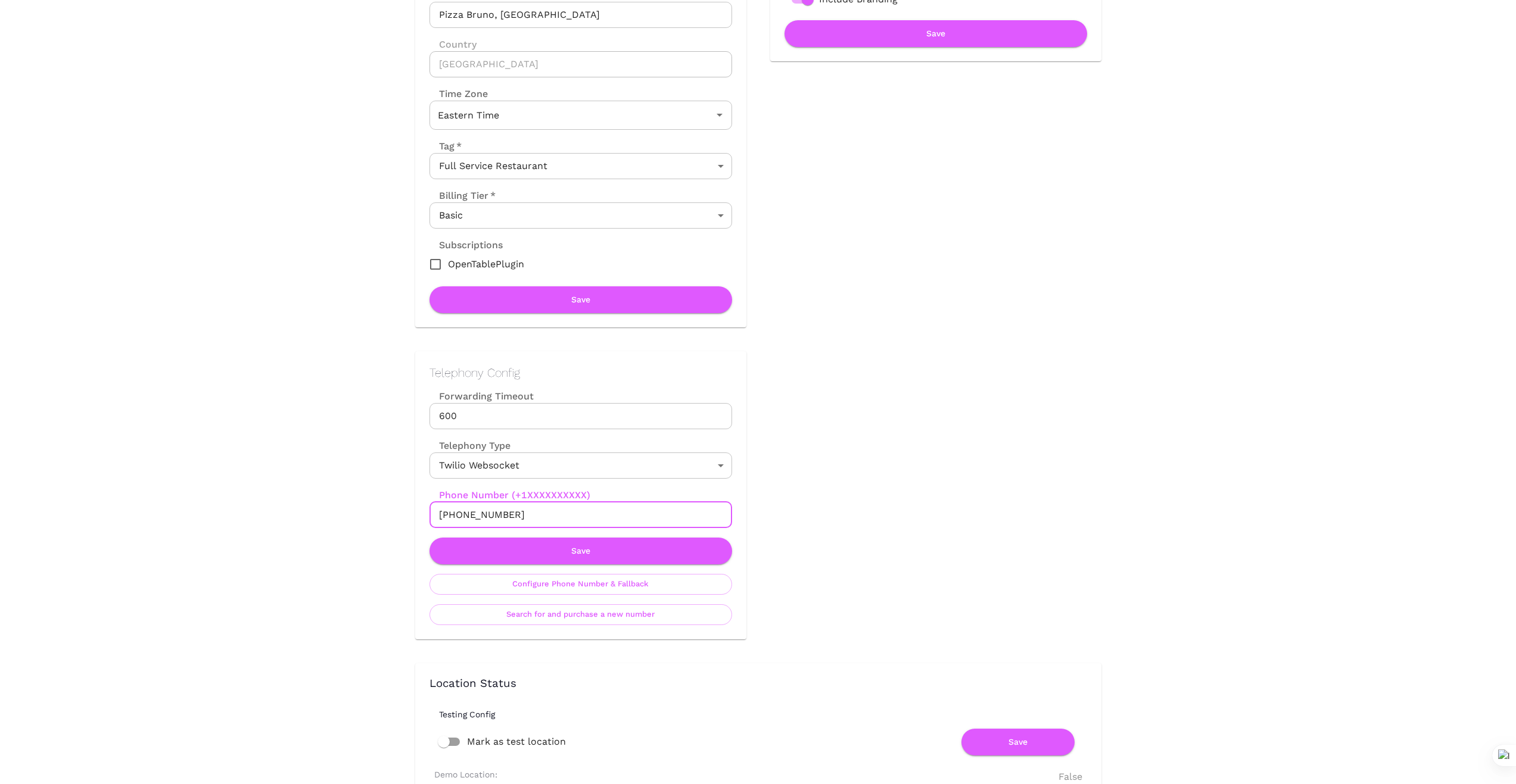
drag, startPoint x: 518, startPoint y: 516, endPoint x: 380, endPoint y: 513, distance: 138.0
drag, startPoint x: 260, startPoint y: 510, endPoint x: 466, endPoint y: 515, distance: 206.1
drag, startPoint x: 511, startPoint y: 513, endPoint x: 362, endPoint y: 515, distance: 149.0
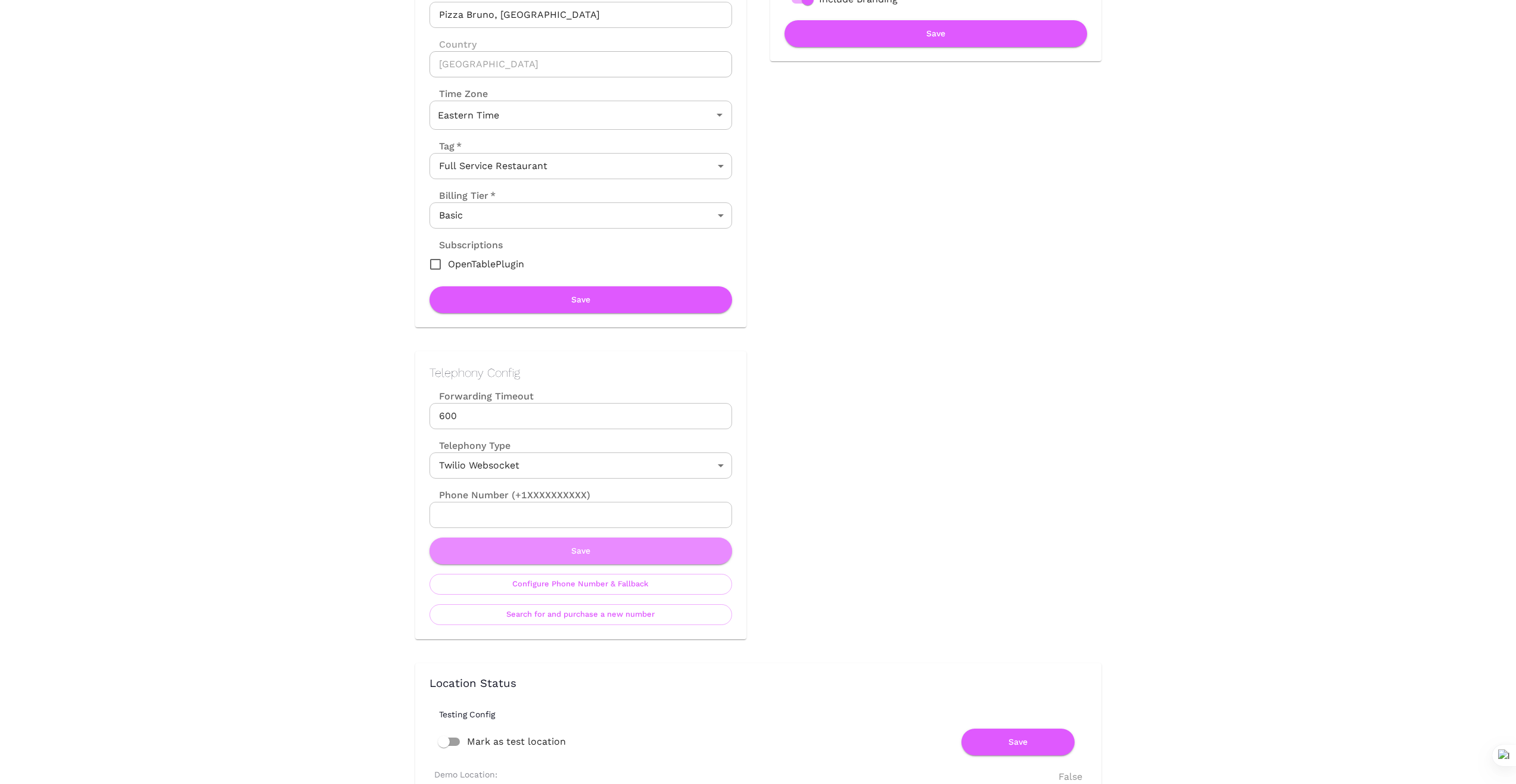
drag, startPoint x: 571, startPoint y: 550, endPoint x: 715, endPoint y: 543, distance: 144.2
click at [574, 550] on button "Save" at bounding box center [580, 550] width 303 height 27
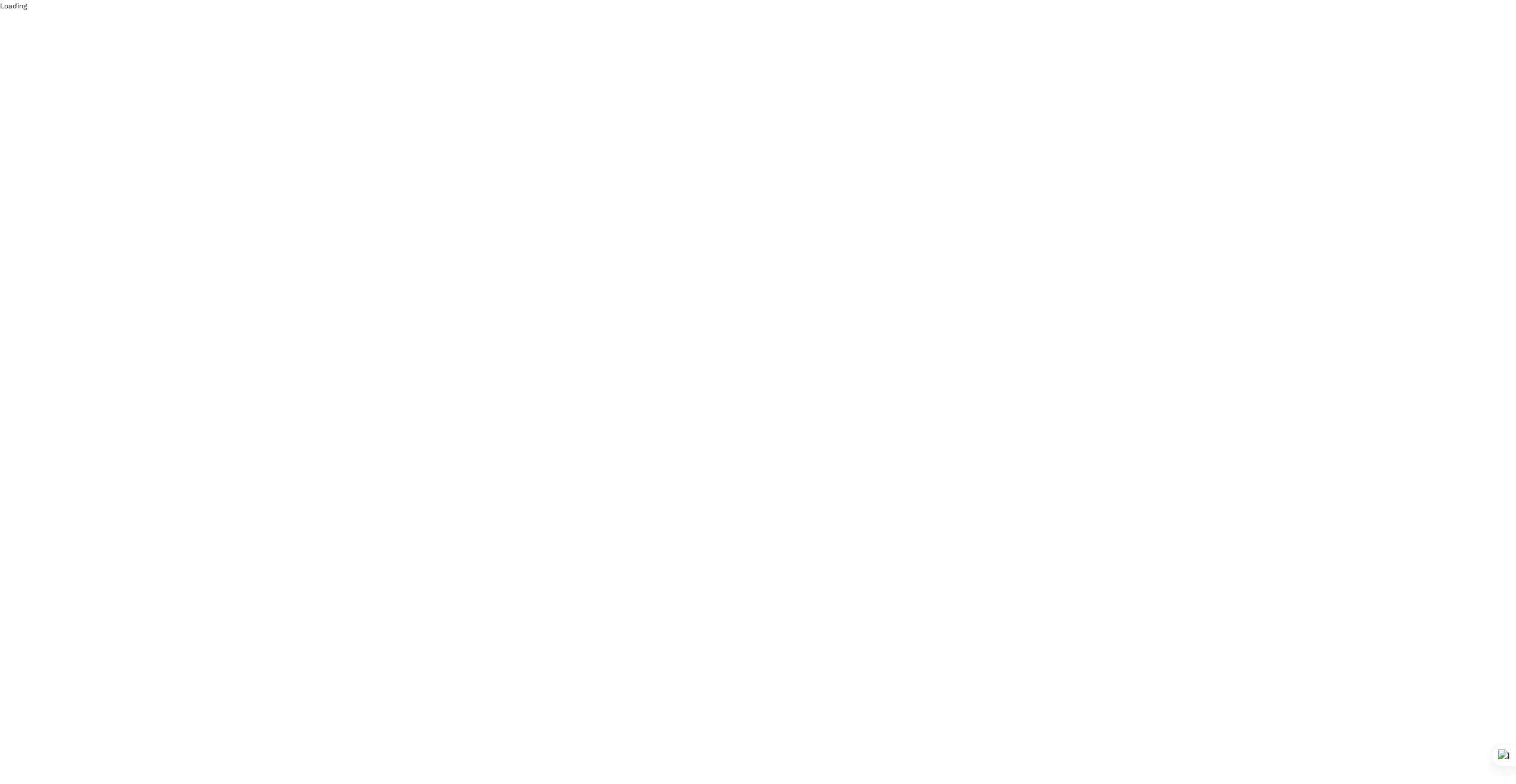
scroll to position [0, 0]
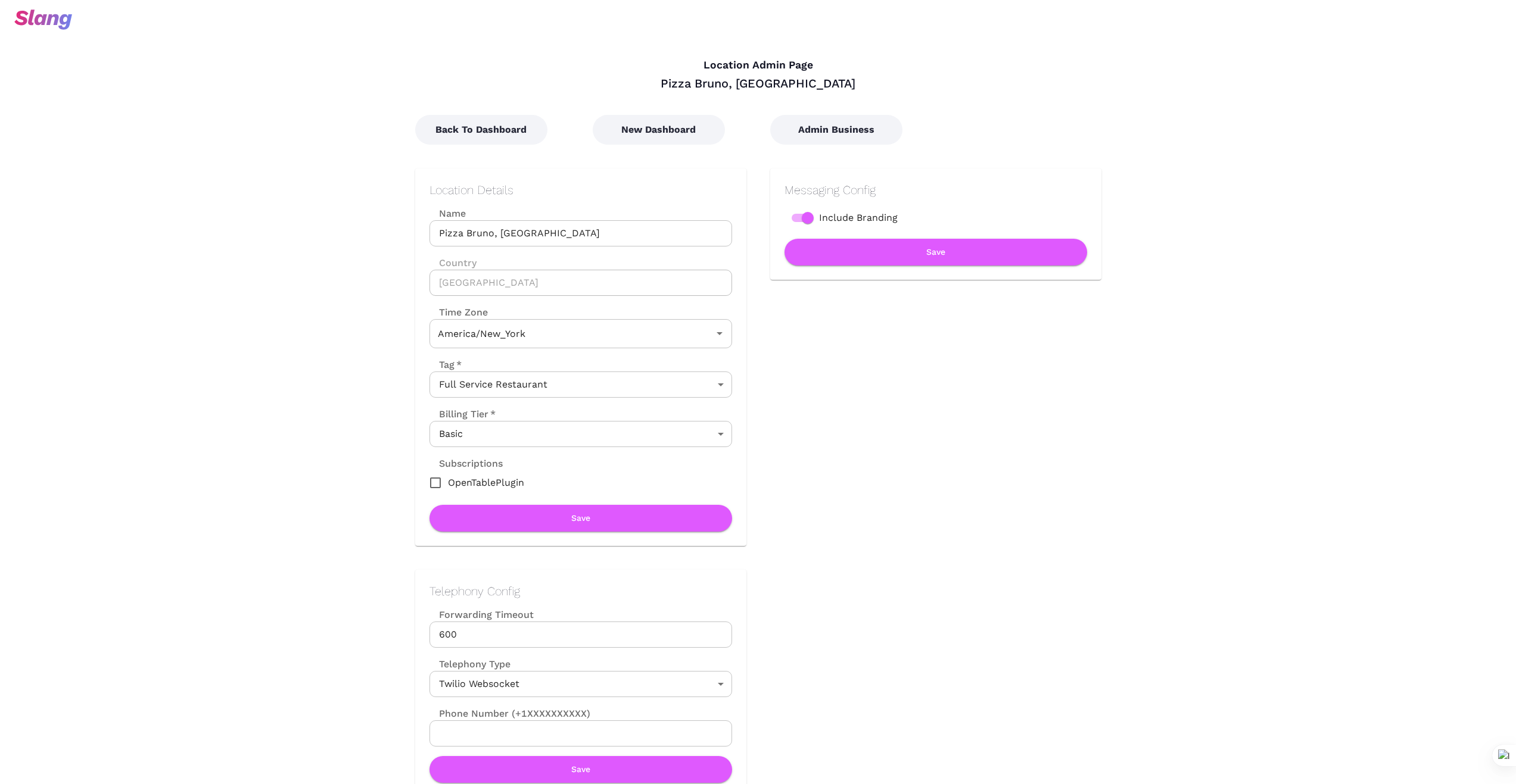
type input "Eastern Time"
click at [660, 132] on button "New Dashboard" at bounding box center [659, 130] width 132 height 30
type input "Eastern Time"
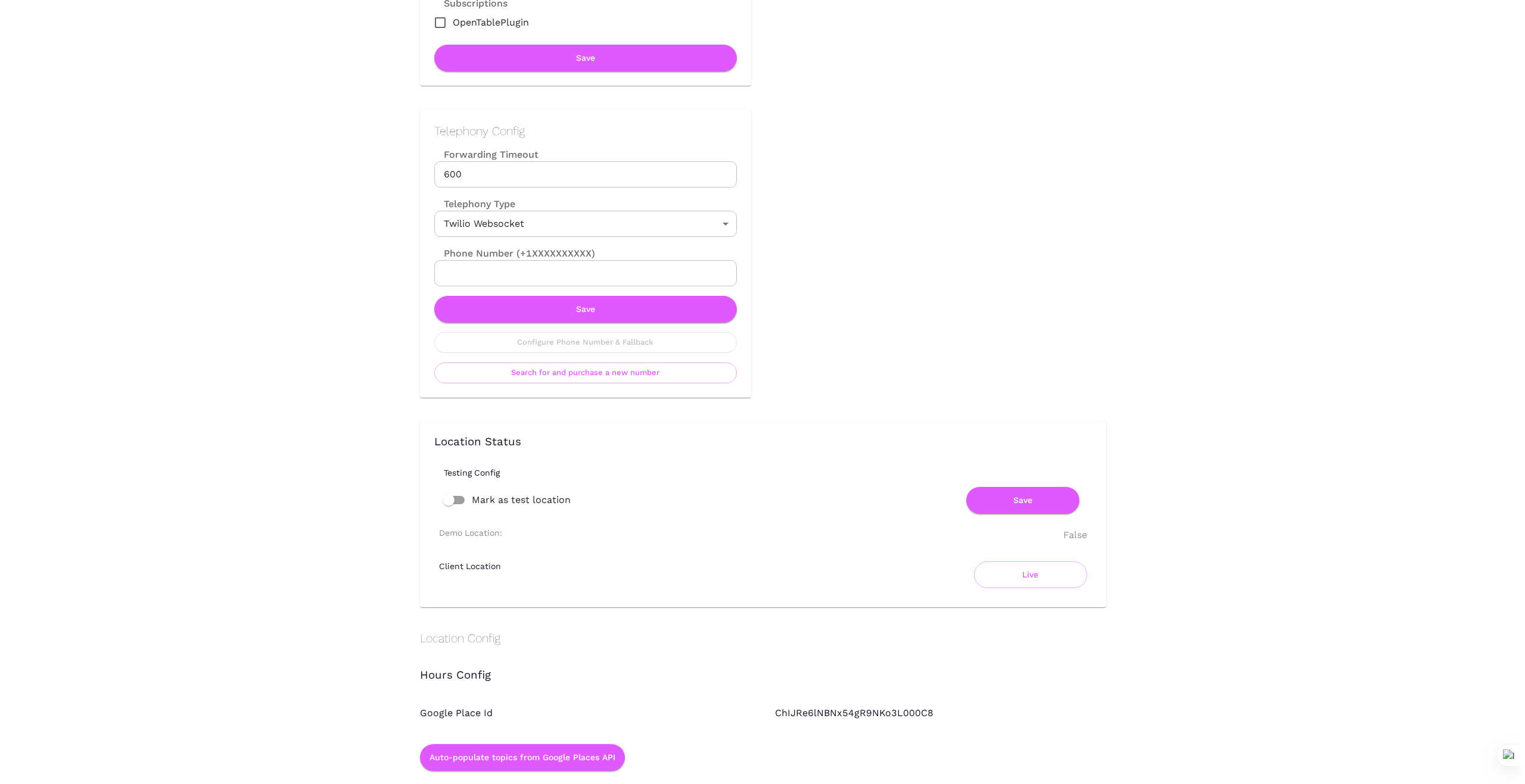
scroll to position [496, 0]
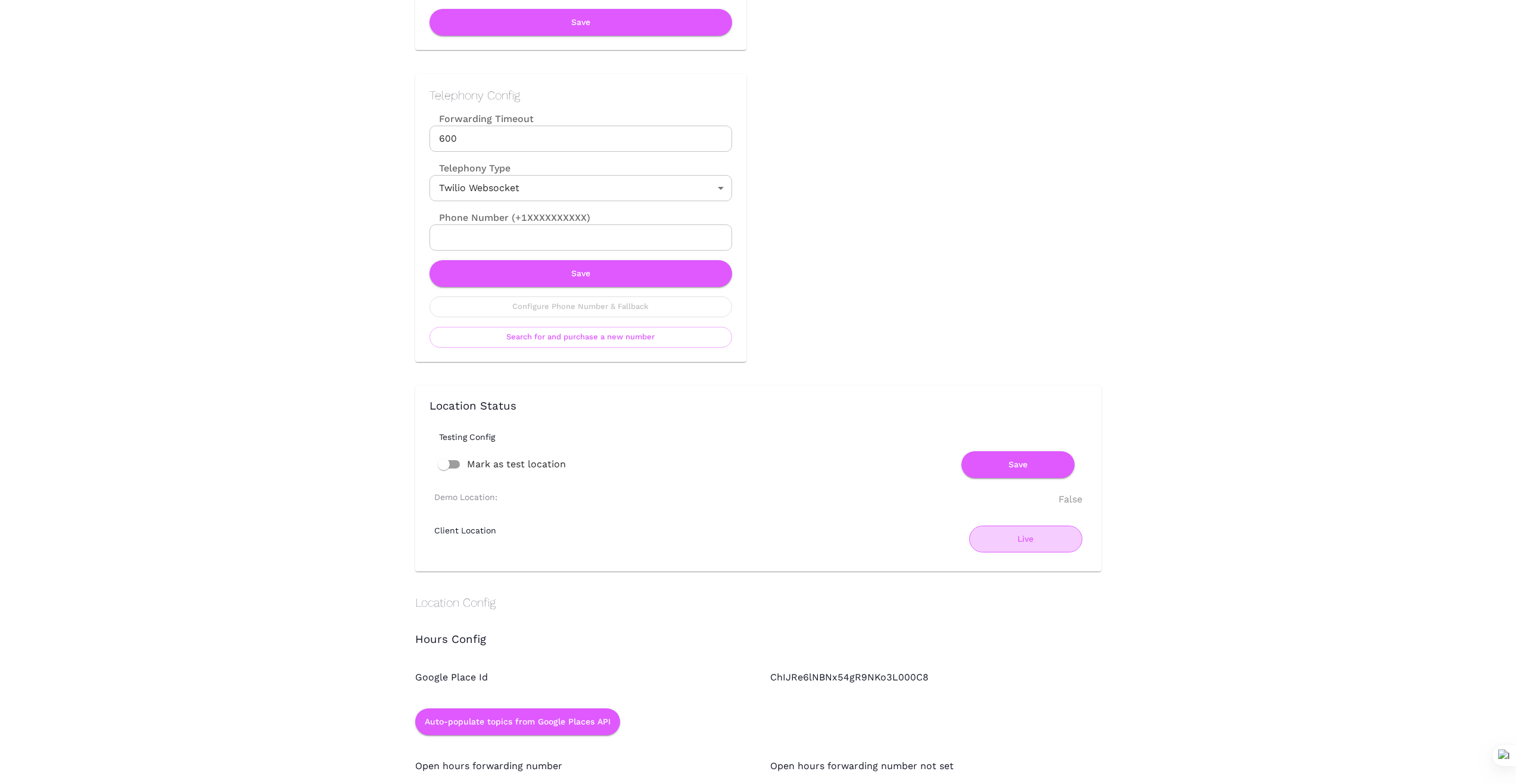
click at [1036, 532] on button "Live" at bounding box center [1026, 539] width 113 height 27
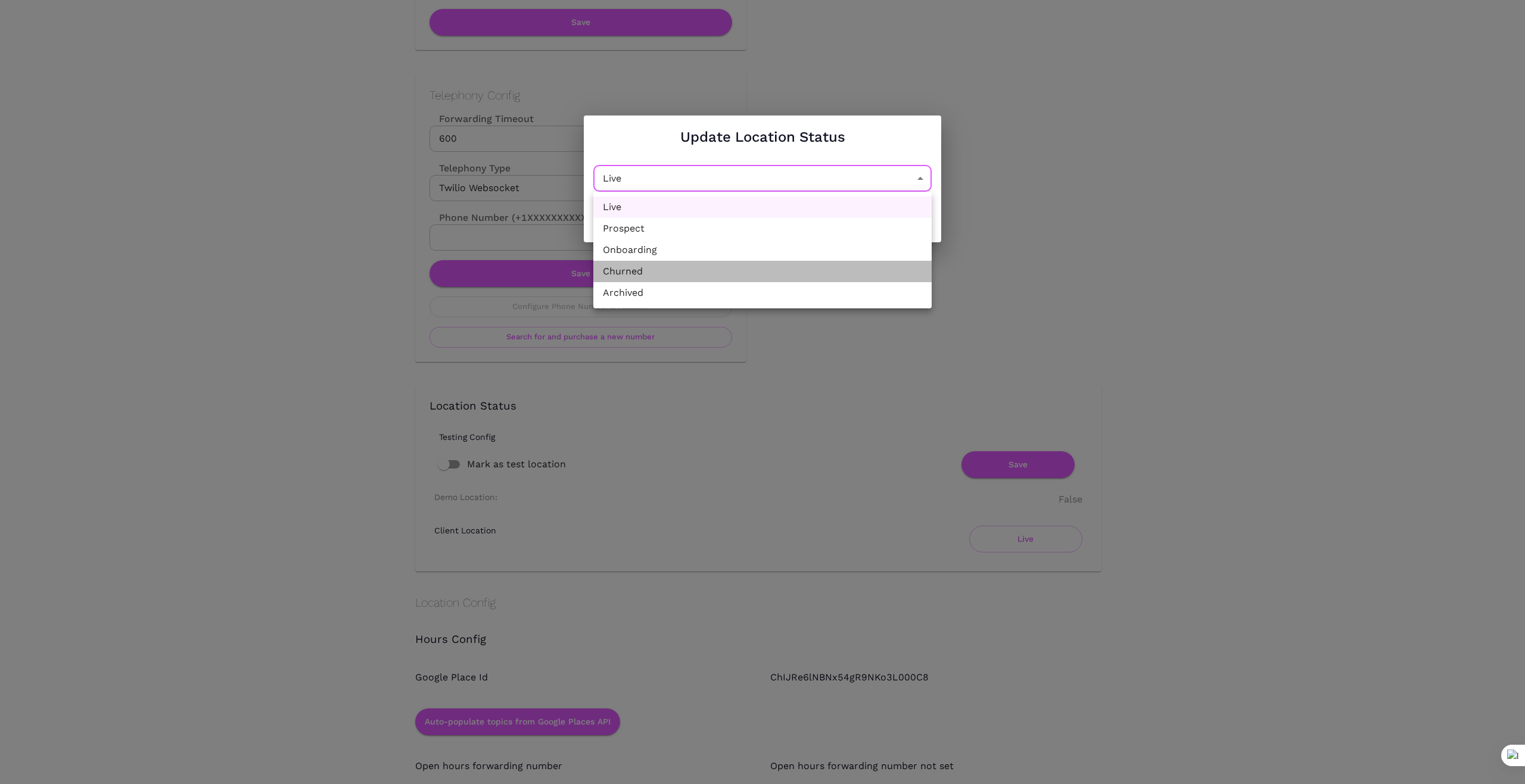
click at [829, 273] on li "Churned" at bounding box center [762, 271] width 338 height 21
type input "Churned"
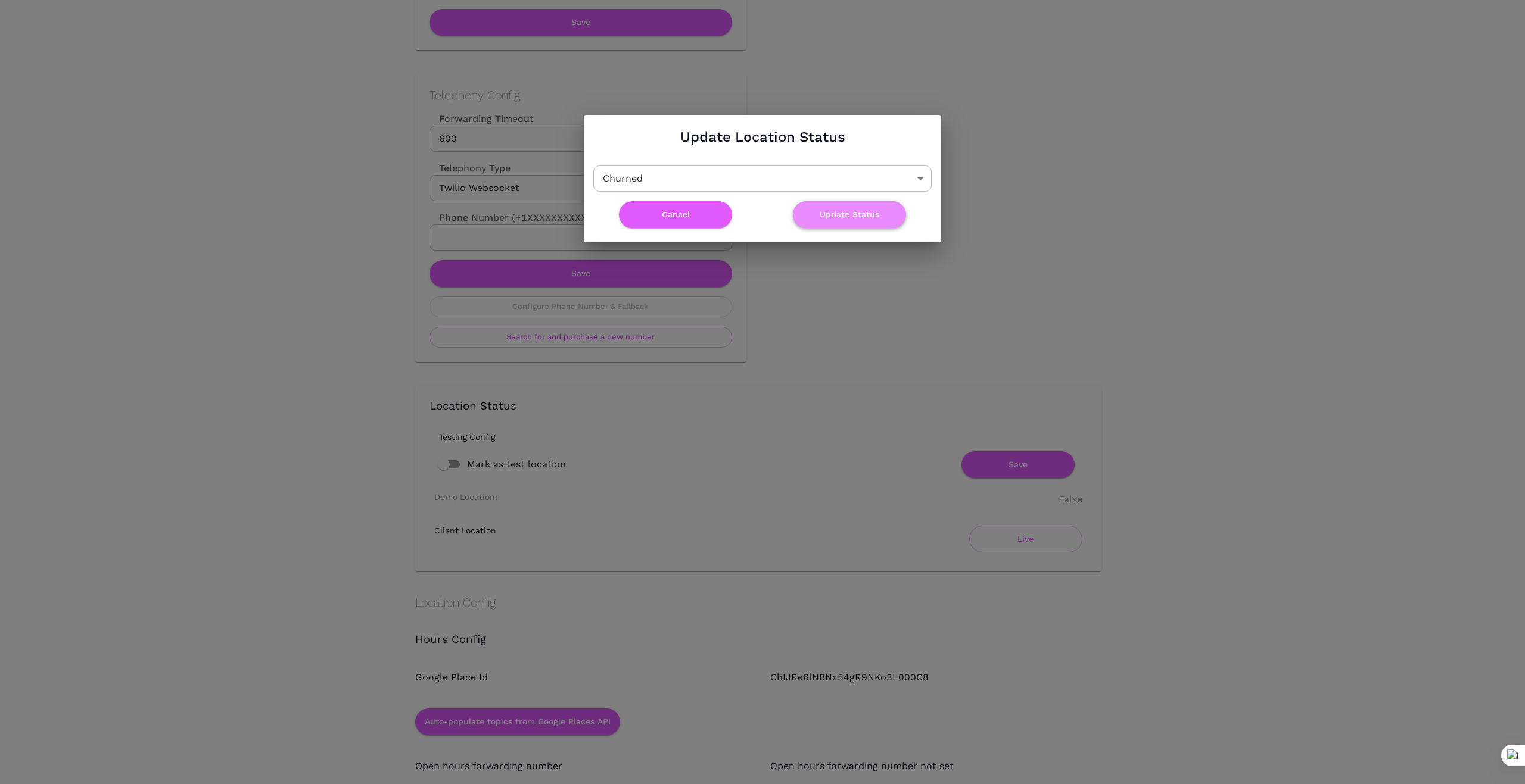
click at [871, 208] on button "Update Status" at bounding box center [849, 214] width 113 height 27
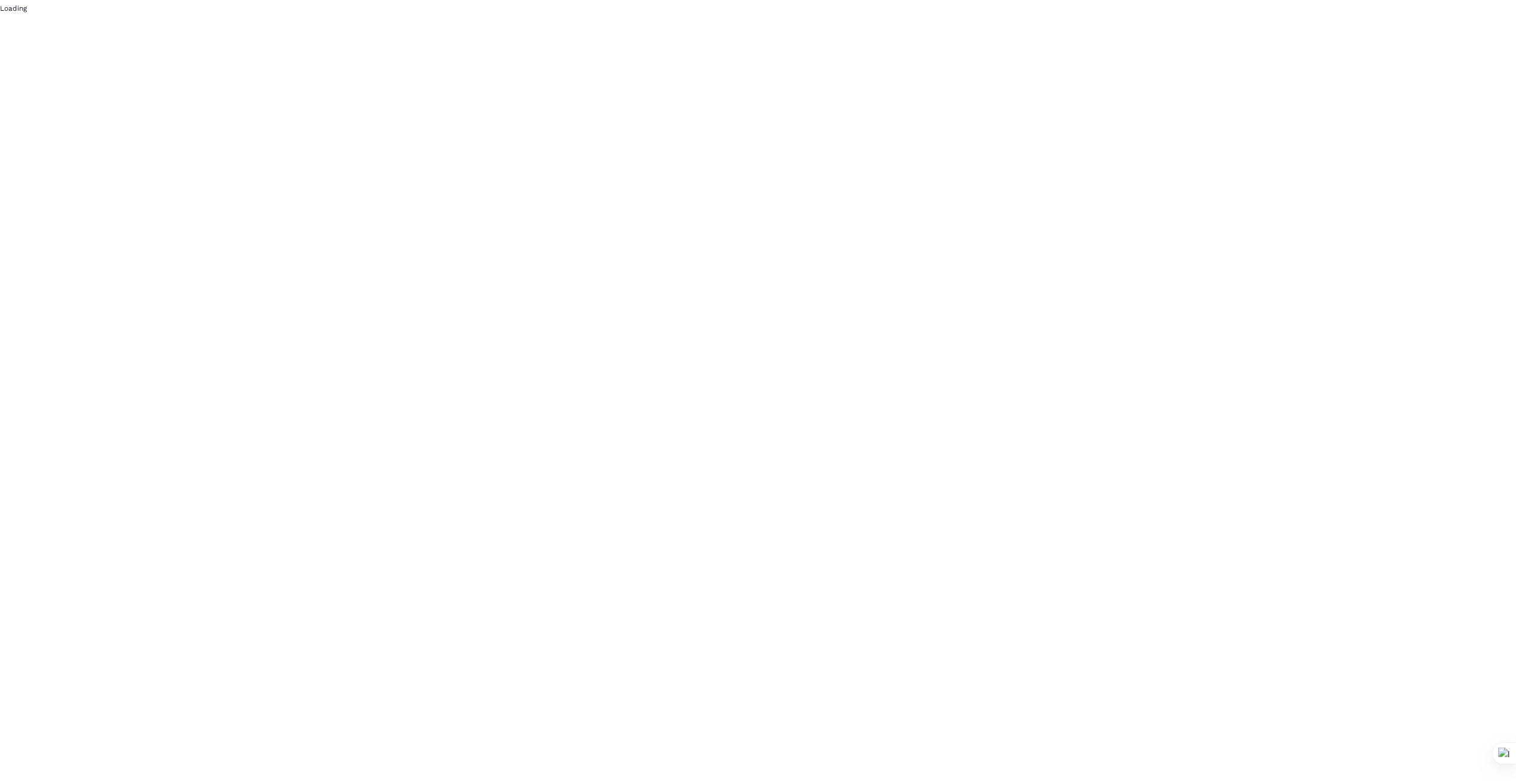
scroll to position [0, 0]
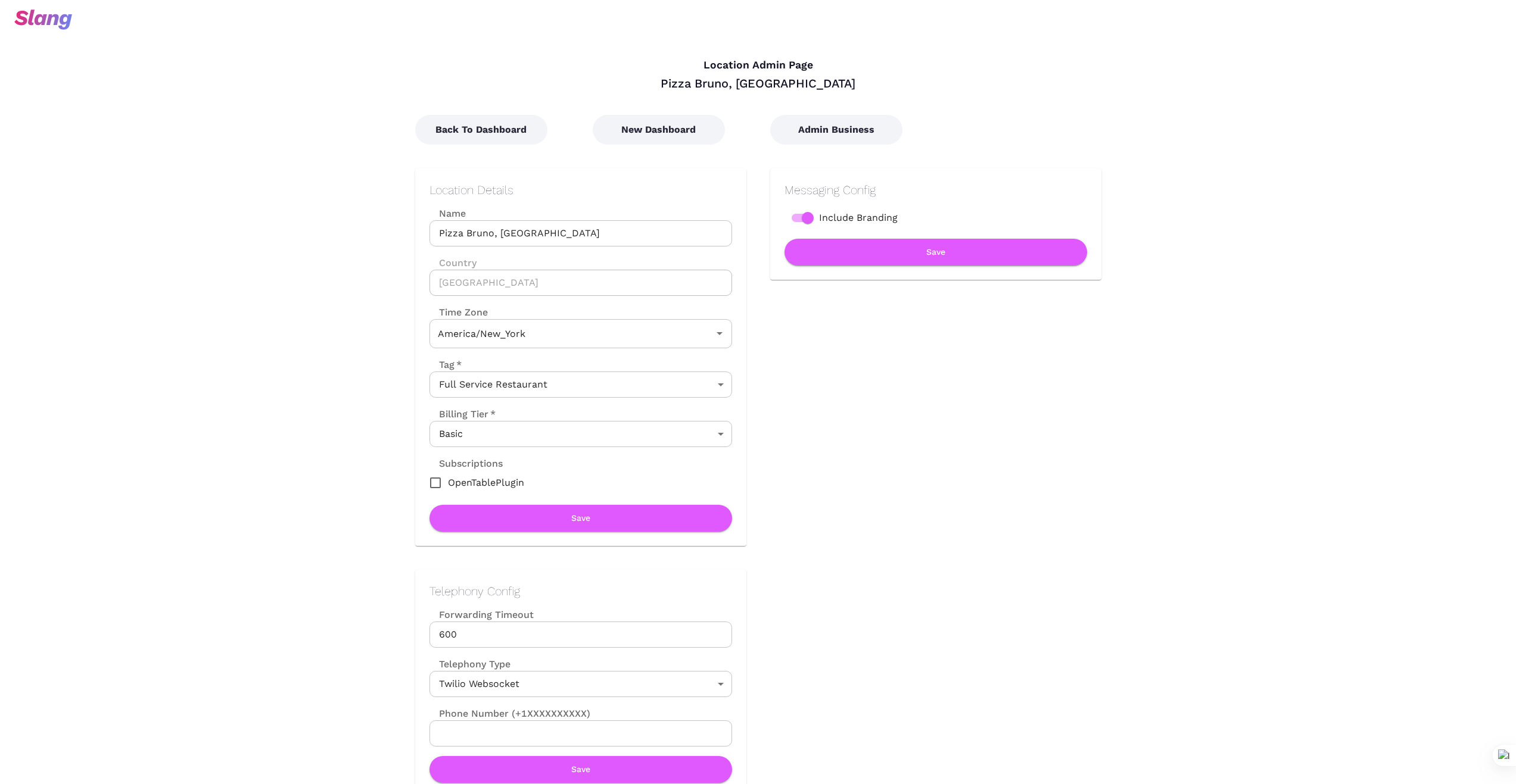
type input "Eastern Time"
